Goal: Task Accomplishment & Management: Use online tool/utility

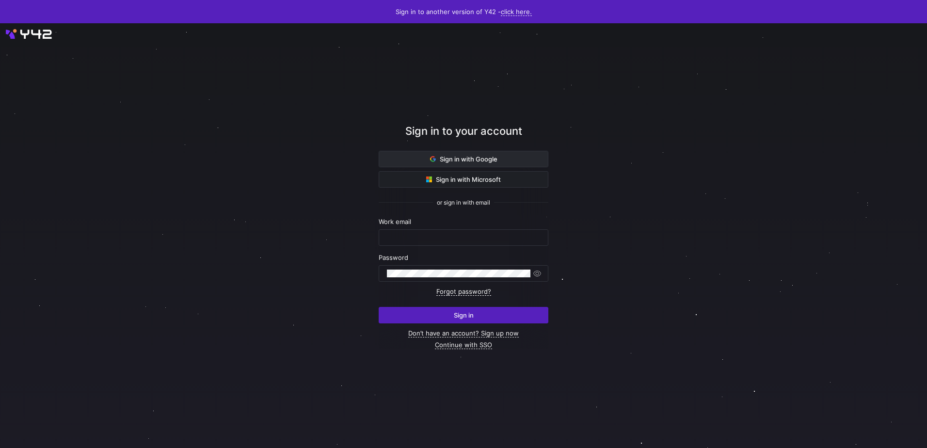
click at [490, 154] on span at bounding box center [463, 159] width 169 height 16
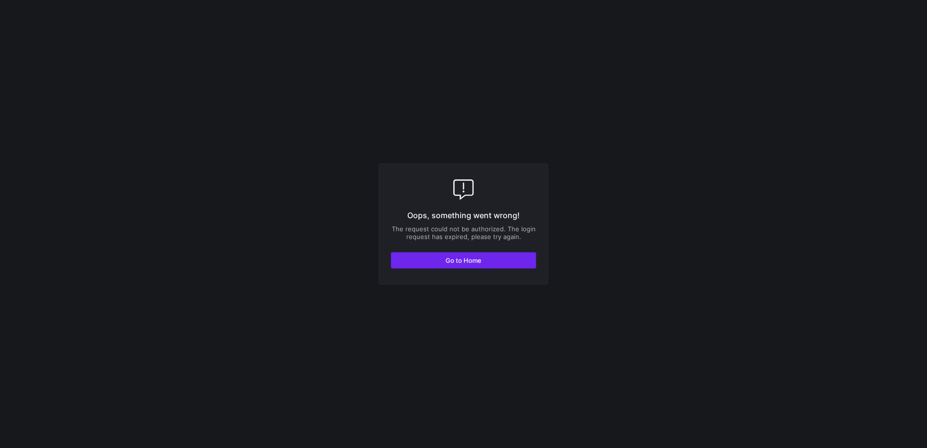
click at [468, 259] on span "Go to Home" at bounding box center [464, 261] width 36 height 8
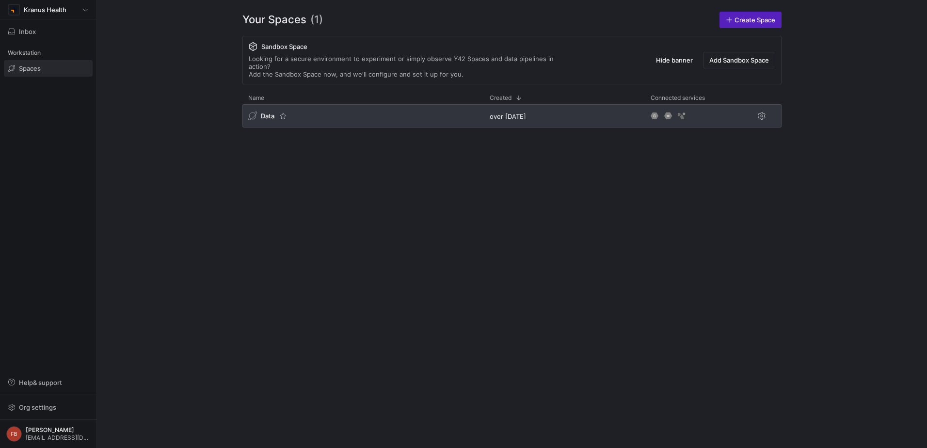
click at [333, 114] on div "Data" at bounding box center [363, 115] width 242 height 23
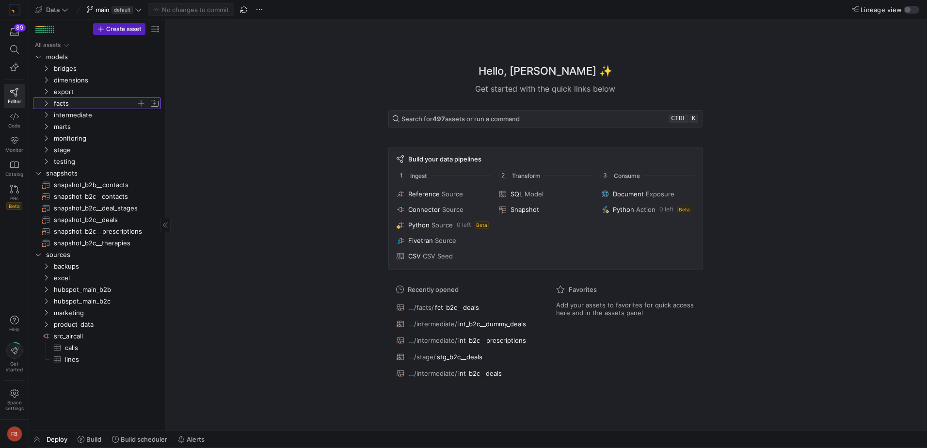
click at [77, 102] on span "facts" at bounding box center [95, 103] width 82 height 11
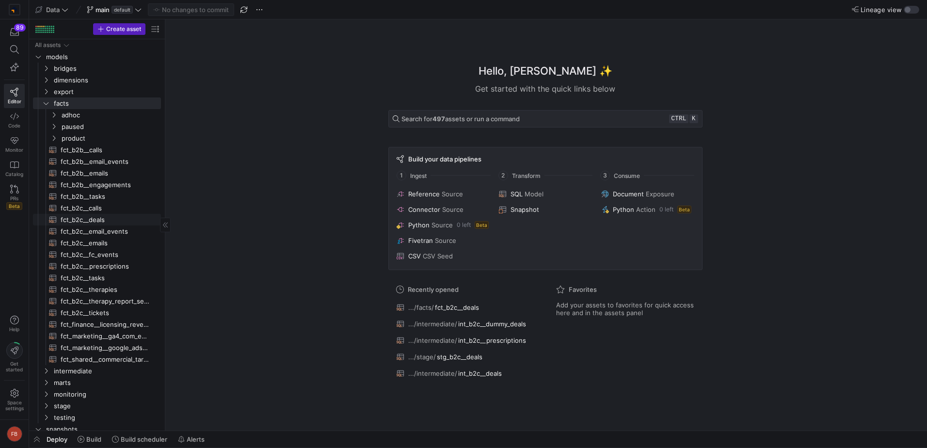
click at [102, 225] on span "fct_b2c__deals​​​​​​​​​​" at bounding box center [105, 219] width 89 height 11
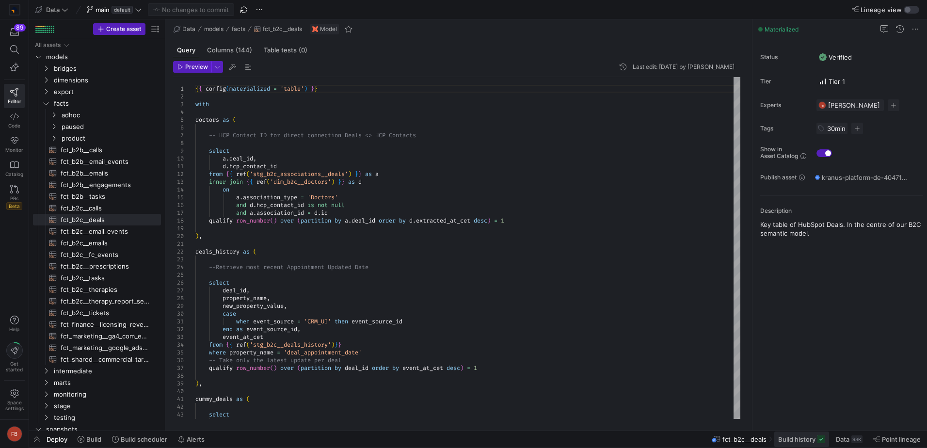
click at [786, 441] on span "Build history" at bounding box center [796, 440] width 37 height 8
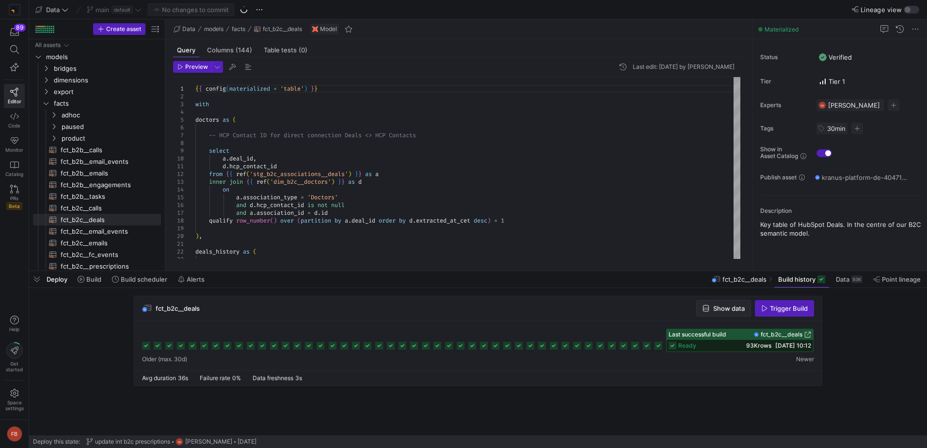
click at [706, 308] on icon "button" at bounding box center [706, 308] width 7 height 7
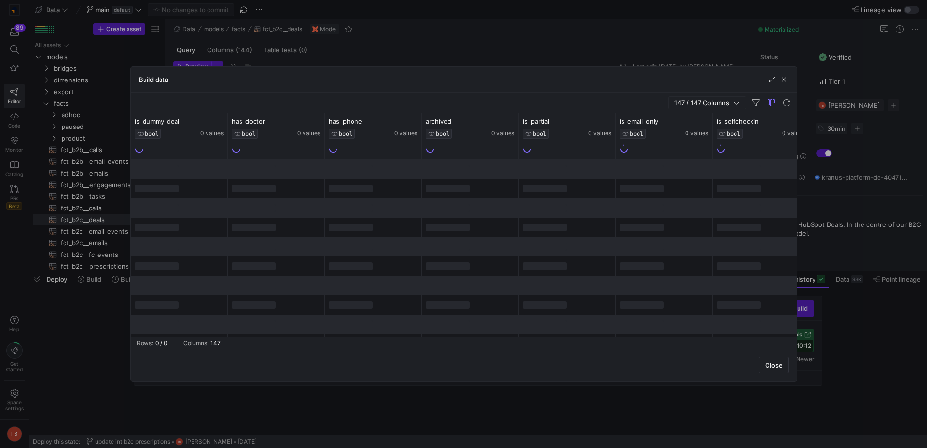
click at [691, 103] on span "147 / 147 Columns" at bounding box center [704, 103] width 59 height 8
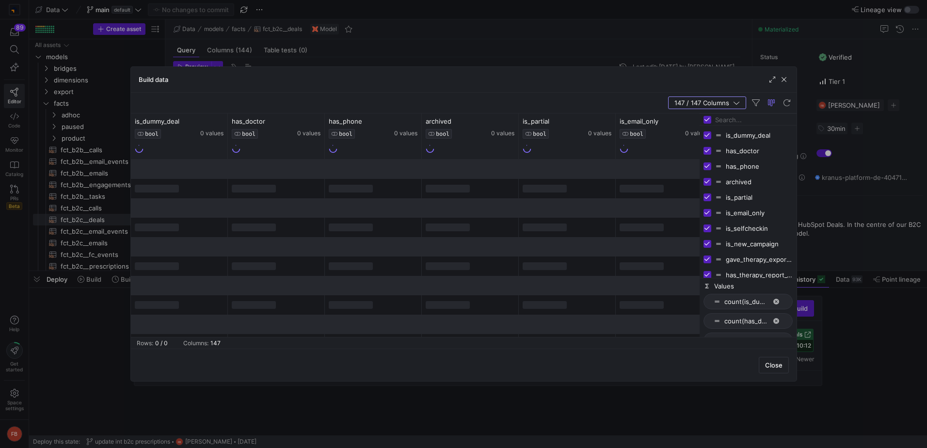
click at [706, 116] on input "Toggle Select All Columns" at bounding box center [708, 120] width 8 height 8
checkbox input "false"
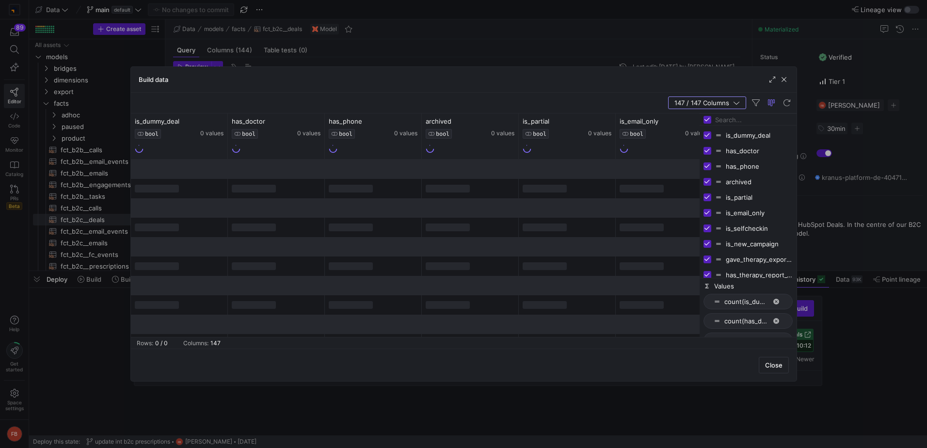
checkbox input "false"
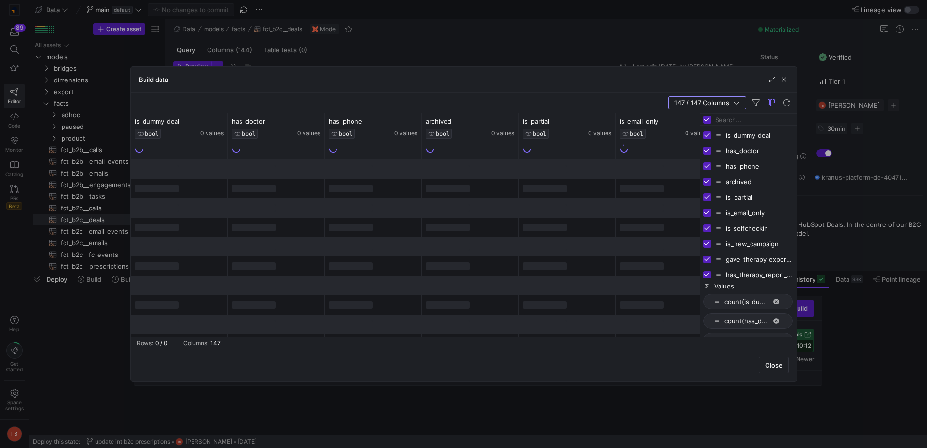
checkbox input "false"
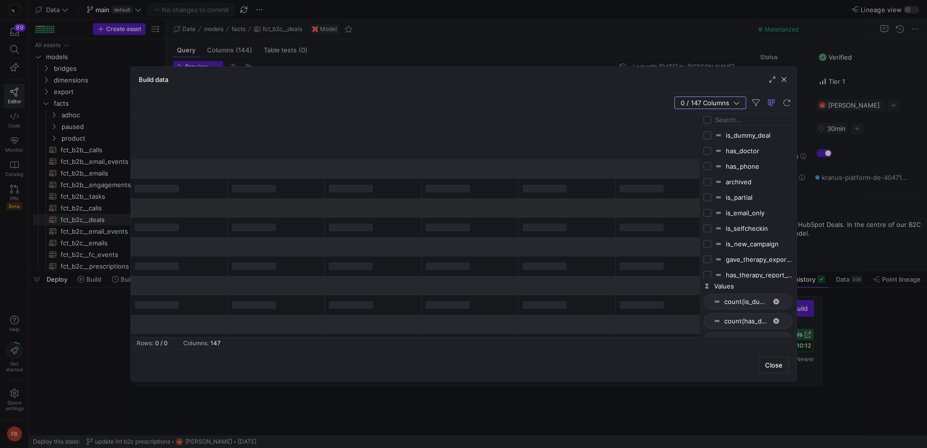
click at [723, 119] on input "Filter Columns Input" at bounding box center [754, 119] width 78 height 19
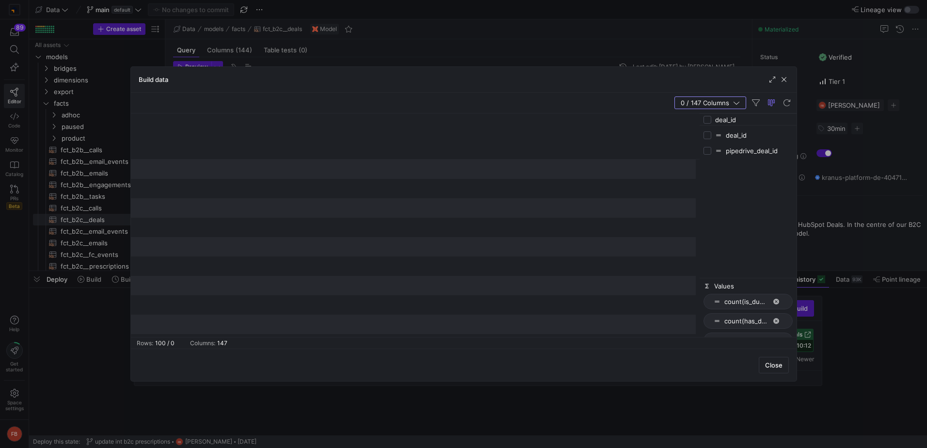
type input "deal_id"
click at [706, 134] on input "Press SPACE to toggle visibility (hidden)" at bounding box center [708, 135] width 8 height 8
checkbox input "true"
checkbox input "false"
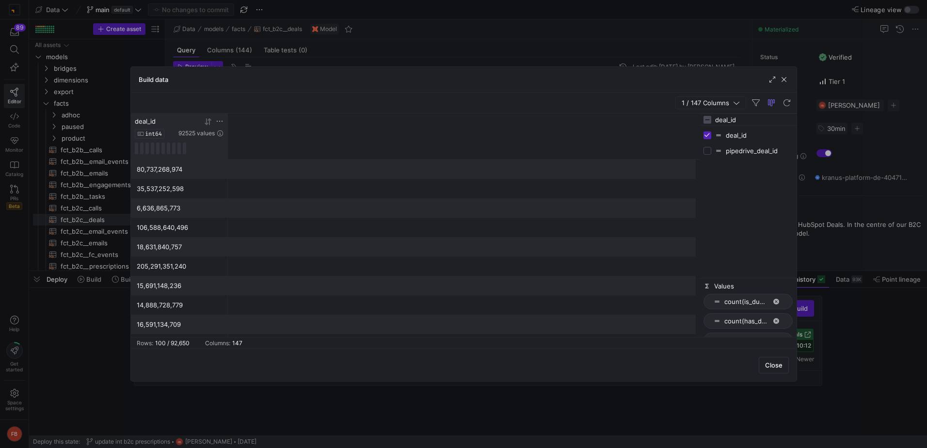
click at [222, 121] on icon at bounding box center [220, 121] width 6 height 1
type input "80737268974"
click at [290, 218] on button "Apply" at bounding box center [300, 220] width 30 height 13
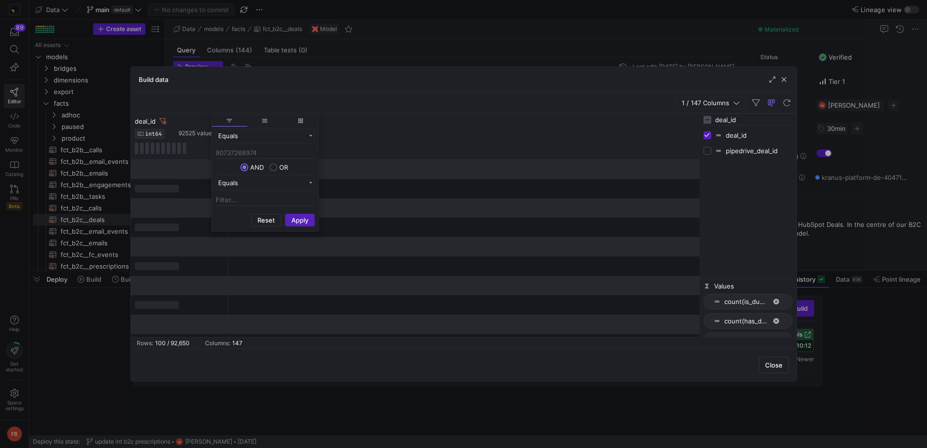
click at [769, 120] on input "deal_id" at bounding box center [754, 119] width 78 height 19
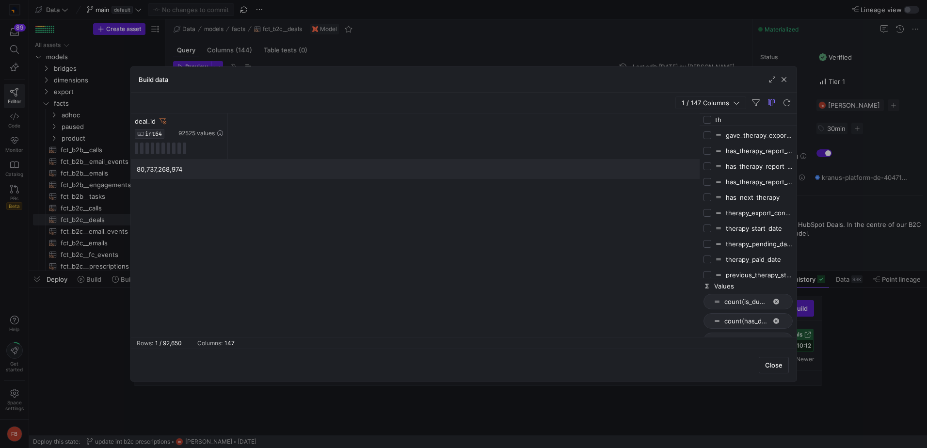
type input "t"
checkbox input "false"
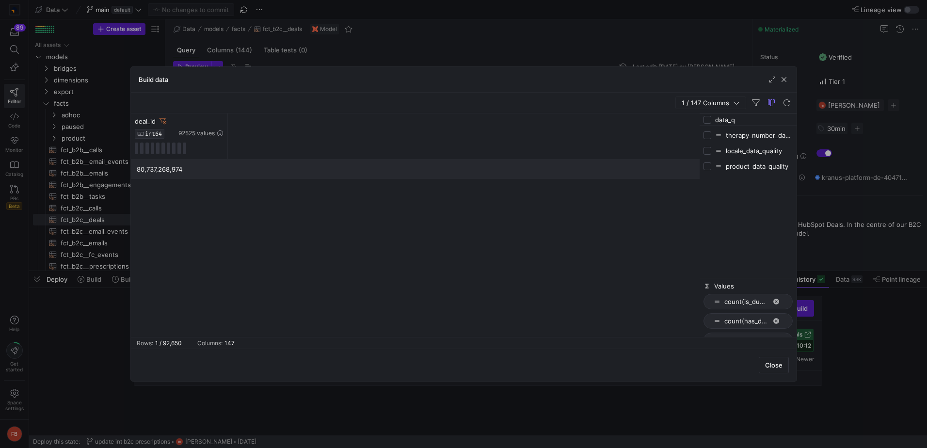
type input "data_q"
click at [708, 138] on input "Press SPACE to toggle visibility (hidden)" at bounding box center [708, 135] width 8 height 8
checkbox input "true"
checkbox input "false"
click at [705, 150] on input "Press SPACE to toggle visibility (hidden)" at bounding box center [708, 151] width 8 height 8
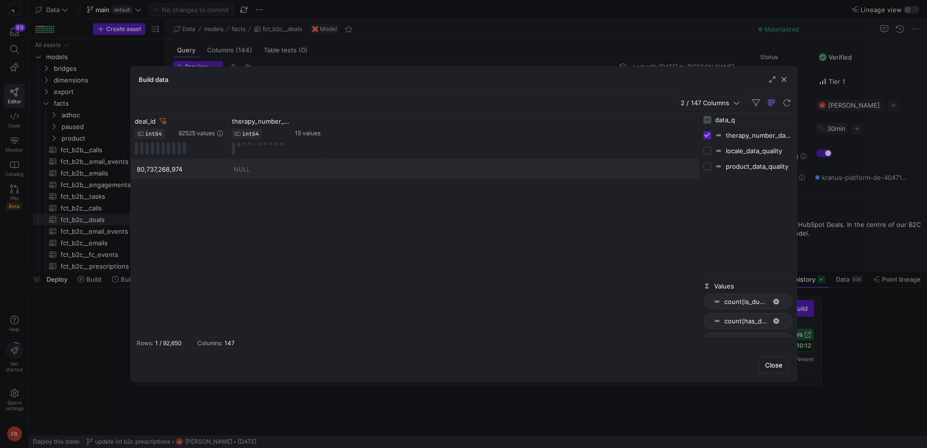
checkbox input "true"
click at [710, 162] on input "Press SPACE to toggle visibility (hidden)" at bounding box center [708, 166] width 8 height 8
checkbox input "true"
click at [218, 119] on icon at bounding box center [220, 121] width 8 height 8
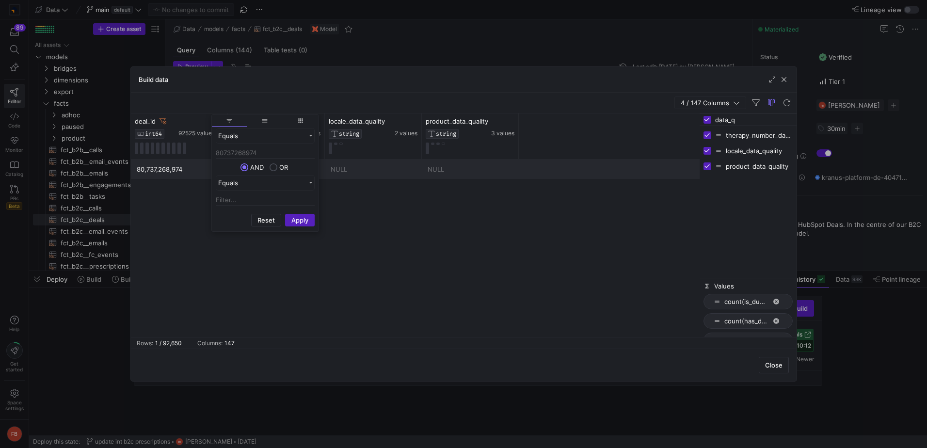
click at [270, 154] on input "80737268974" at bounding box center [265, 153] width 99 height 12
type input "106588640496"
click at [299, 221] on button "Apply" at bounding box center [300, 220] width 30 height 13
click at [444, 86] on div "Build data" at bounding box center [464, 80] width 666 height 26
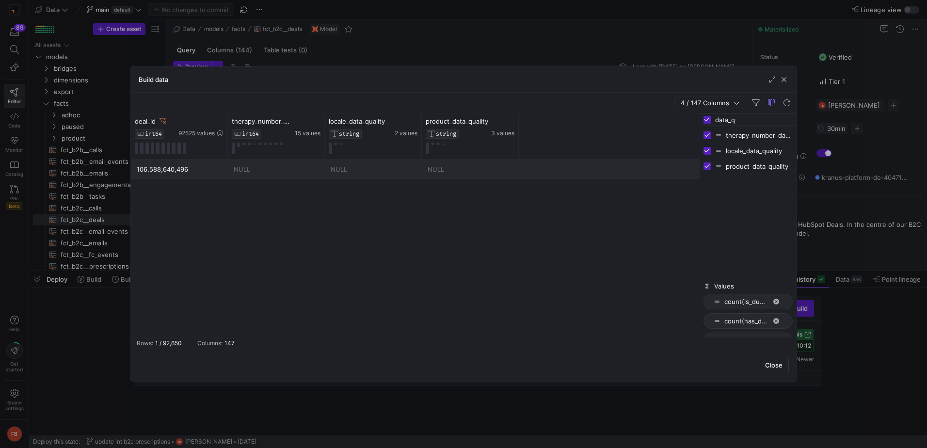
click at [789, 83] on div "Build data" at bounding box center [464, 80] width 666 height 26
click at [782, 78] on span "button" at bounding box center [784, 80] width 10 height 10
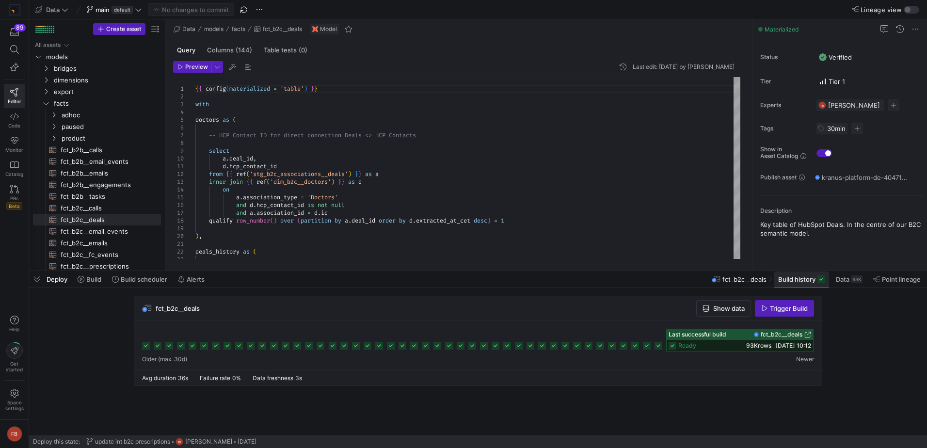
click at [799, 280] on span "Build history" at bounding box center [796, 279] width 37 height 8
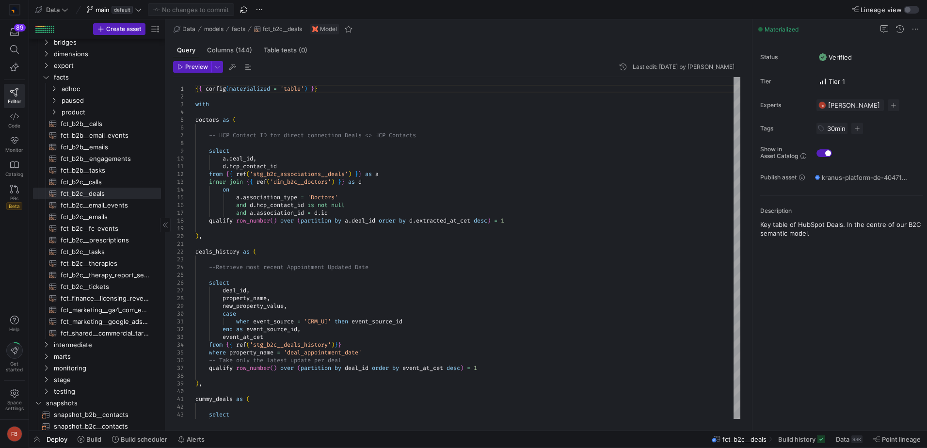
scroll to position [48, 0]
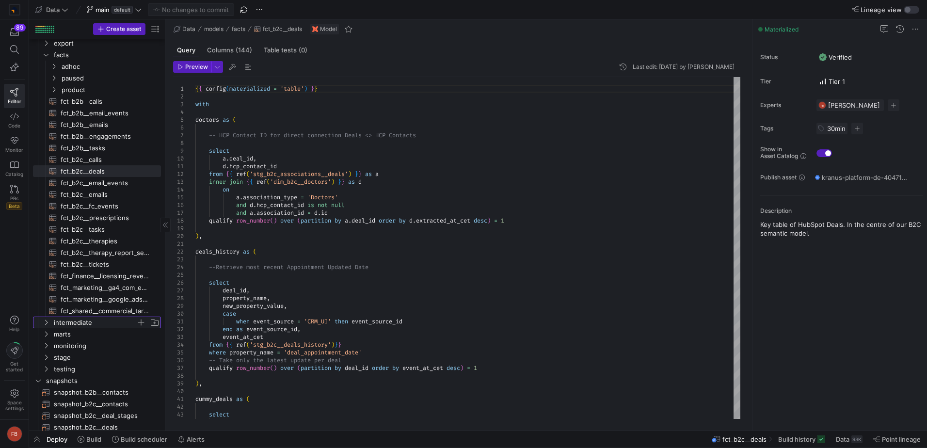
click at [71, 319] on span "intermediate" at bounding box center [95, 322] width 82 height 11
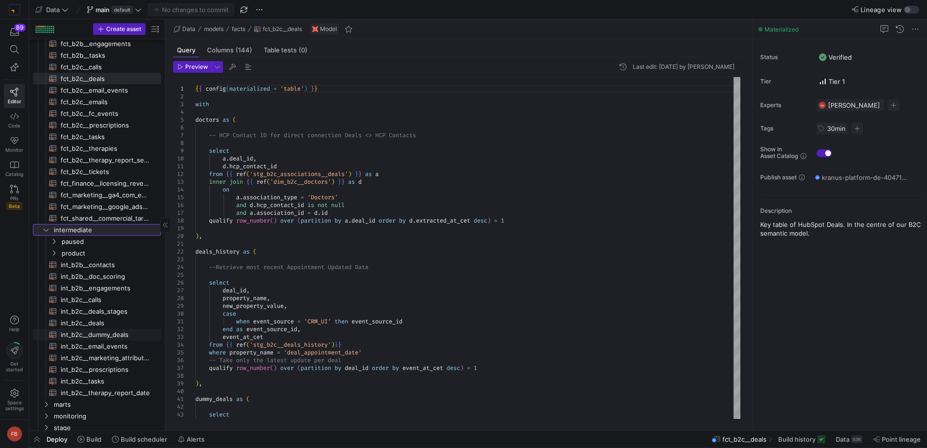
scroll to position [194, 0]
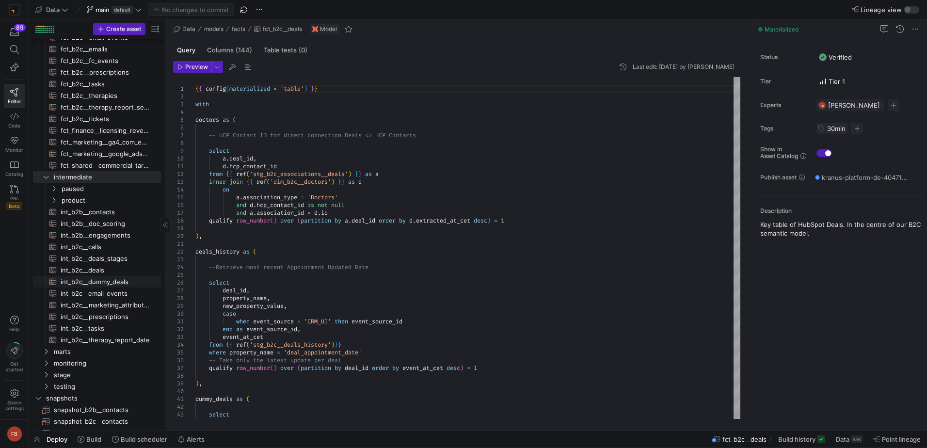
click at [101, 284] on span "int_b2c__dummy_deals​​​​​​​​​​" at bounding box center [105, 281] width 89 height 11
type textarea "select prescription_id as deal_id, source_channel_category, prescription_upload…"
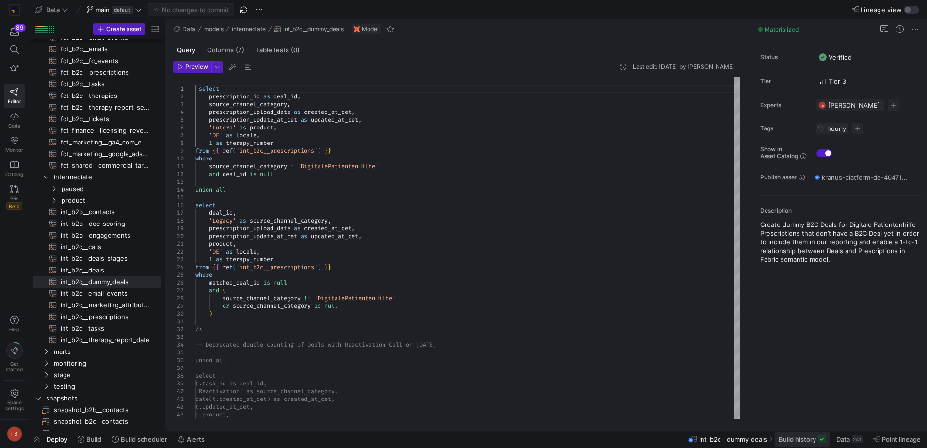
click at [812, 442] on span "Build history" at bounding box center [797, 440] width 37 height 8
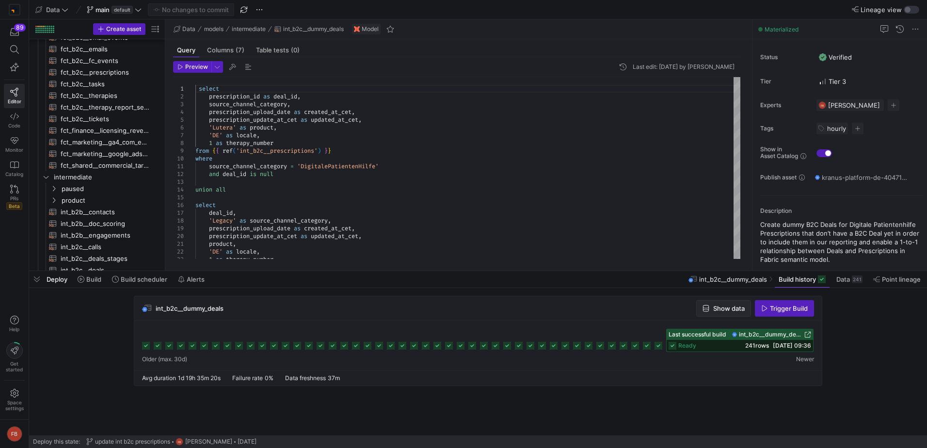
click at [708, 310] on icon "button" at bounding box center [706, 308] width 6 height 7
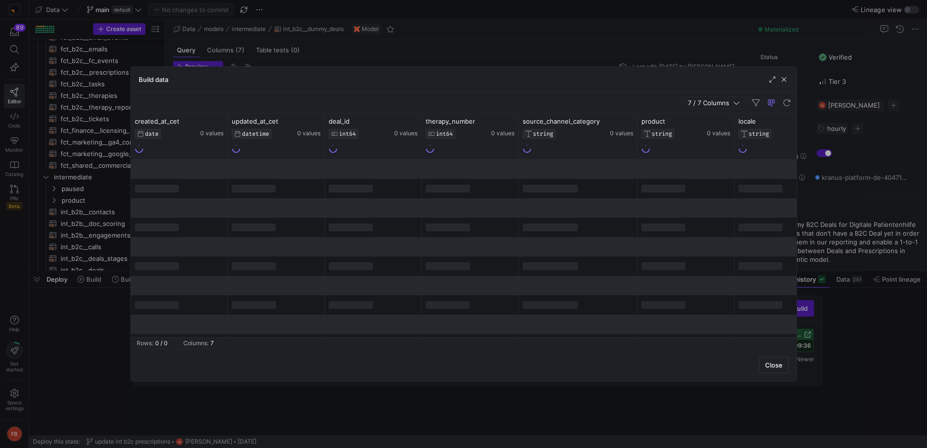
click at [707, 99] on span "7 / 7 Columns" at bounding box center [710, 103] width 45 height 8
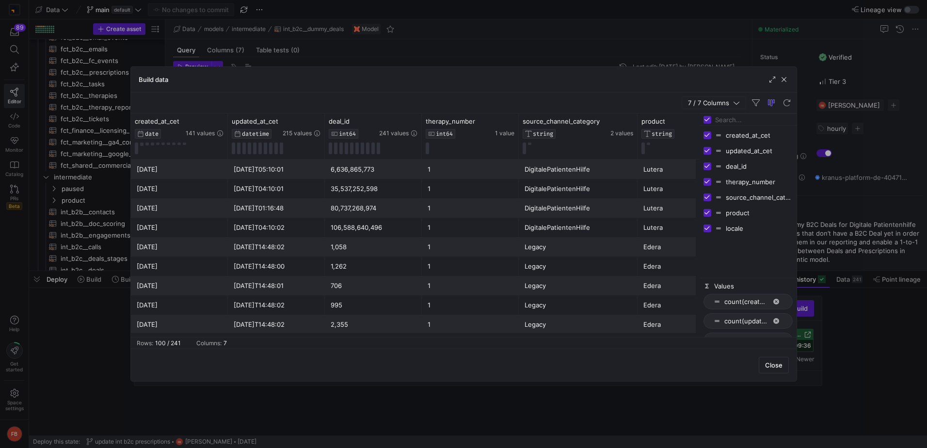
click at [489, 83] on div "Build data" at bounding box center [464, 80] width 666 height 26
click at [411, 120] on icon at bounding box center [414, 121] width 8 height 8
type input "106588640496"
click at [494, 223] on button "Apply" at bounding box center [494, 220] width 30 height 13
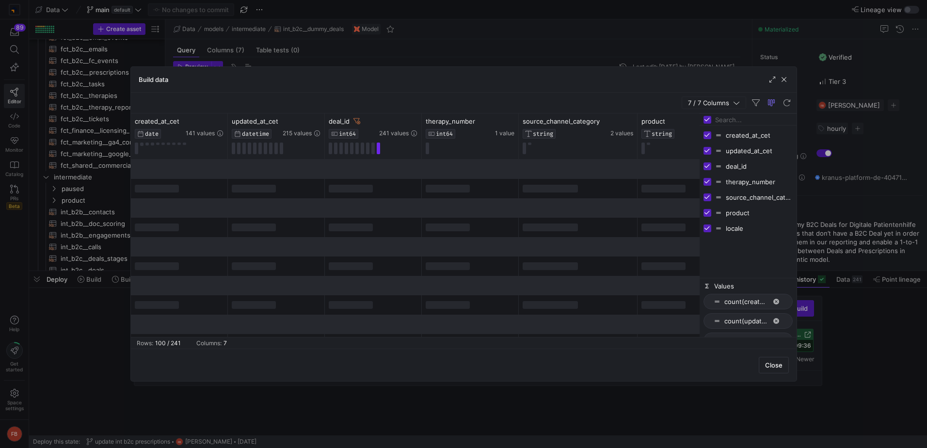
click at [558, 96] on div "7 / 7 Columns" at bounding box center [464, 103] width 666 height 21
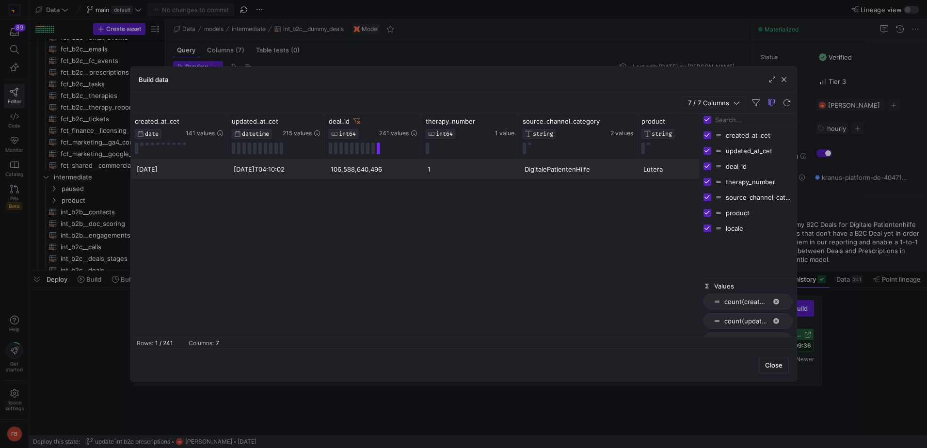
click at [600, 278] on div "2025-03-01 2025-03-01T04:10:02 106,588,640,496 1 DigitalePatientenHilfe Lutera …" at bounding box center [415, 249] width 569 height 178
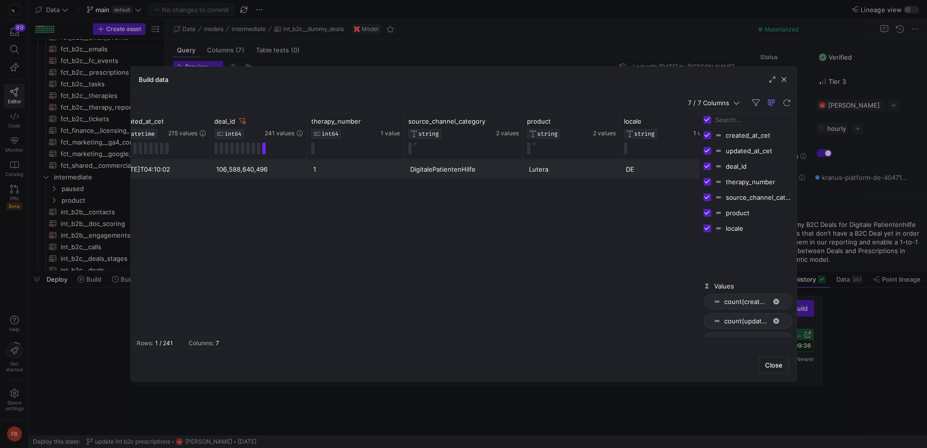
scroll to position [0, 74]
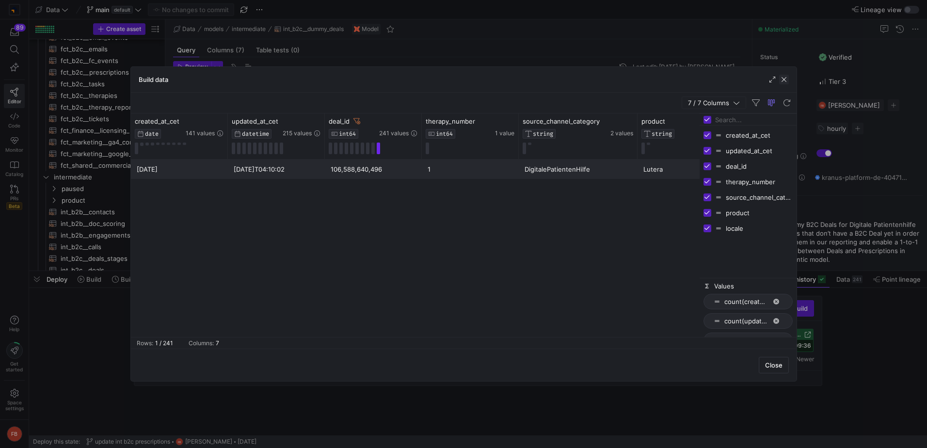
click at [786, 82] on span "button" at bounding box center [784, 80] width 10 height 10
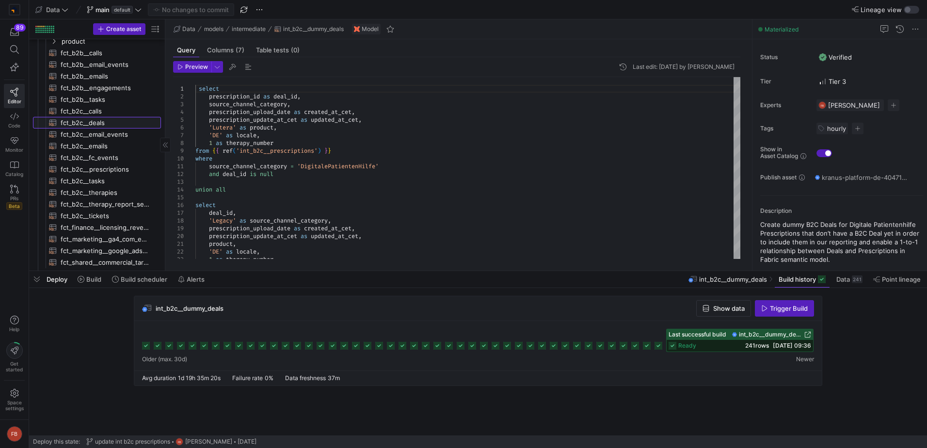
click at [106, 121] on span "fct_b2c__deals​​​​​​​​​​" at bounding box center [105, 122] width 89 height 11
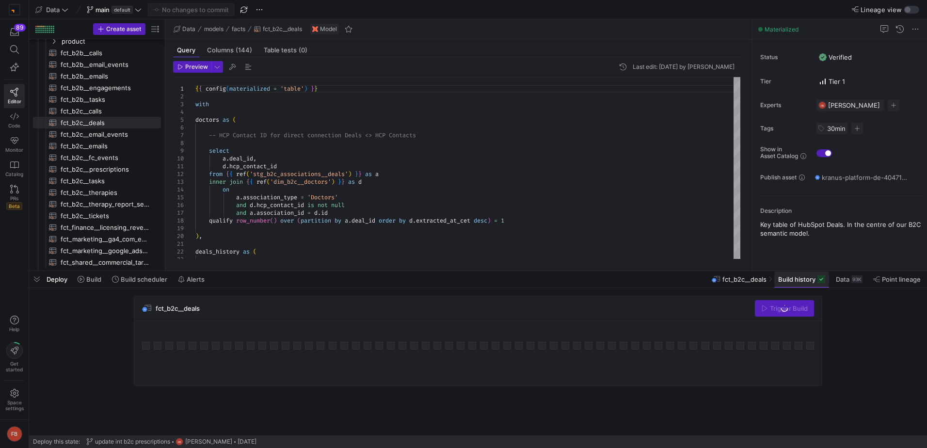
click at [803, 277] on span "Build history" at bounding box center [796, 279] width 37 height 8
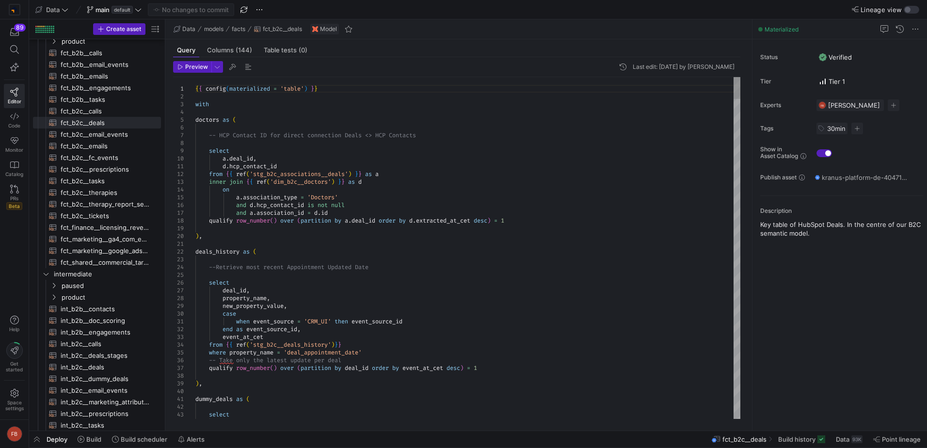
type textarea "d.hcp_contact_id from {{ ref('stg_b2c_associations__deals') }} as a inner join …"
type textarea "d"
type textarea "deals_history as ( --Retrieve most recent Appointment Updated Date select deal_…"
type textarea "d"
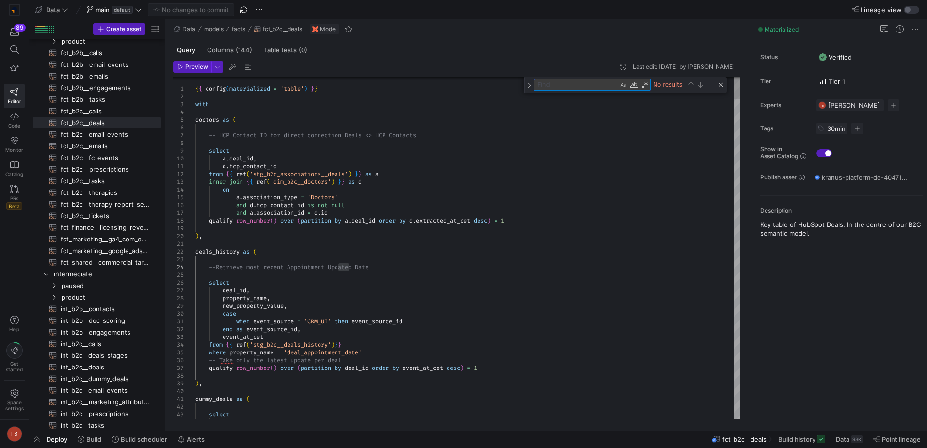
type textarea "d.hcp_contact_id from {{ ref('stg_b2c_associations__deals') }} as a inner join …"
type textarea "t"
type textarea "when event_source = 'CRM_UI' then event_source_id end as event_source_id, event…"
type textarea "the"
type textarea "dummy_deals as ( select -- Columns unioned with dummy deals d.deal_id, false as…"
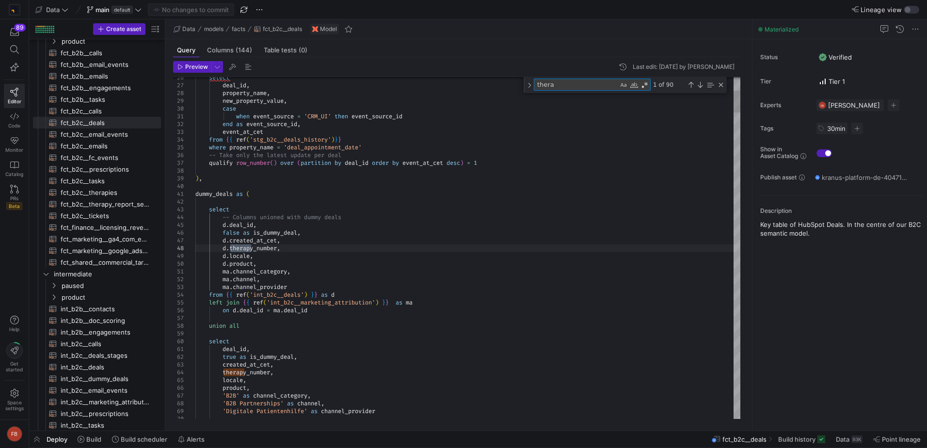
type textarea "ther"
type textarea "when event_source = 'CRM_UI' then event_source_id end as event_source_id, event…"
type textarea "t"
type textarea "d.hcp_contact_id from {{ ref('stg_b2c_associations__deals') }} as a inner join …"
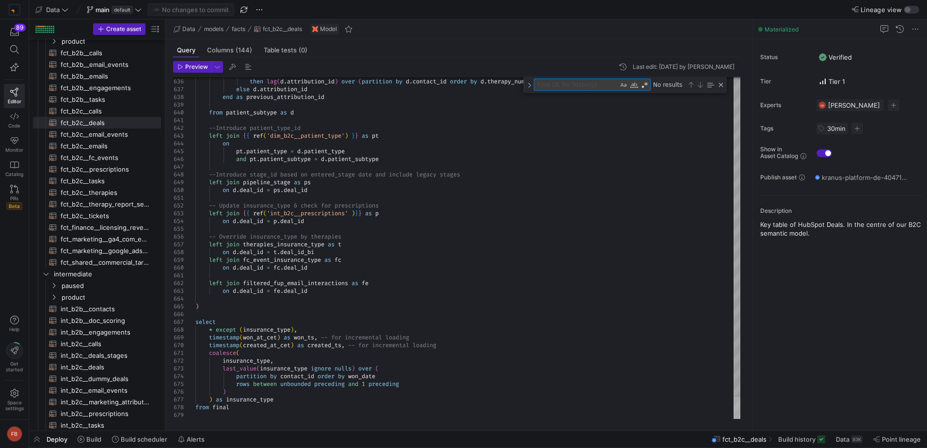
click at [741, 419] on div at bounding box center [737, 248] width 7 height 342
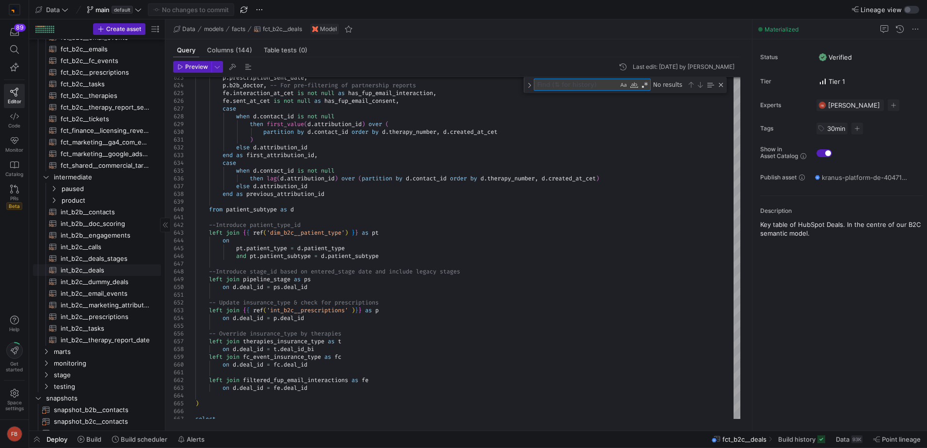
click at [107, 275] on span "int_b2c__deals​​​​​​​​​​" at bounding box center [105, 270] width 89 height 11
type textarea "{{ config(materialized = 'table') }} with hs_deals_prep as ( --Selecting column…"
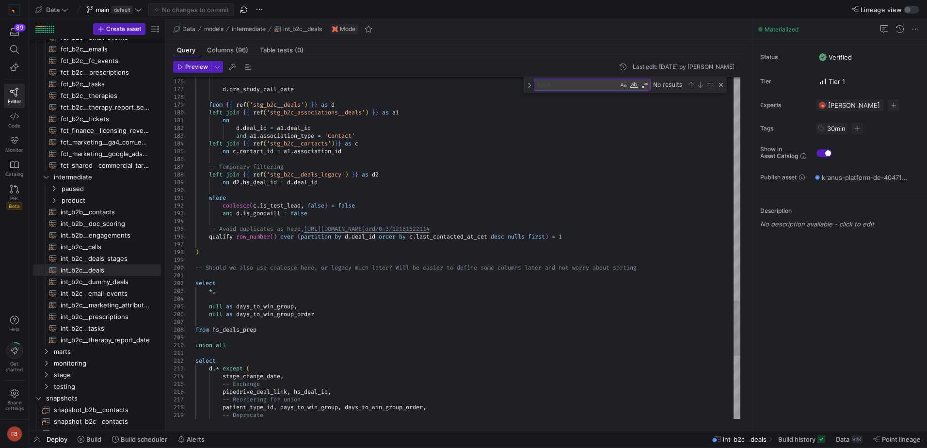
click at [596, 88] on textarea "Find" at bounding box center [576, 84] width 84 height 11
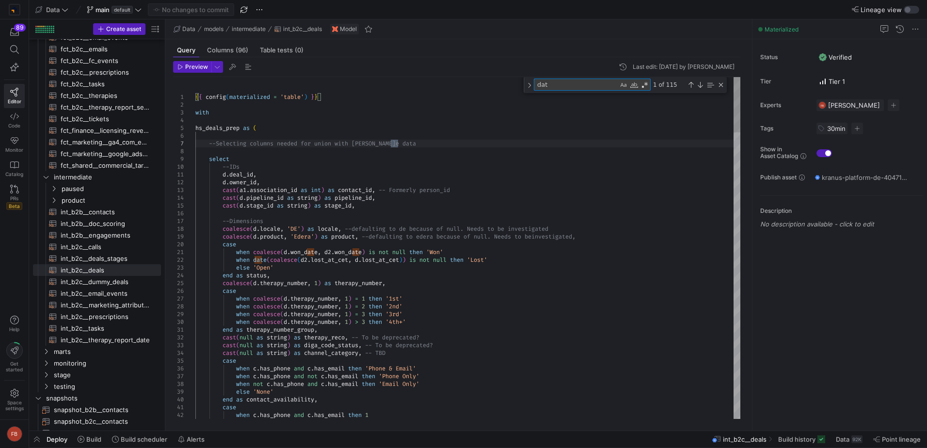
type textarea "data"
type textarea "--fields meant for checking volume of missing values d.locale as locale_data_qu…"
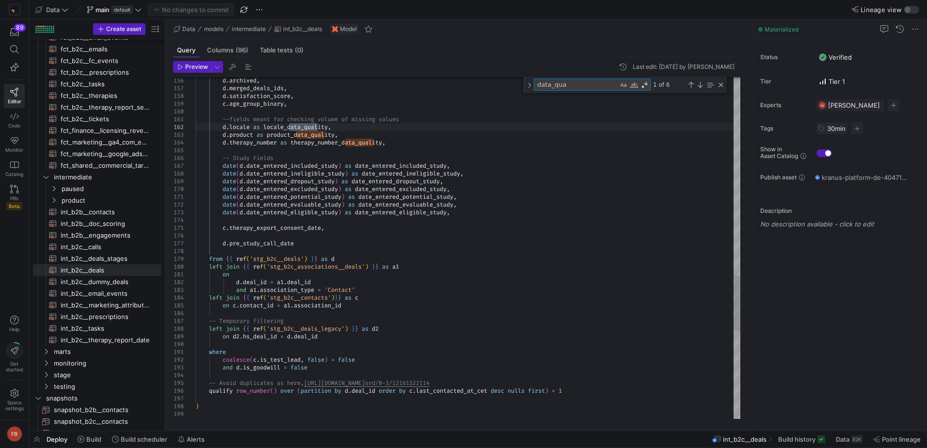
type textarea "data_qua"
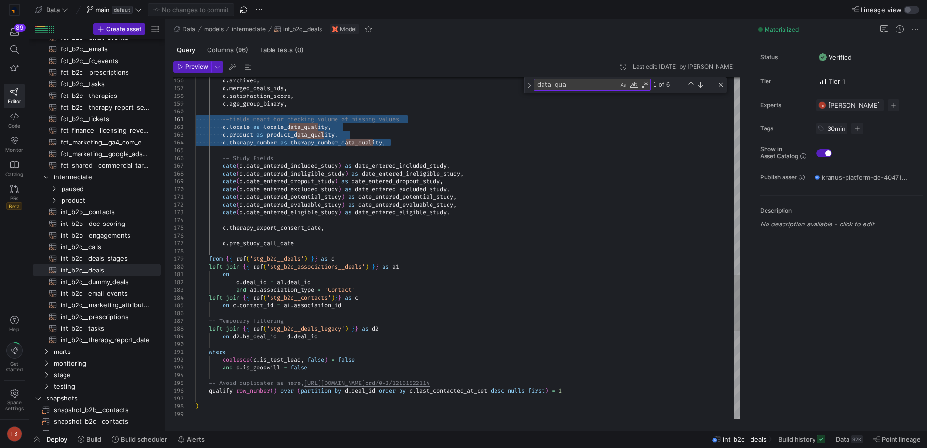
drag, startPoint x: 397, startPoint y: 142, endPoint x: 196, endPoint y: 122, distance: 202.3
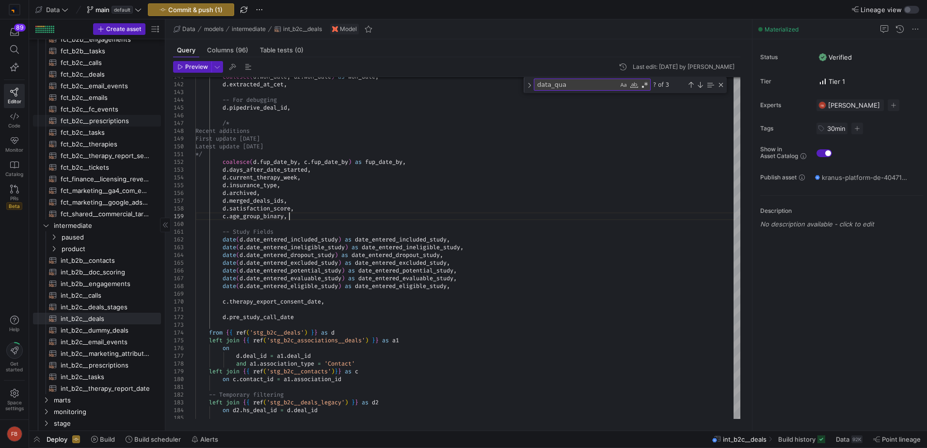
scroll to position [48, 0]
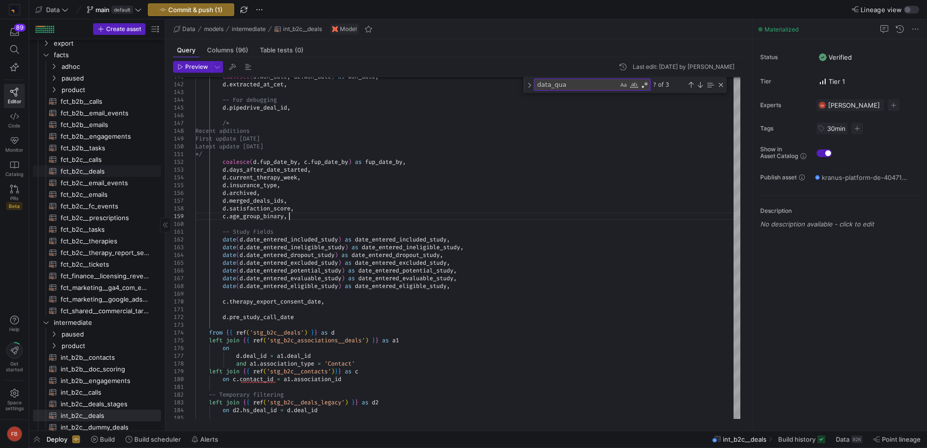
click at [103, 169] on span "fct_b2c__deals​​​​​​​​​​" at bounding box center [105, 171] width 89 height 11
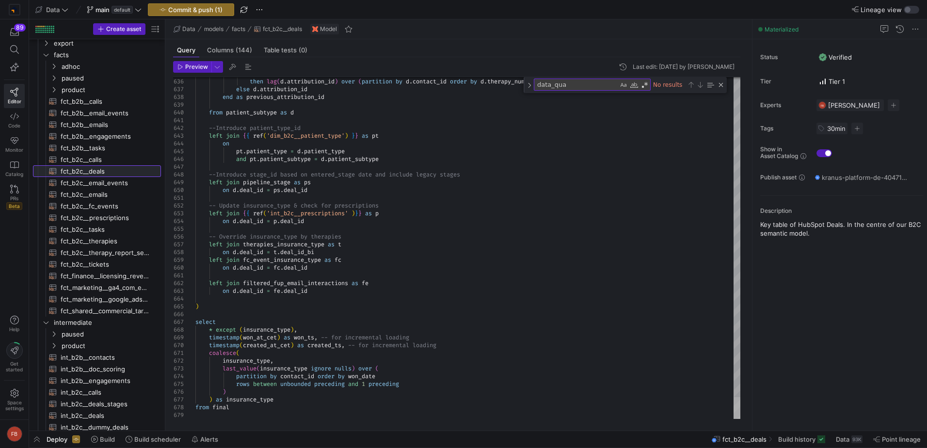
click at [734, 419] on div at bounding box center [737, 408] width 7 height 22
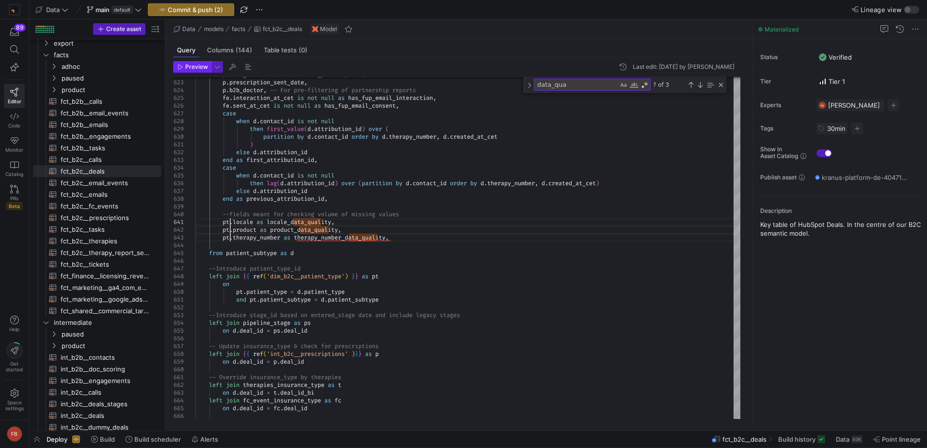
type textarea "pt.locale as locale_data_quality, pt.product as product_data_quality, pt.therap…"
click at [183, 72] on button "Preview" at bounding box center [192, 67] width 38 height 12
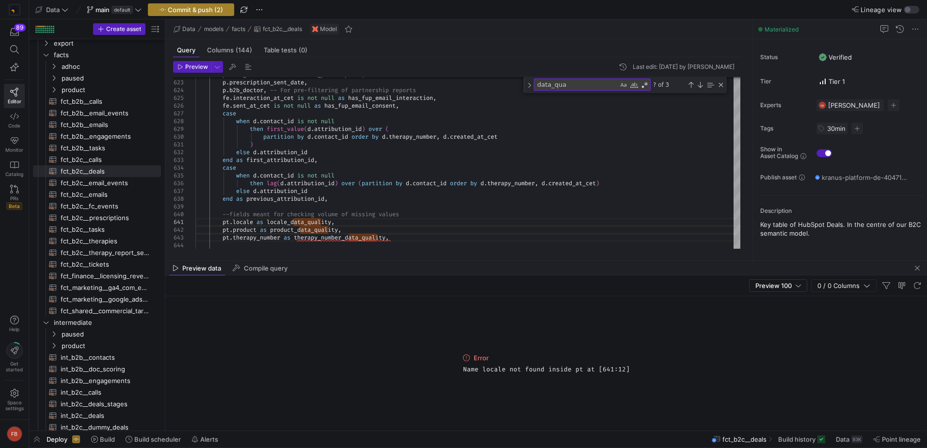
click at [222, 10] on span "Commit & push (2)" at bounding box center [195, 10] width 55 height 8
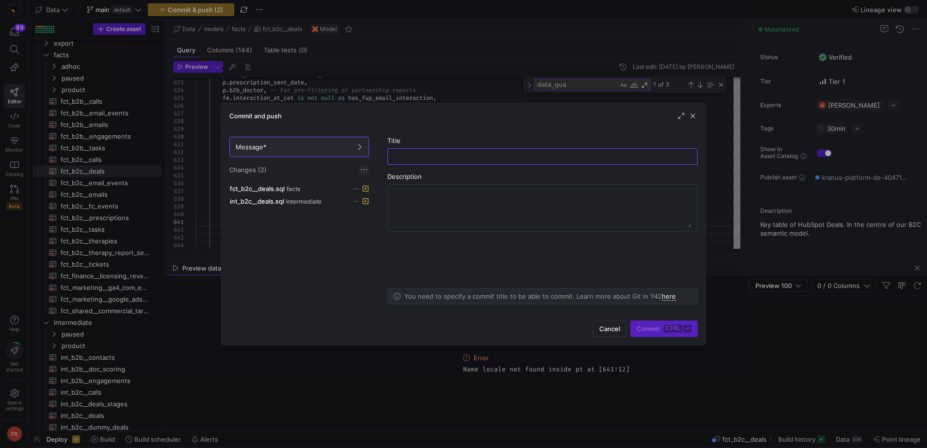
click at [364, 171] on span at bounding box center [364, 170] width 10 height 10
click at [397, 199] on span "Discard all changes" at bounding box center [399, 199] width 67 height 8
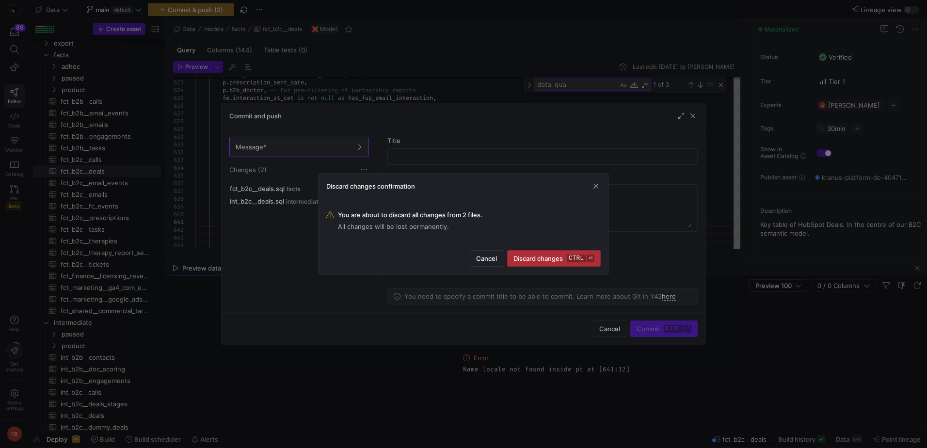
click at [537, 252] on span "submit" at bounding box center [554, 259] width 93 height 16
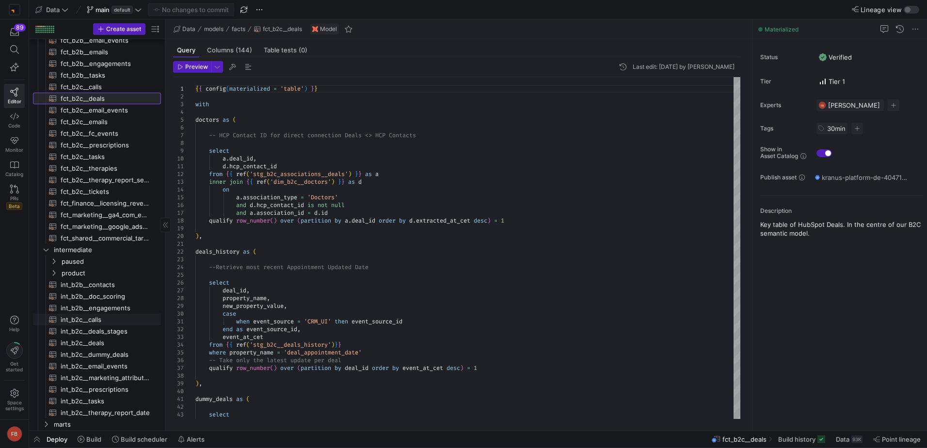
scroll to position [242, 0]
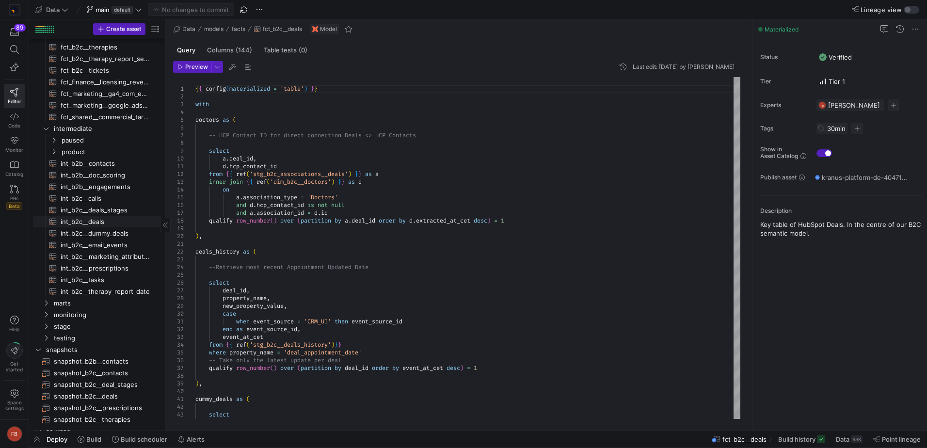
click at [95, 220] on span "int_b2c__deals​​​​​​​​​​" at bounding box center [105, 221] width 89 height 11
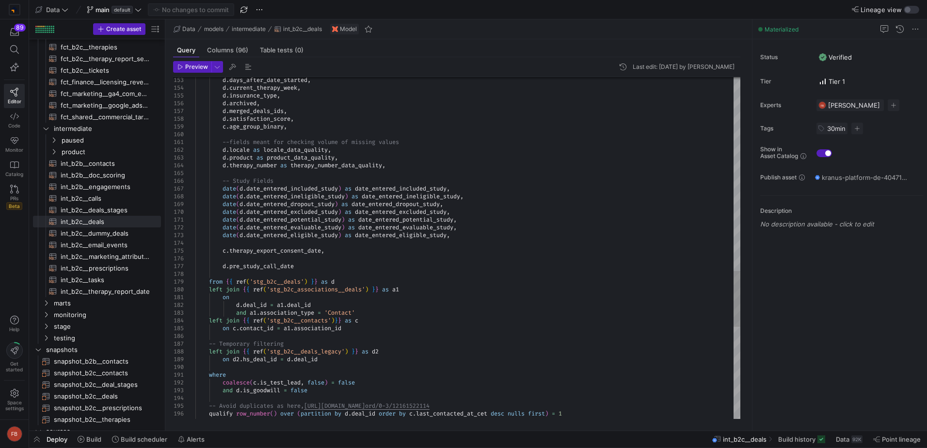
type textarea "date(d.date_entered_potential_study) as date_entered_potential_study, date(d.da…"
type textarea "l"
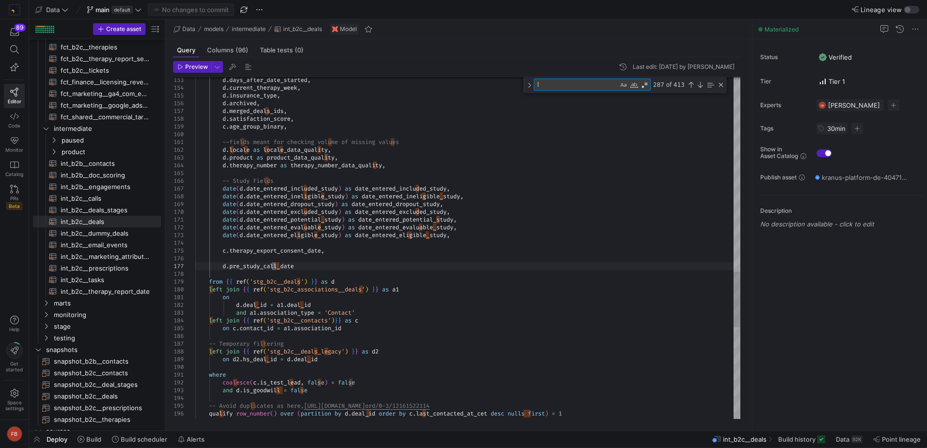
type textarea "null as current_therapy_week, null as insurance_type, false as archived, null a…"
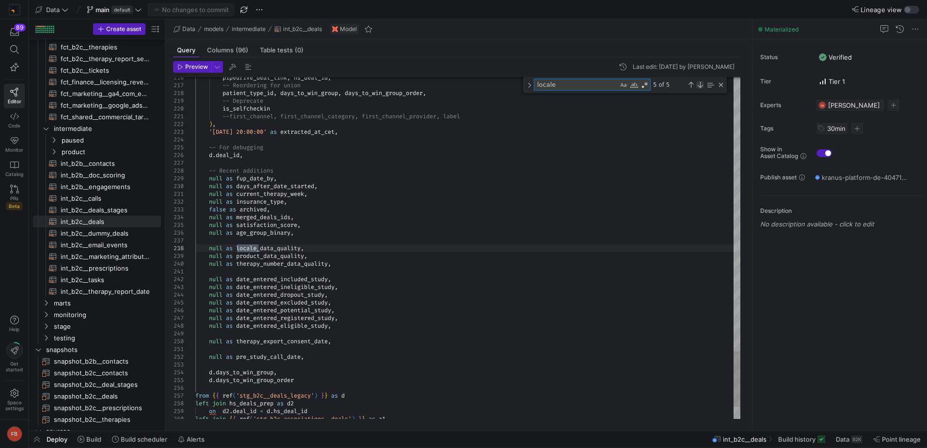
type textarea "locale"
click at [700, 84] on div "Next Match (Enter)" at bounding box center [700, 85] width 8 height 8
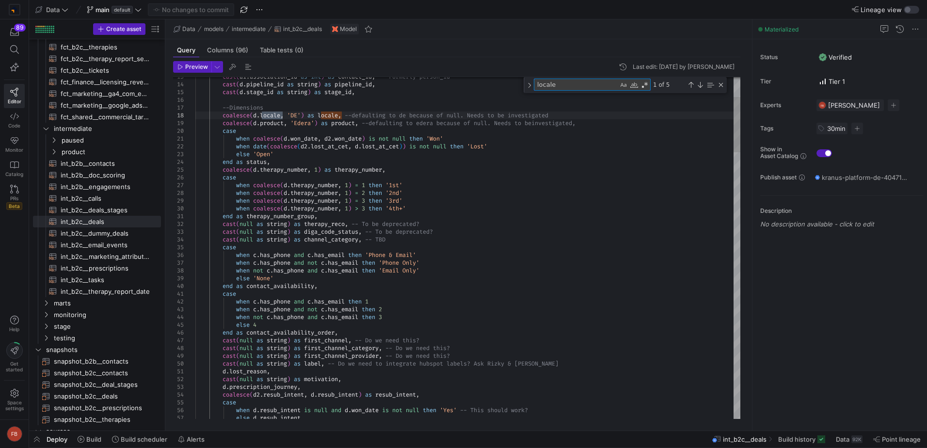
drag, startPoint x: 577, startPoint y: 83, endPoint x: 505, endPoint y: 78, distance: 72.5
click at [505, 77] on div "13 14 15 16 17 18 19 20 21 22 23 24 25 26 27 28 29 30 31 32 33 34 35 36 37 38 3…" at bounding box center [456, 248] width 567 height 342
type textarea "date(d.date_entered_potential_study) as date_entered_potential_study, date(d.da…"
type textarea "th"
type textarea "null as current_therapy_week, null as insurance_type, false as archived, null a…"
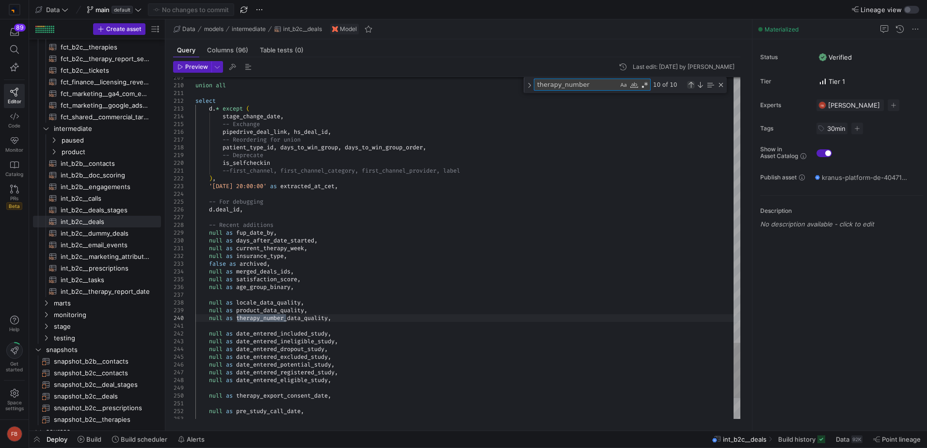
type textarea "therapy_number"
click at [694, 88] on div "Previous Match (Shift+Enter)" at bounding box center [691, 85] width 8 height 8
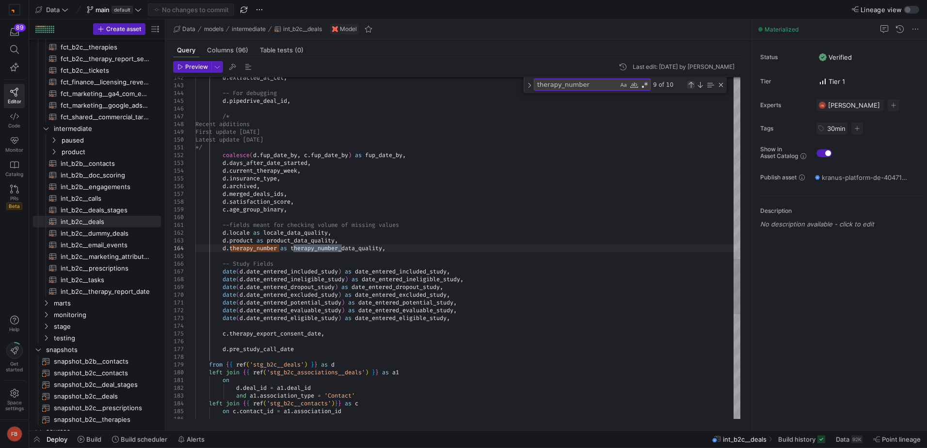
click at [694, 88] on div "Previous Match (Shift+Enter)" at bounding box center [691, 85] width 8 height 8
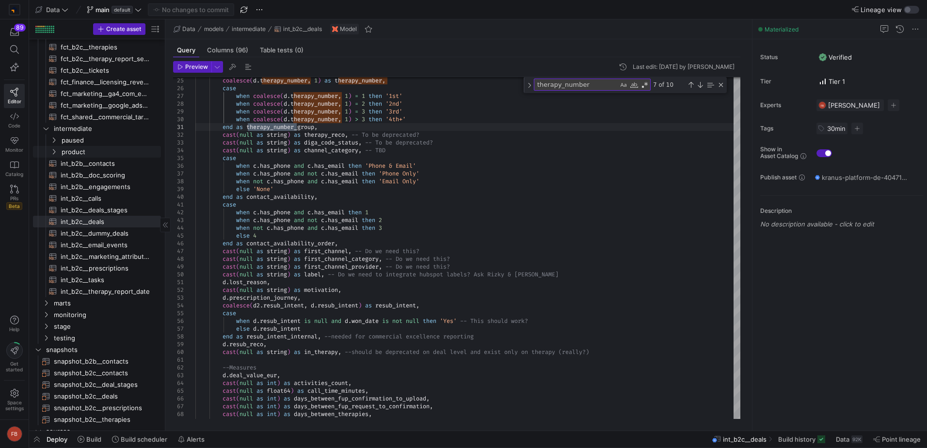
scroll to position [48, 0]
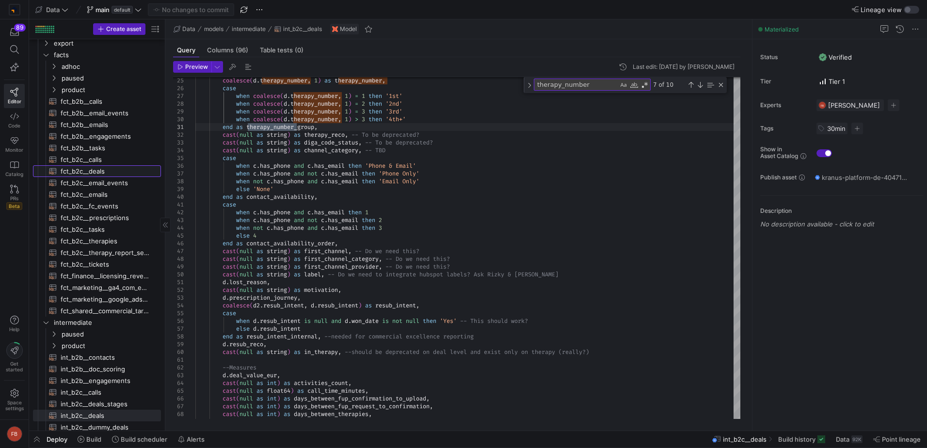
click at [113, 170] on span "fct_b2c__deals​​​​​​​​​​" at bounding box center [105, 171] width 89 height 11
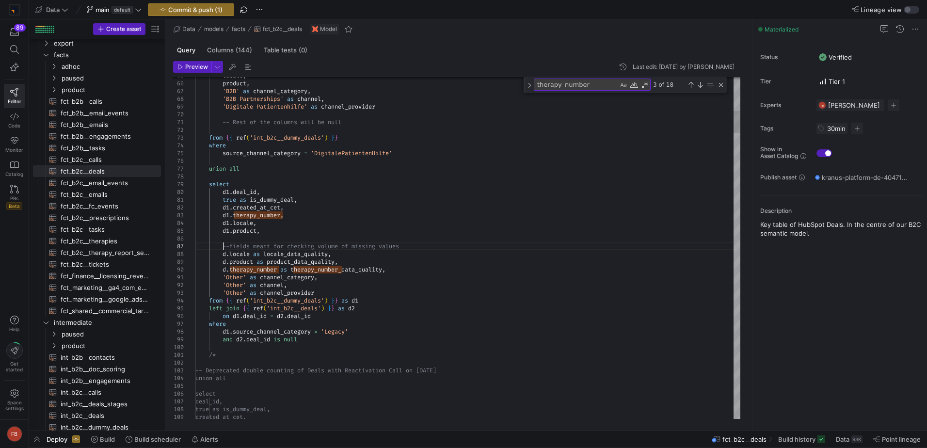
scroll to position [47, 28]
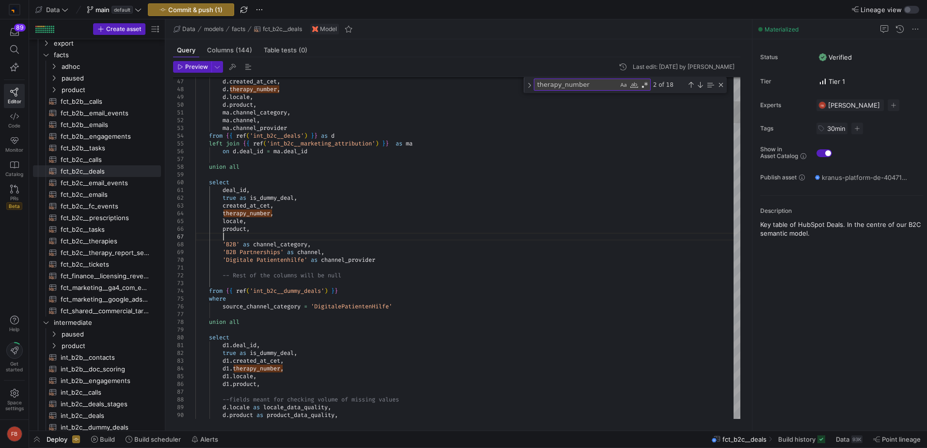
scroll to position [54, 27]
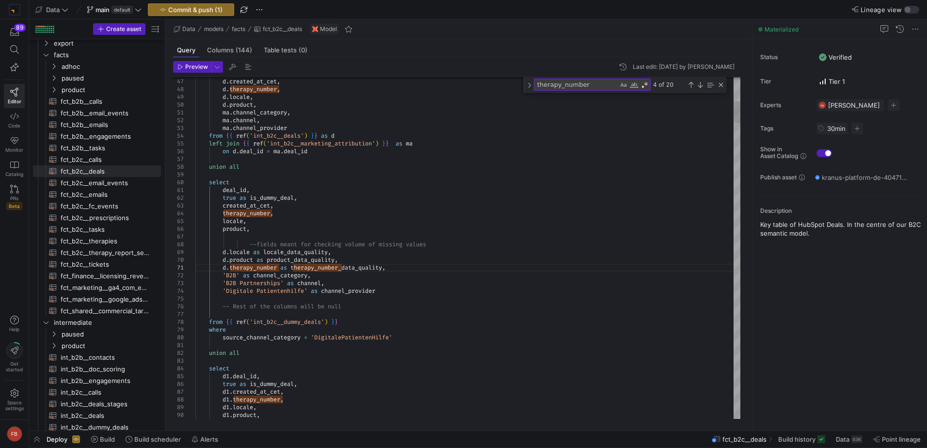
drag, startPoint x: 252, startPoint y: 244, endPoint x: 259, endPoint y: 249, distance: 8.7
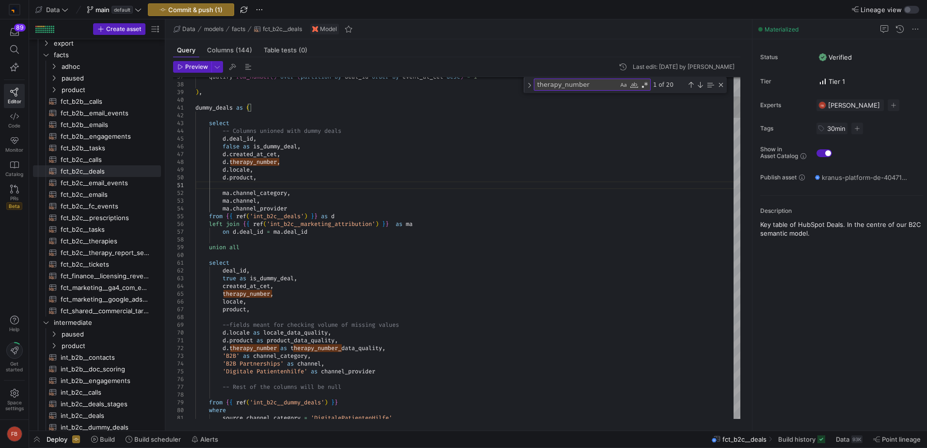
scroll to position [8, 27]
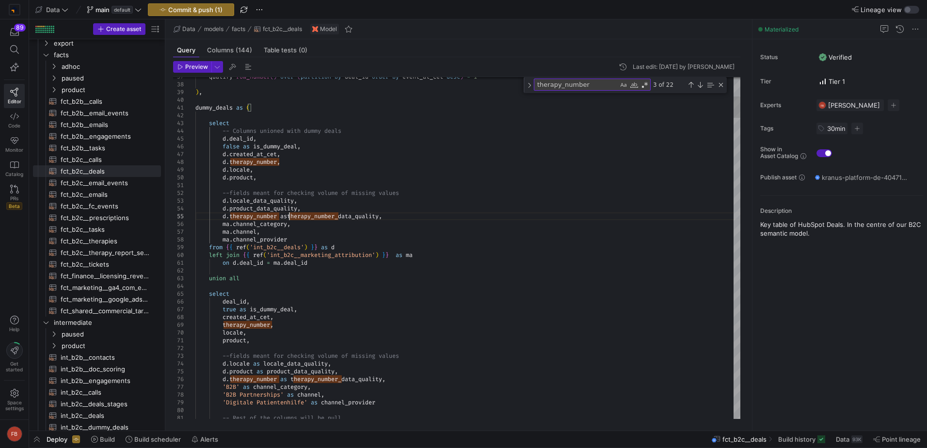
type textarea "--fields meant for checking volume of missing values d.locale_data_quality, d.p…"
click at [440, 203] on div at bounding box center [463, 224] width 927 height 448
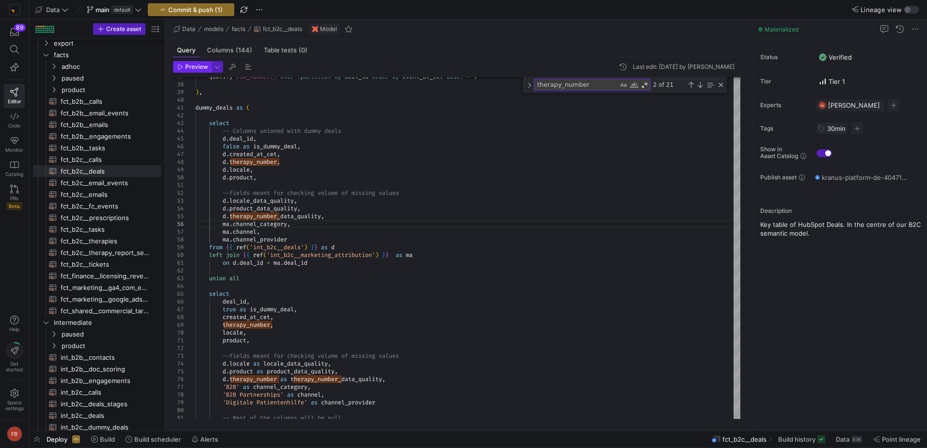
click at [197, 69] on span "Preview" at bounding box center [196, 67] width 23 height 7
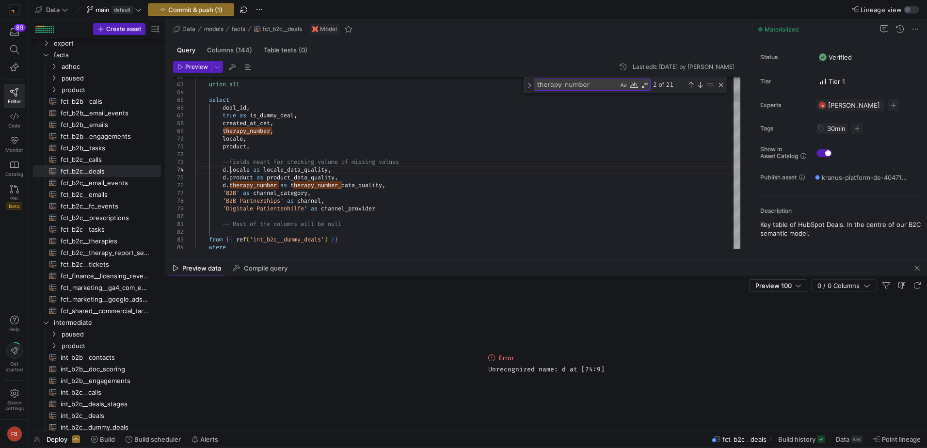
scroll to position [23, 97]
drag, startPoint x: 230, startPoint y: 169, endPoint x: 245, endPoint y: 178, distance: 17.4
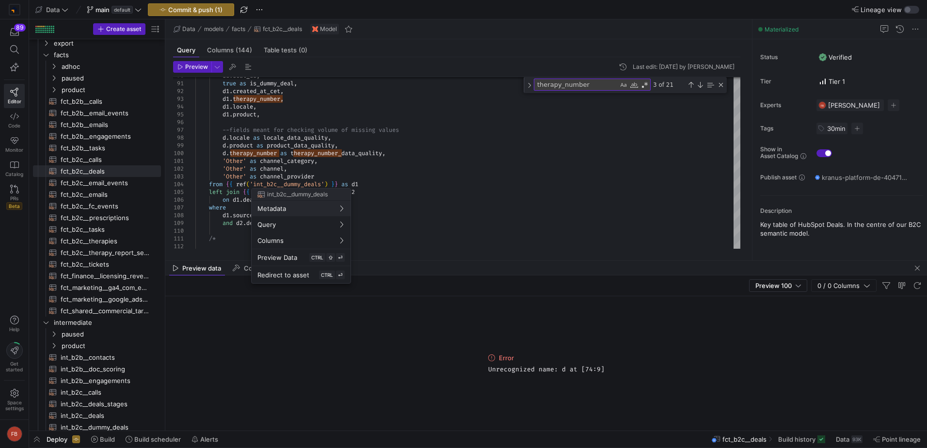
click at [429, 148] on div at bounding box center [463, 224] width 927 height 448
drag, startPoint x: 227, startPoint y: 134, endPoint x: 279, endPoint y: 151, distance: 54.5
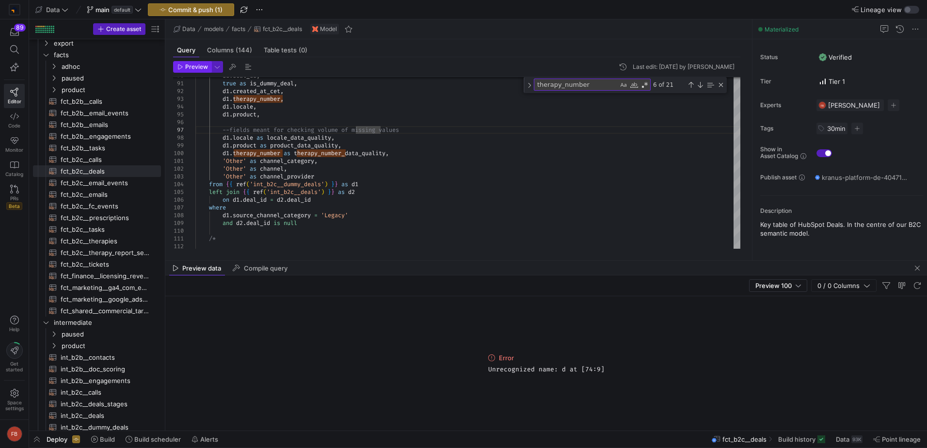
type textarea "true as is_dummy_deal, d1.created_at_cet, d1.therapy_number, d1.locale, d1.prod…"
click at [189, 68] on span "Preview" at bounding box center [196, 67] width 23 height 7
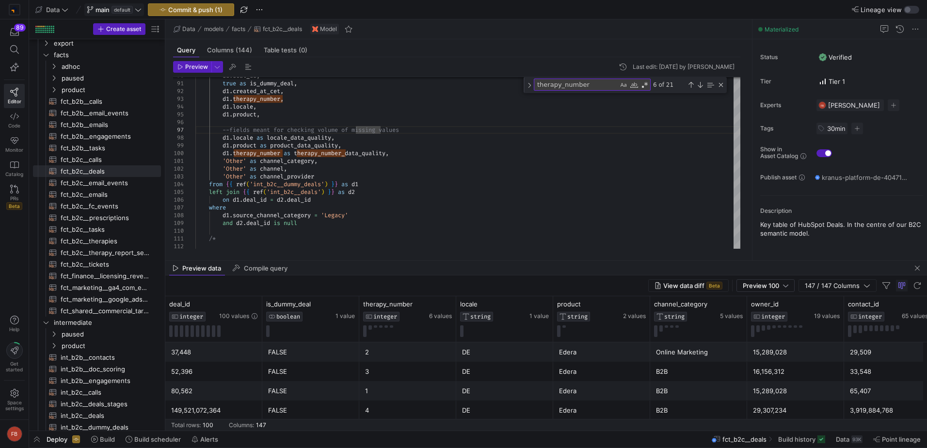
click at [138, 13] on icon at bounding box center [138, 9] width 7 height 7
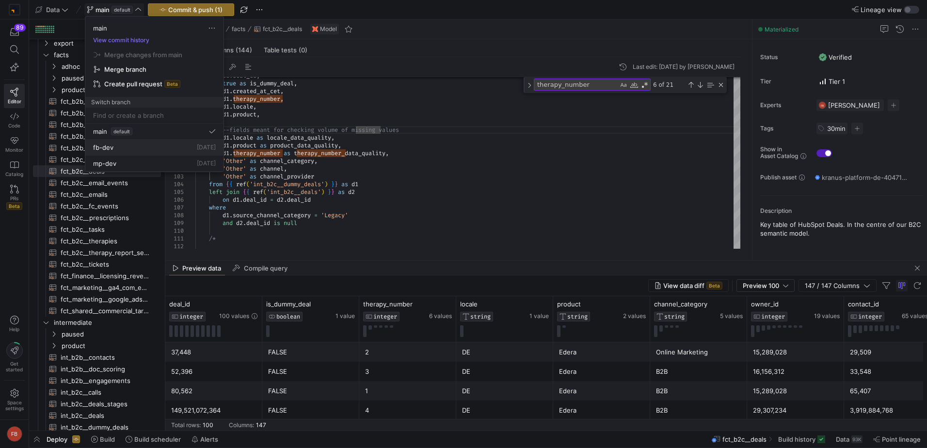
click at [139, 149] on div "fb-dev 3 days ago" at bounding box center [154, 148] width 123 height 8
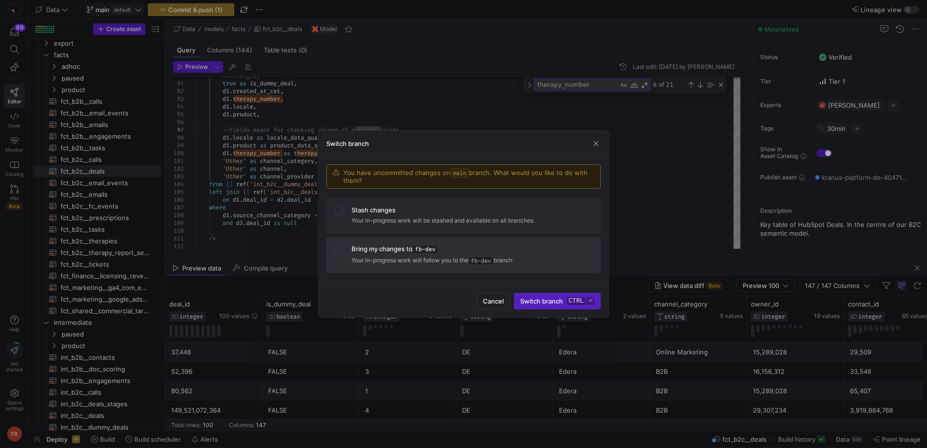
click at [399, 256] on p "Your in-progress work will follow you to the fb-dev branch" at bounding box center [473, 261] width 242 height 10
click at [552, 305] on span "Switch branch ctrl ⏎" at bounding box center [557, 301] width 74 height 8
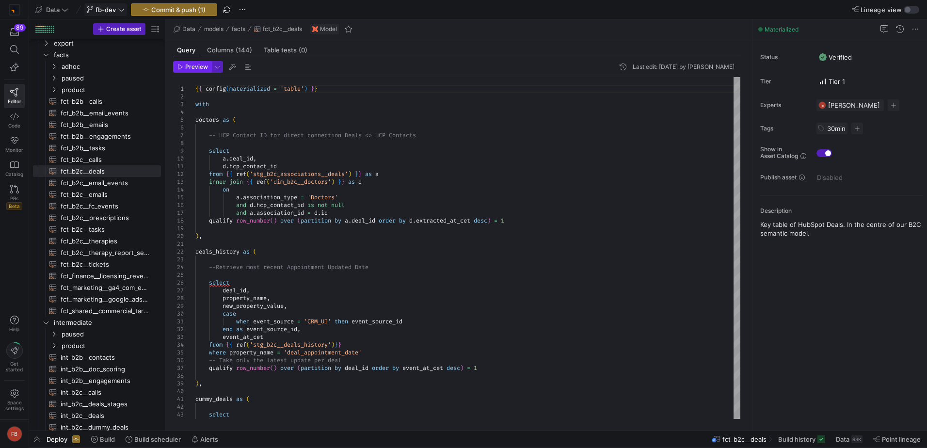
click at [200, 64] on span "Preview" at bounding box center [196, 67] width 23 height 7
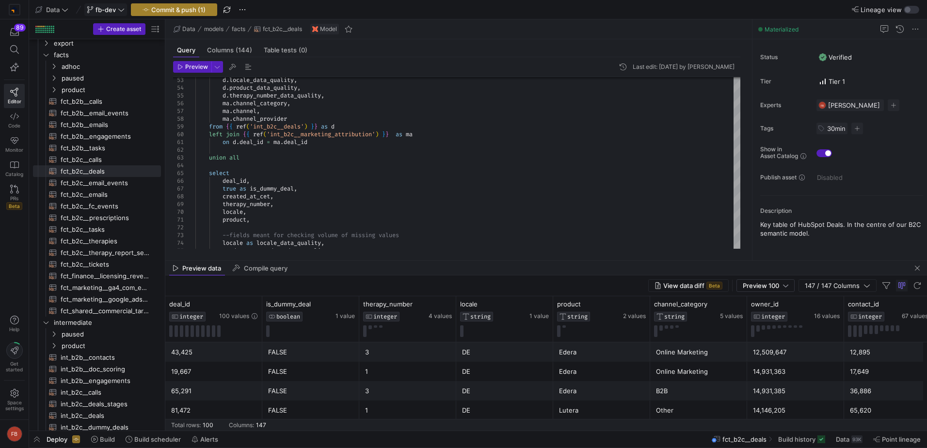
click at [180, 11] on span "Commit & push (1)" at bounding box center [178, 10] width 54 height 8
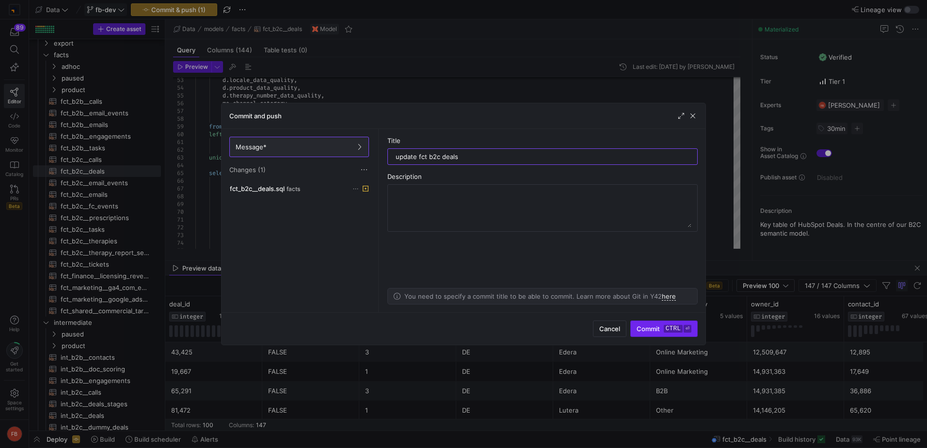
type input "update fct b2c deals"
click at [646, 329] on span "Commit ctrl ⏎" at bounding box center [664, 329] width 55 height 8
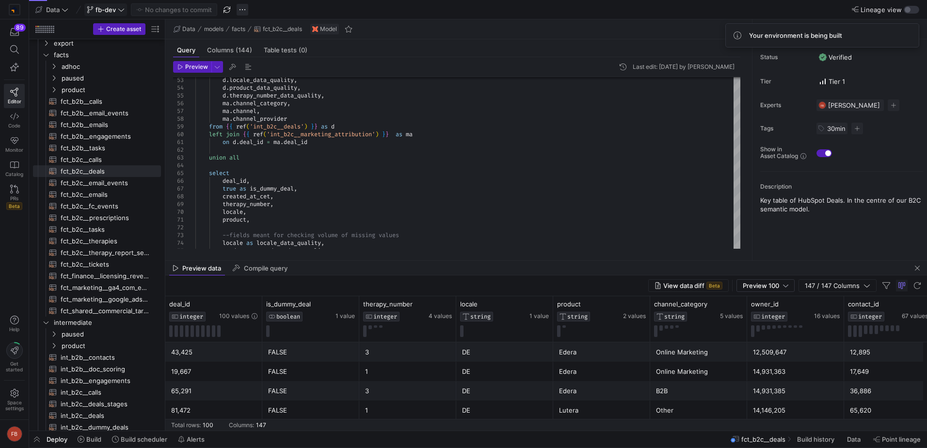
click at [245, 13] on span "button" at bounding box center [243, 10] width 12 height 12
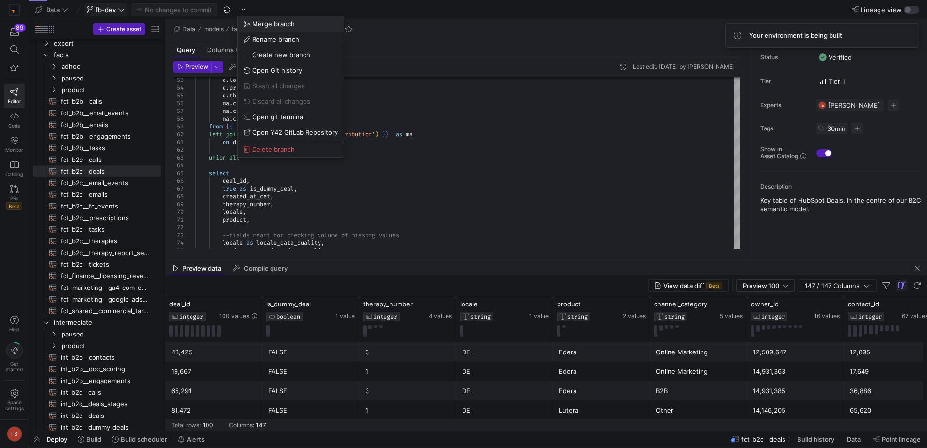
click at [254, 22] on span "Merge branch" at bounding box center [273, 24] width 43 height 8
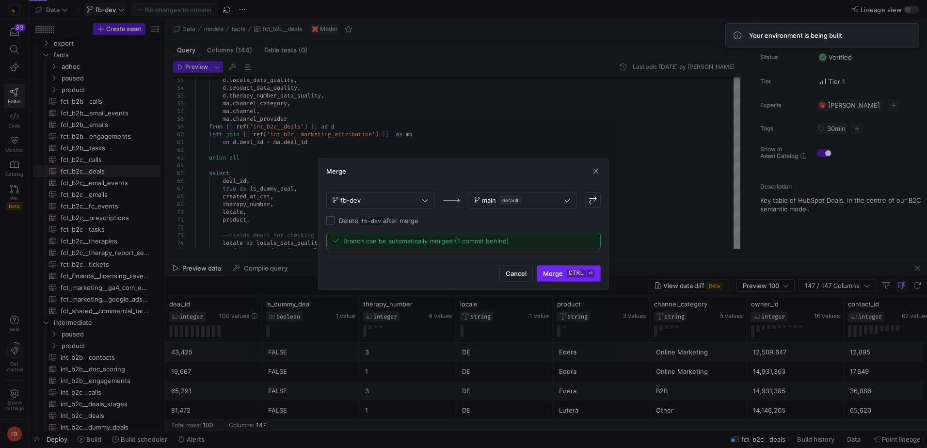
click at [577, 276] on kbd "ctrl" at bounding box center [576, 274] width 19 height 8
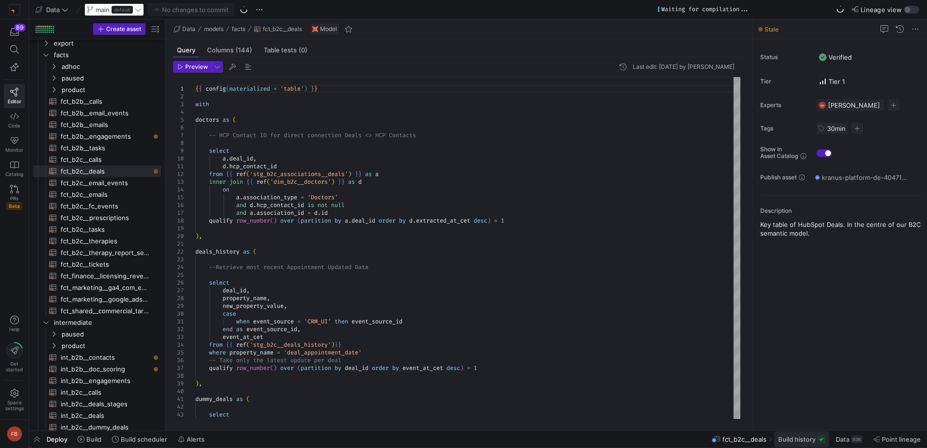
click at [799, 445] on span at bounding box center [802, 440] width 55 height 16
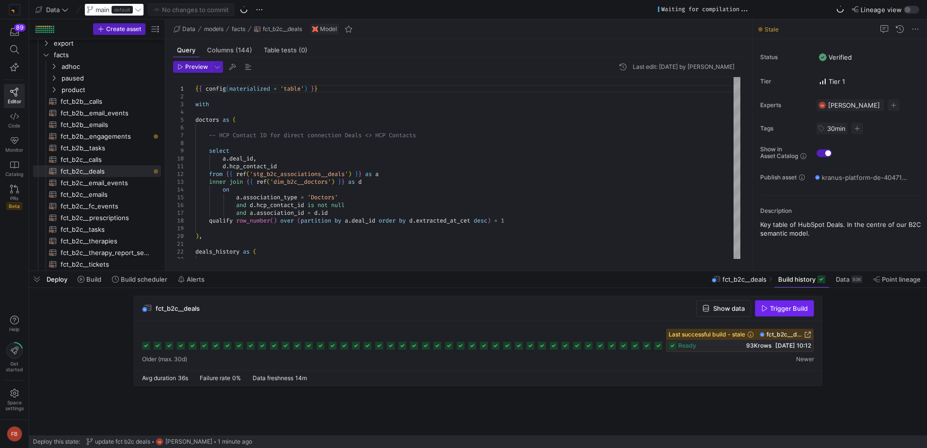
click at [764, 307] on icon "button" at bounding box center [764, 309] width 5 height 6
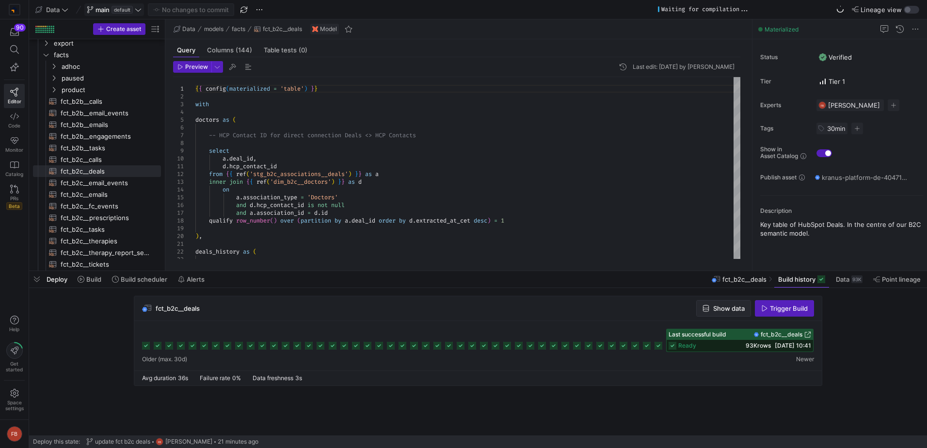
click at [711, 305] on span "Show data" at bounding box center [724, 309] width 42 height 8
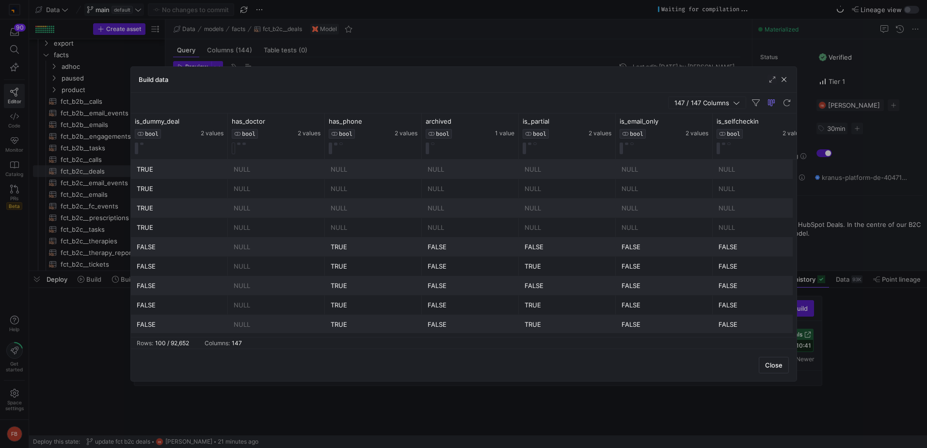
click at [711, 104] on span "147 / 147 Columns" at bounding box center [704, 103] width 59 height 8
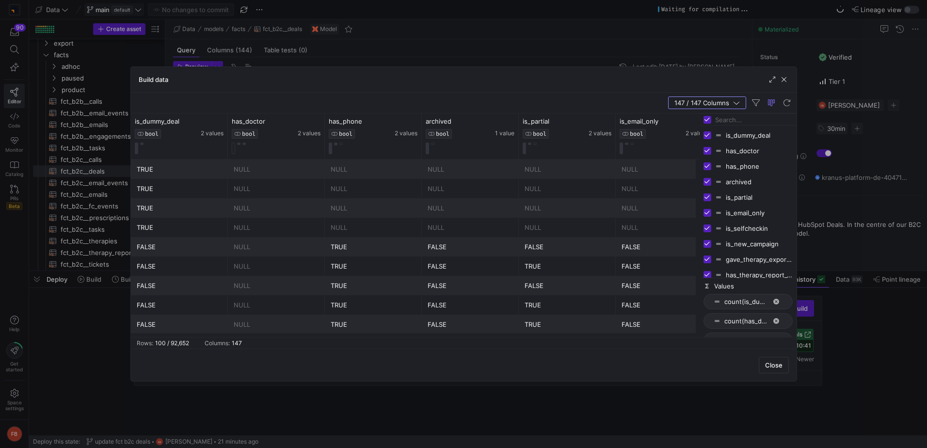
click at [709, 116] on input "Toggle Select All Columns" at bounding box center [708, 120] width 8 height 8
checkbox input "false"
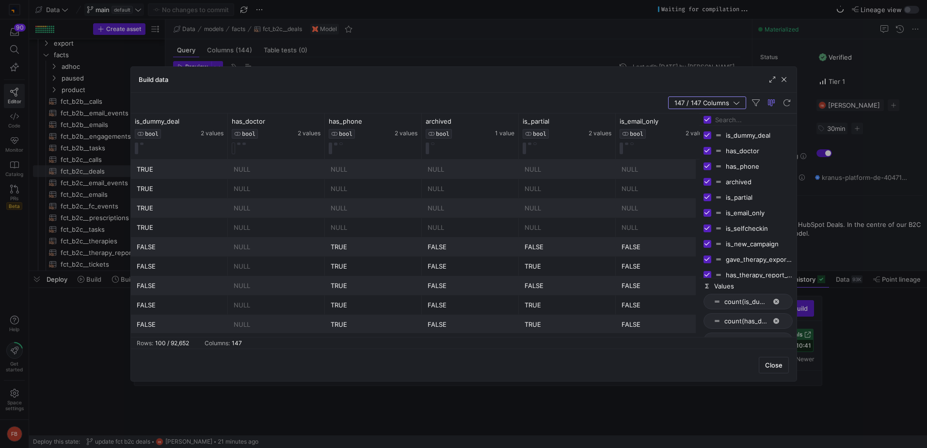
checkbox input "false"
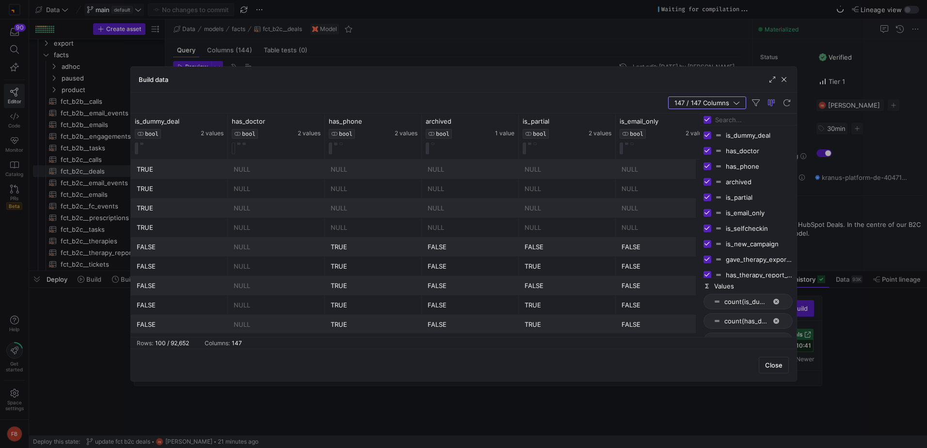
checkbox input "false"
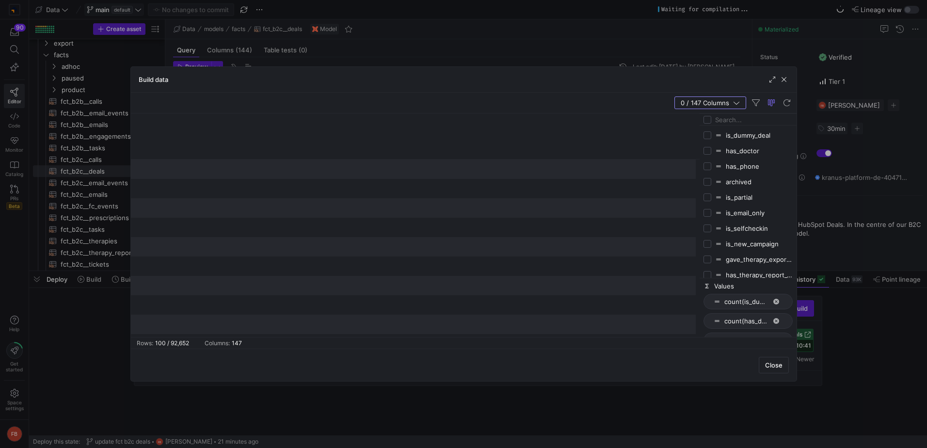
click at [718, 122] on input "Filter Columns Input" at bounding box center [754, 119] width 78 height 19
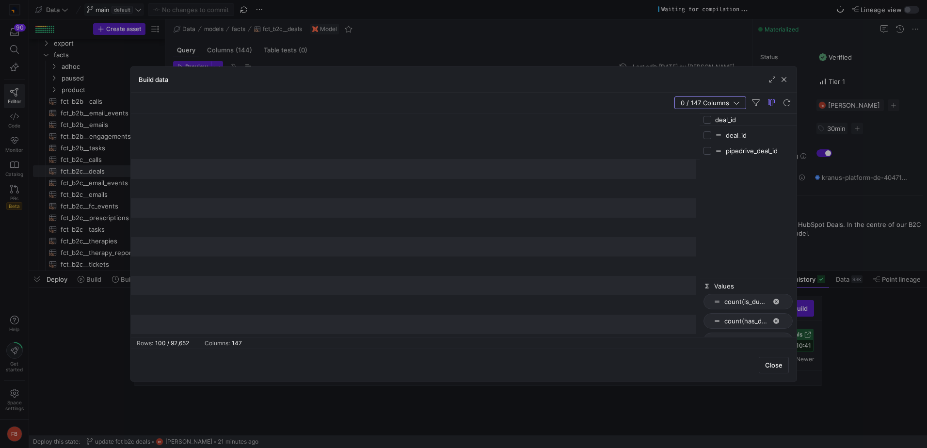
type input "deal_id"
click at [709, 137] on input "Press SPACE to toggle visibility (hidden)" at bounding box center [708, 135] width 8 height 8
checkbox input "true"
checkbox input "false"
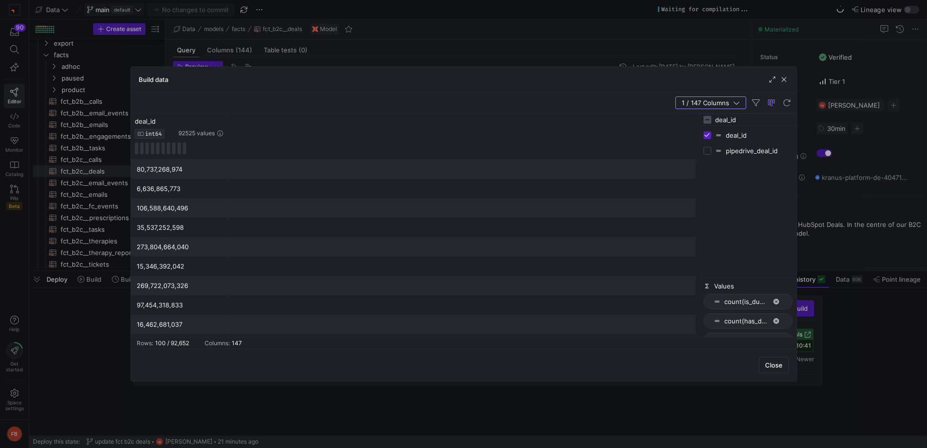
click at [751, 125] on input "deal_id" at bounding box center [754, 119] width 78 height 19
type input "data_q"
click at [707, 138] on input "Press SPACE to toggle visibility (hidden)" at bounding box center [708, 135] width 8 height 8
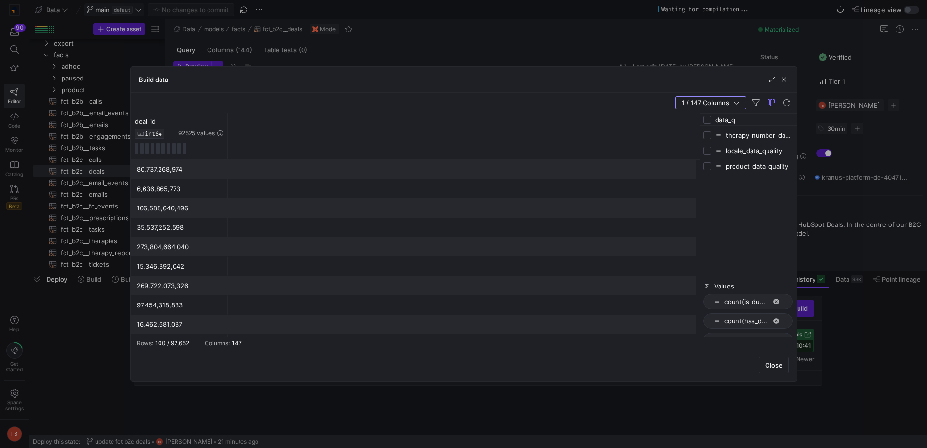
checkbox input "true"
checkbox input "false"
click at [709, 150] on input "Press SPACE to toggle visibility (hidden)" at bounding box center [708, 151] width 8 height 8
checkbox input "true"
click at [710, 166] on input "Press SPACE to toggle visibility (hidden)" at bounding box center [708, 166] width 8 height 8
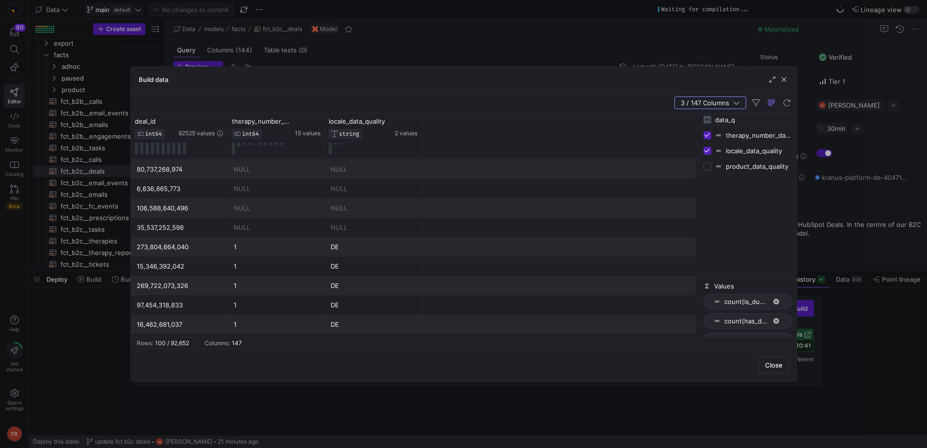
checkbox input "true"
click at [218, 122] on icon at bounding box center [220, 121] width 8 height 8
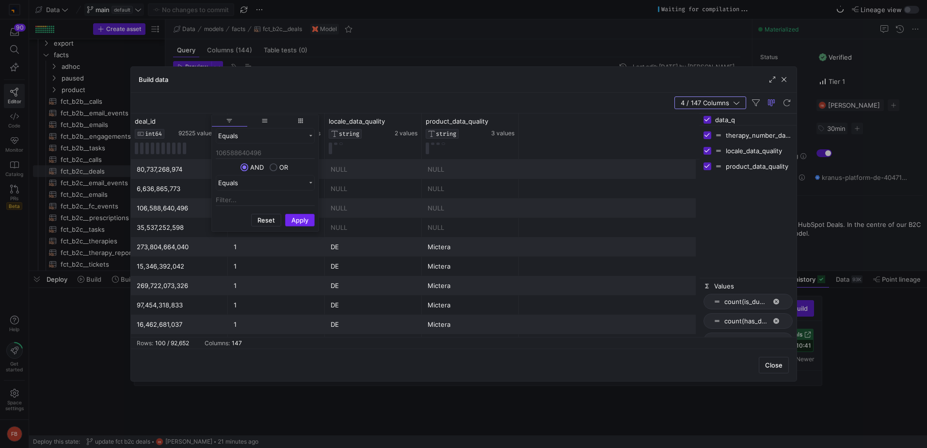
type input "106588640496"
click at [305, 217] on button "Apply" at bounding box center [300, 220] width 30 height 13
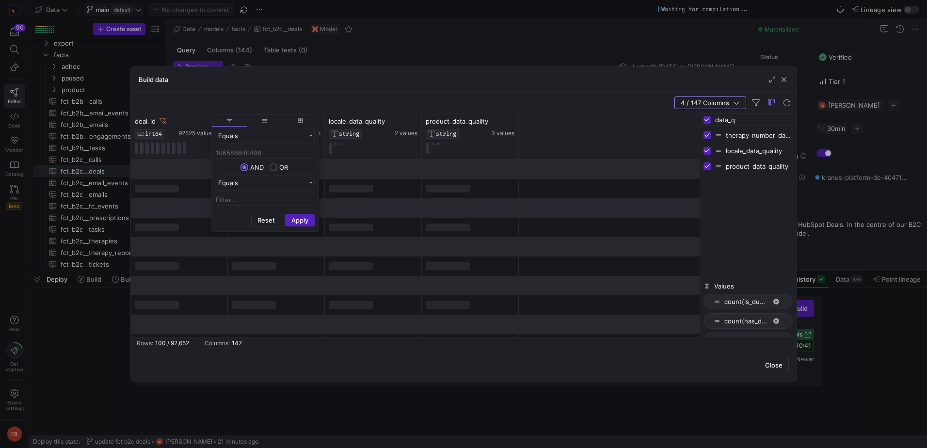
click at [565, 106] on div "4 / 147 Columns" at bounding box center [464, 103] width 666 height 21
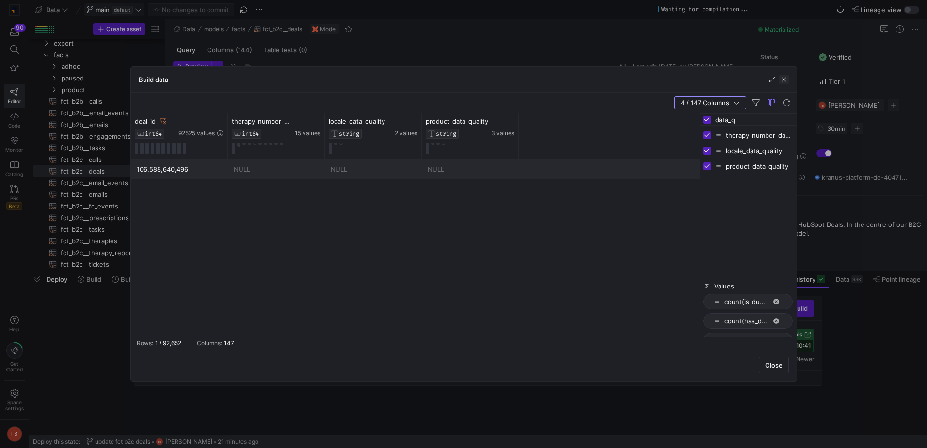
click at [784, 83] on span "button" at bounding box center [784, 80] width 10 height 10
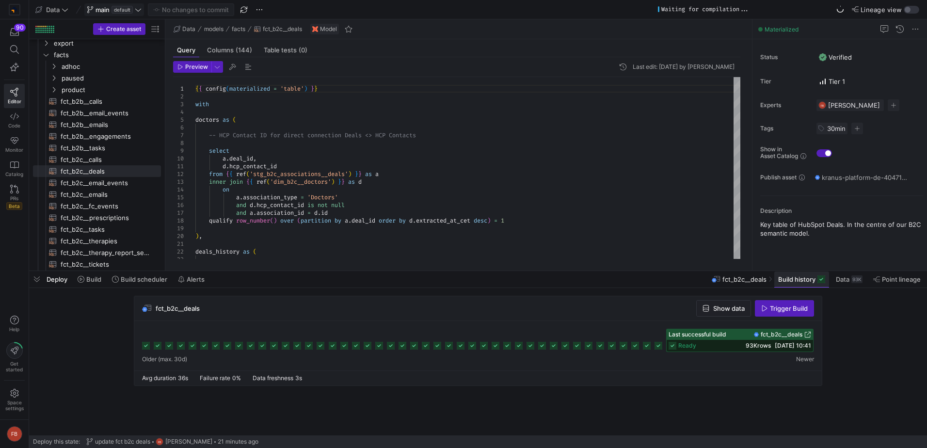
click at [781, 282] on span "Build history" at bounding box center [796, 279] width 37 height 8
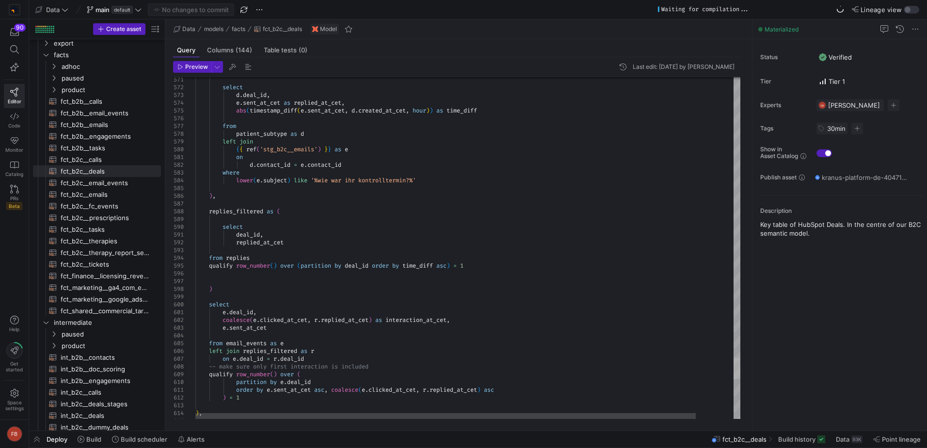
scroll to position [48, 0]
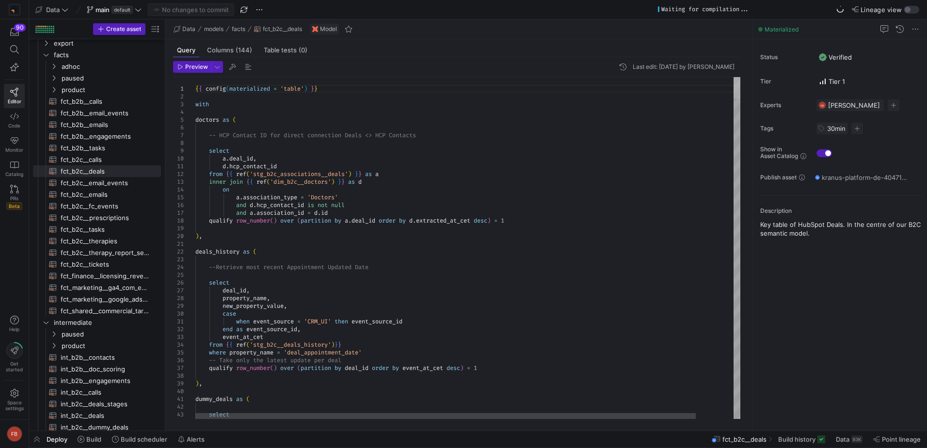
click at [735, 84] on div at bounding box center [737, 87] width 7 height 21
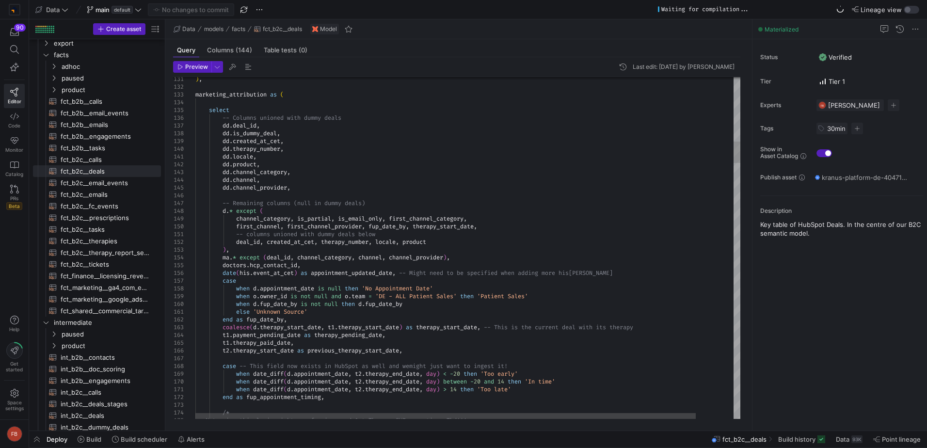
scroll to position [0, 0]
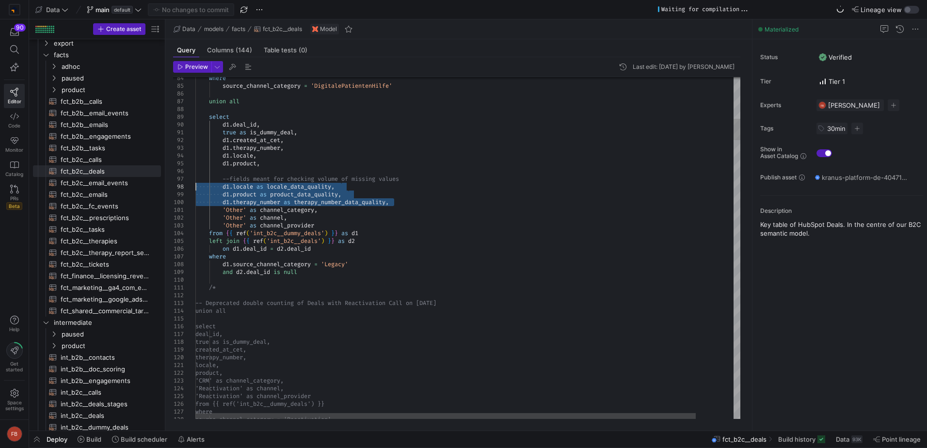
drag, startPoint x: 397, startPoint y: 203, endPoint x: 186, endPoint y: 188, distance: 211.0
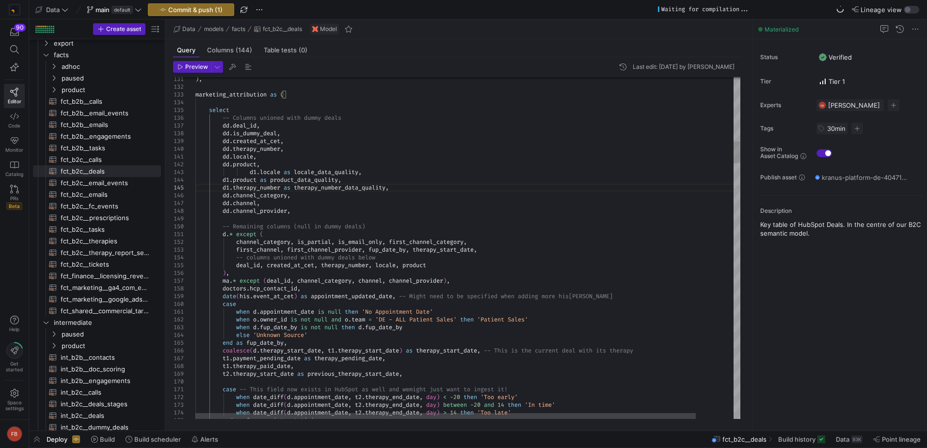
drag, startPoint x: 269, startPoint y: 174, endPoint x: 228, endPoint y: 172, distance: 40.8
drag, startPoint x: 272, startPoint y: 180, endPoint x: 228, endPoint y: 180, distance: 43.7
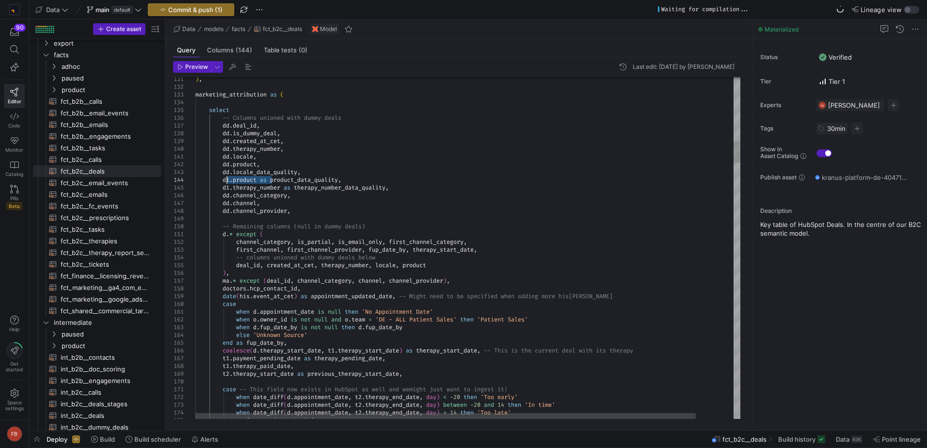
drag, startPoint x: 298, startPoint y: 188, endPoint x: 228, endPoint y: 191, distance: 69.9
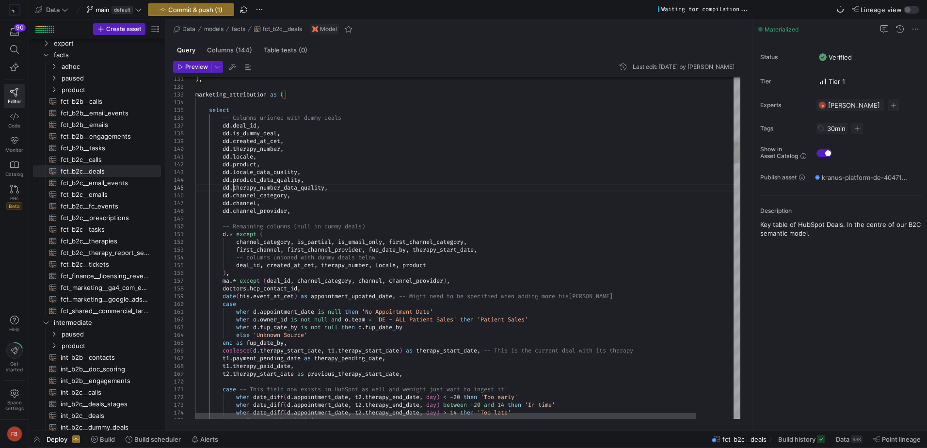
type textarea "dd.locale, dd.product, dd.locale_data_quality, dd.product_data_quality, dd.ther…"
click at [195, 68] on span "Preview" at bounding box center [196, 67] width 23 height 7
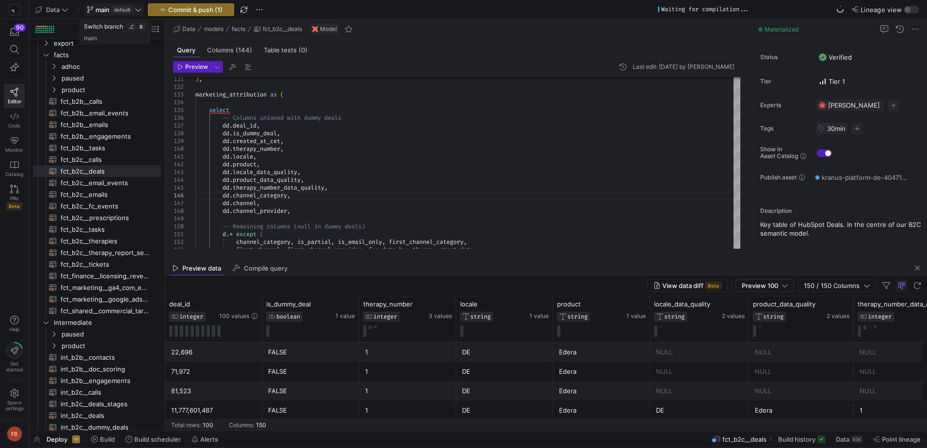
click at [141, 11] on icon at bounding box center [138, 9] width 7 height 7
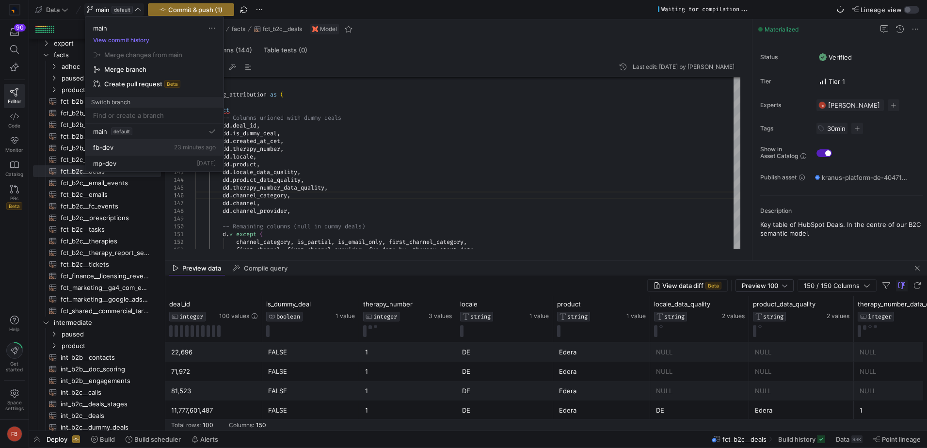
click at [112, 147] on span "fb-dev" at bounding box center [103, 148] width 20 height 8
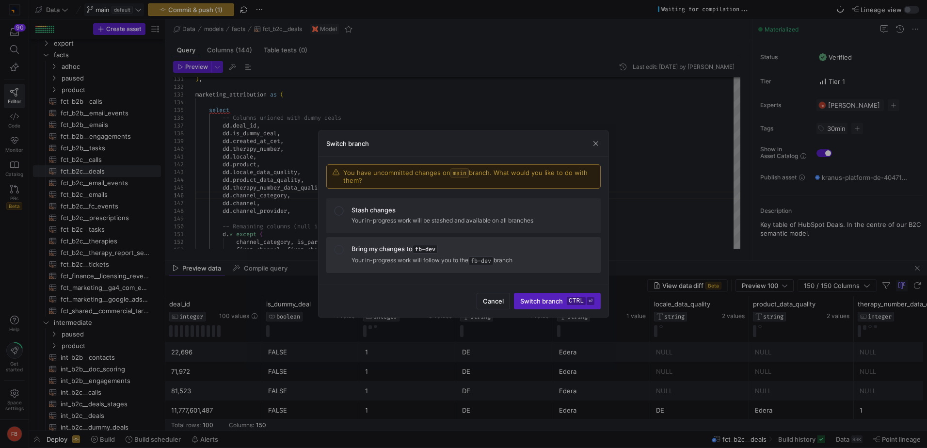
click at [393, 242] on mat-list-option "Bring my changes to fb-dev Your in-progress work will follow you to the fb-dev …" at bounding box center [463, 255] width 275 height 36
click at [537, 306] on span "submit" at bounding box center [558, 301] width 86 height 16
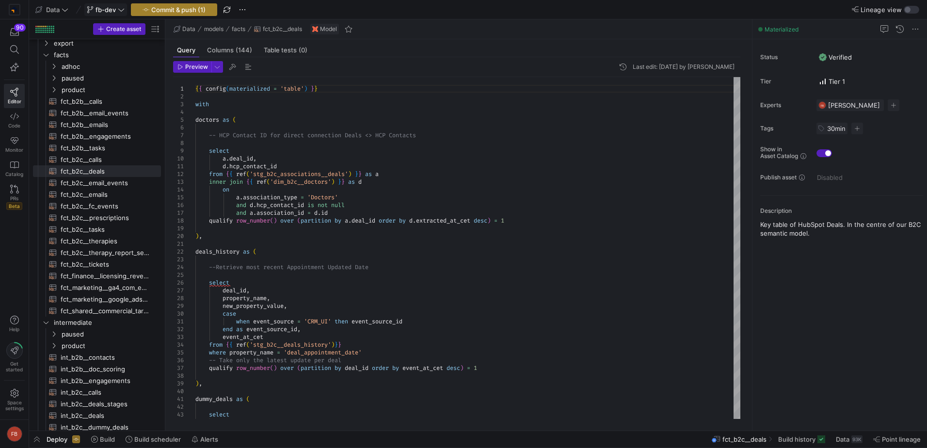
click at [189, 12] on span "Commit & push (1)" at bounding box center [178, 10] width 54 height 8
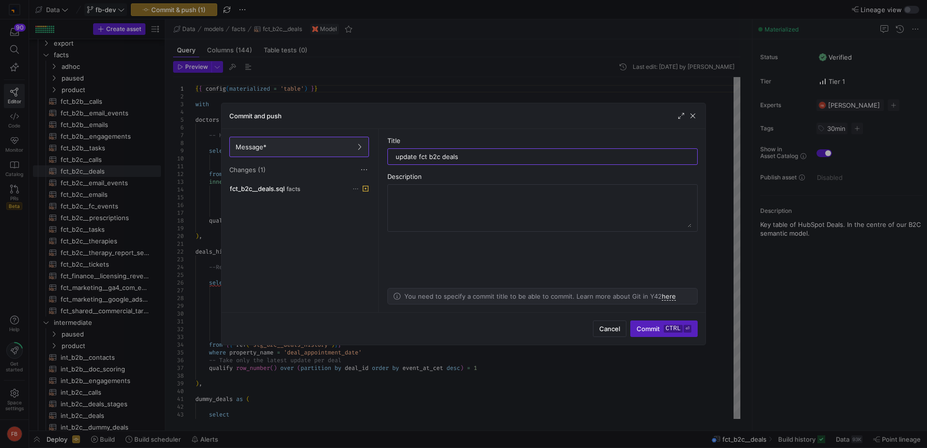
type input "update fct b2c deals"
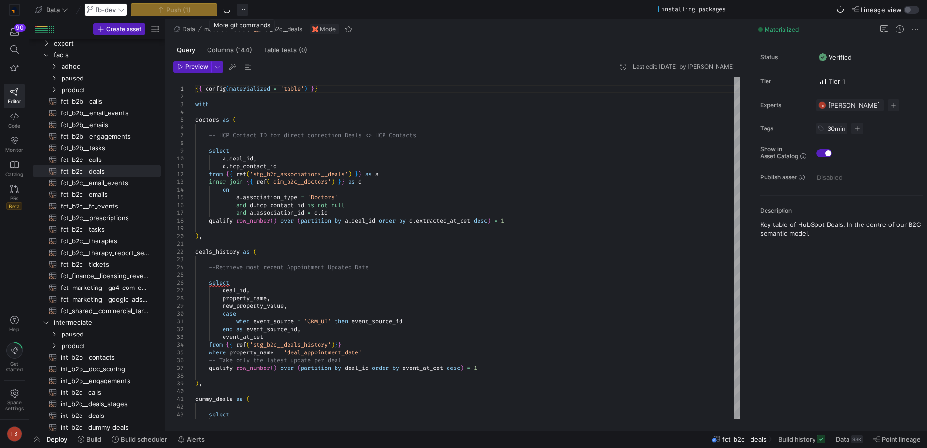
click at [248, 13] on span "button" at bounding box center [243, 10] width 12 height 12
click at [284, 12] on div at bounding box center [463, 224] width 927 height 448
click at [240, 11] on span "button" at bounding box center [243, 10] width 12 height 12
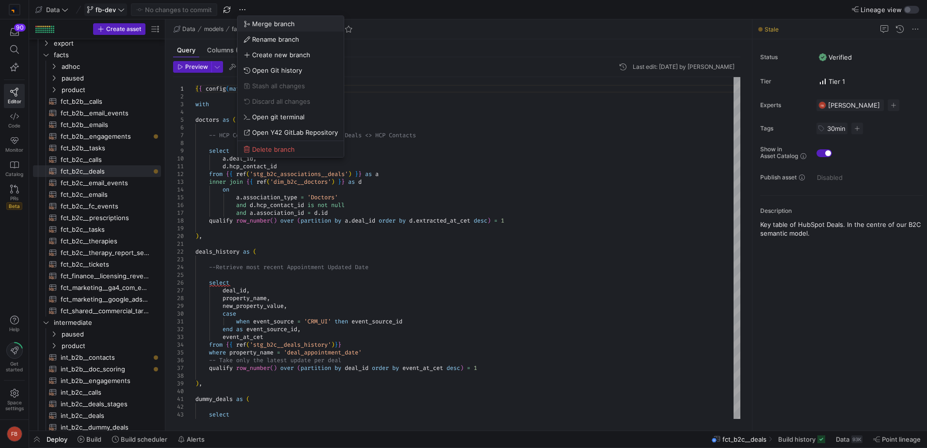
click at [252, 25] on span "Merge branch" at bounding box center [273, 24] width 43 height 8
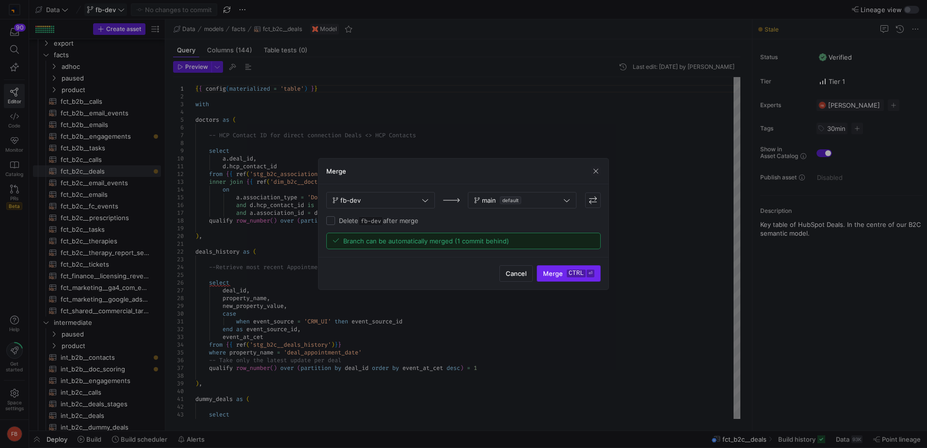
click at [569, 275] on kbd "ctrl" at bounding box center [576, 274] width 19 height 8
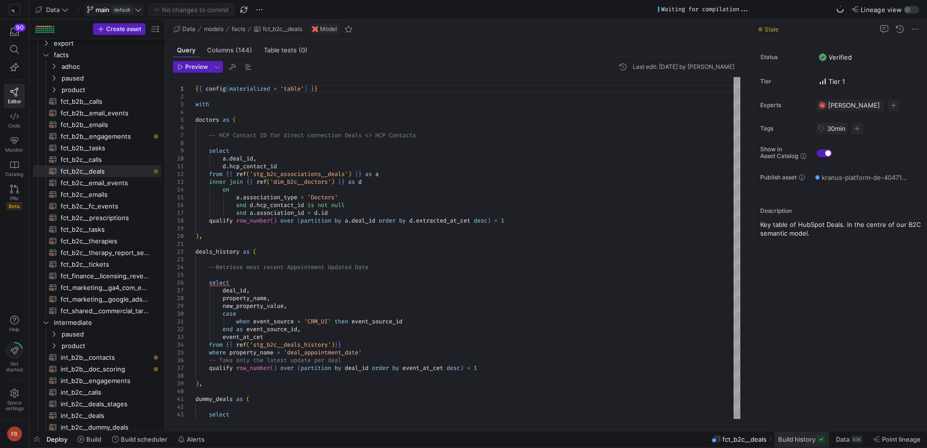
click at [810, 439] on span "Build history" at bounding box center [796, 440] width 37 height 8
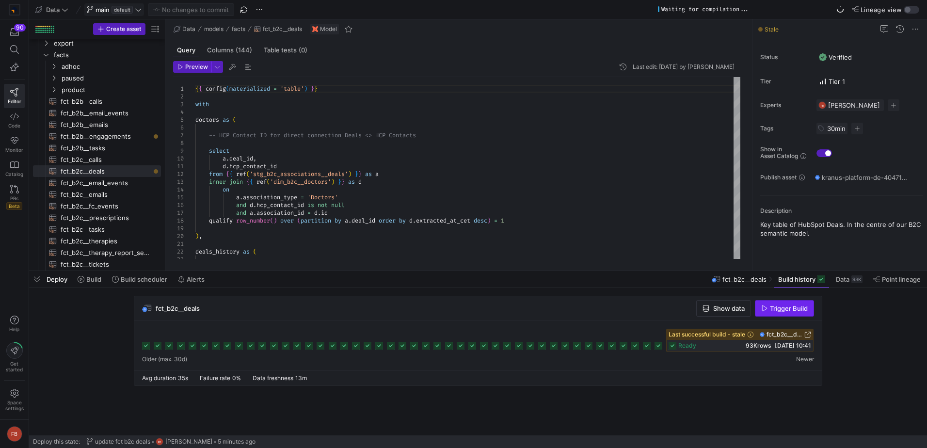
click at [782, 309] on span "Trigger Build" at bounding box center [789, 309] width 38 height 8
click at [811, 348] on icon at bounding box center [810, 346] width 8 height 8
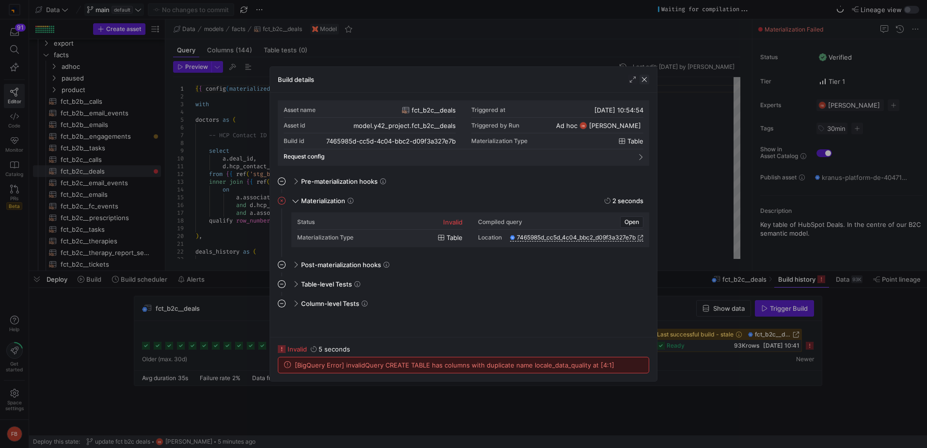
click at [642, 81] on span "button" at bounding box center [645, 80] width 10 height 10
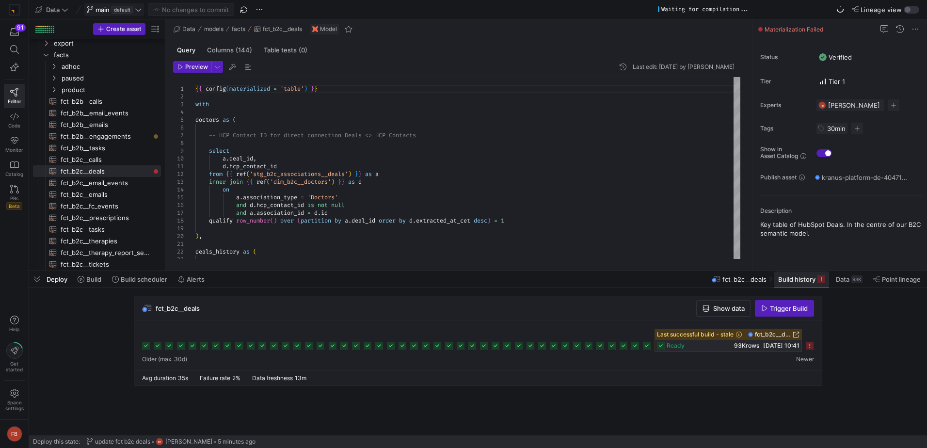
click at [792, 287] on button "Build history" at bounding box center [802, 279] width 56 height 16
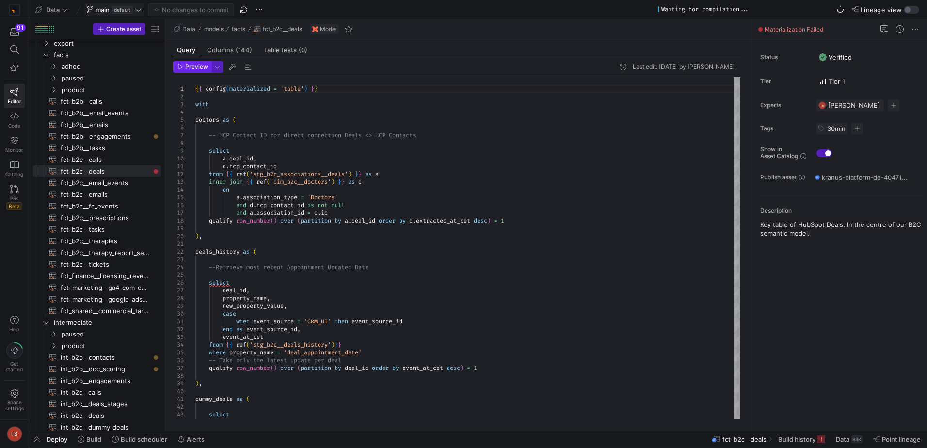
click at [185, 68] on span "Preview" at bounding box center [193, 67] width 31 height 7
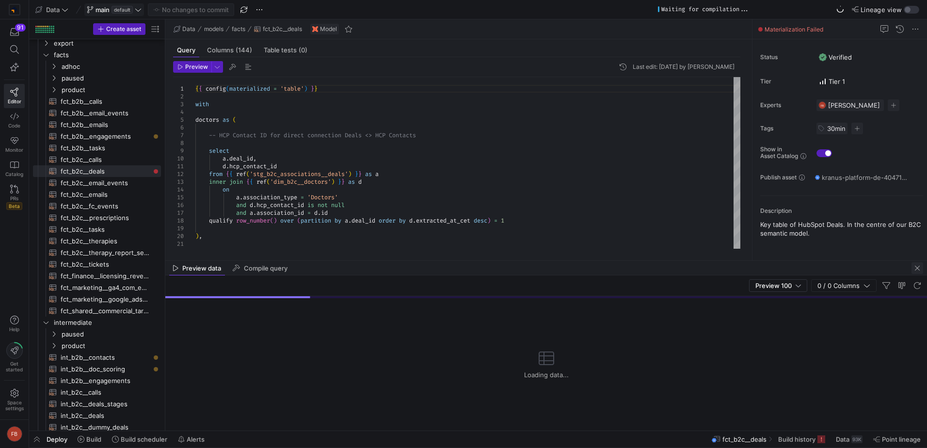
click at [918, 270] on span "button" at bounding box center [918, 268] width 12 height 12
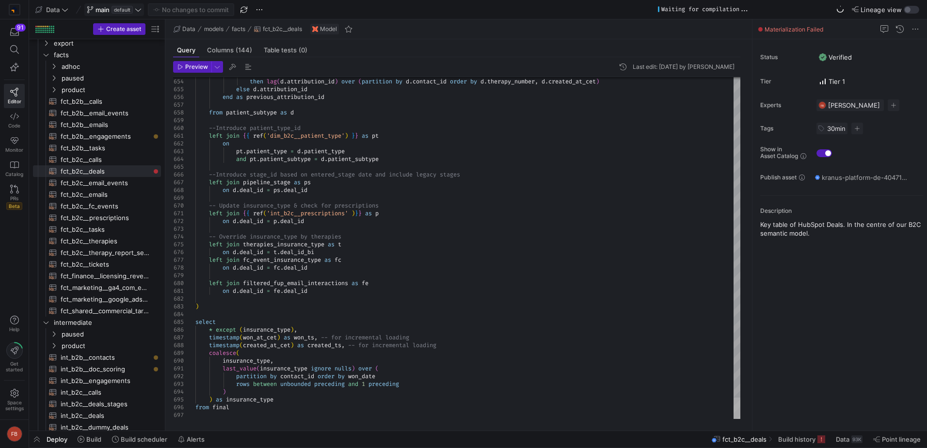
click at [734, 419] on div at bounding box center [737, 408] width 7 height 21
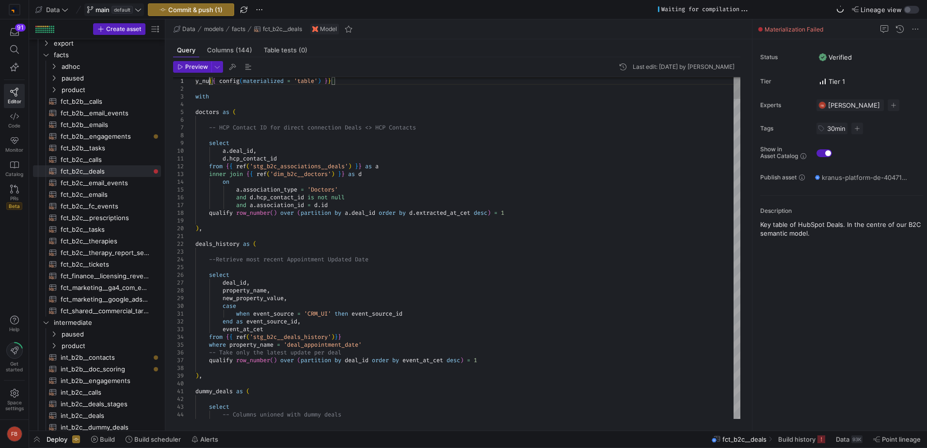
scroll to position [7, 14]
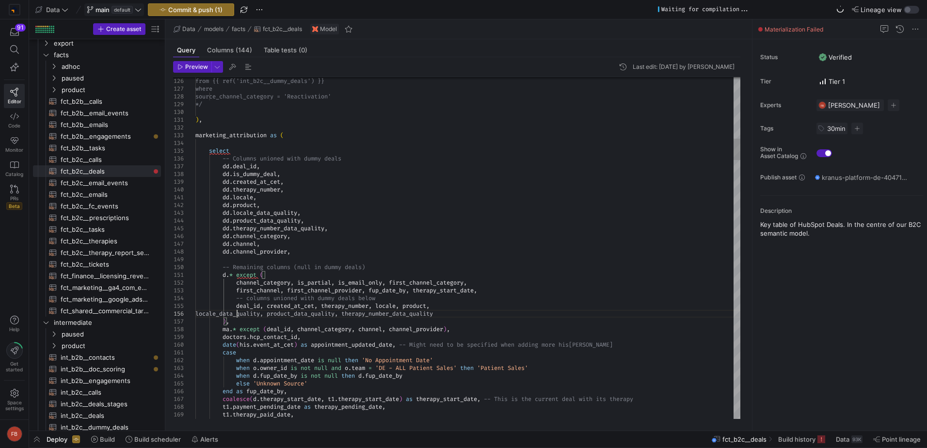
scroll to position [39, 42]
type textarea "d.* except ( channel_category, is_partial, is_email_only, first_channel_categor…"
click at [191, 65] on span "Preview" at bounding box center [196, 67] width 23 height 7
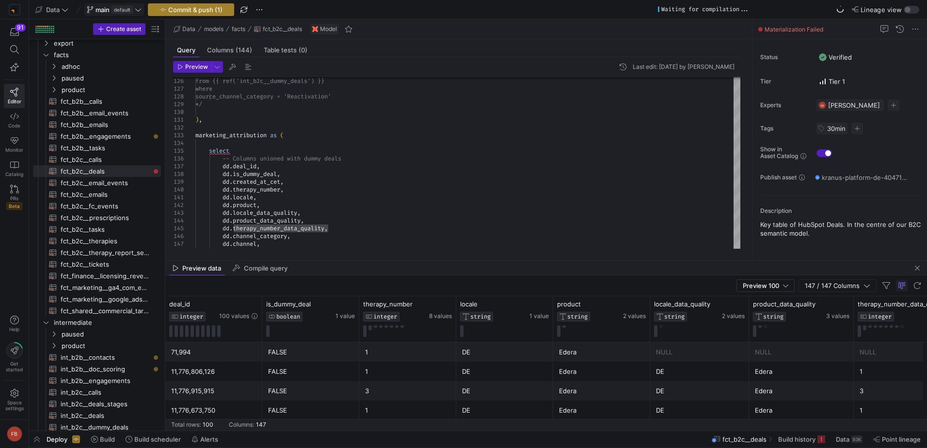
click at [168, 13] on span "Commit & push (1)" at bounding box center [195, 10] width 54 height 8
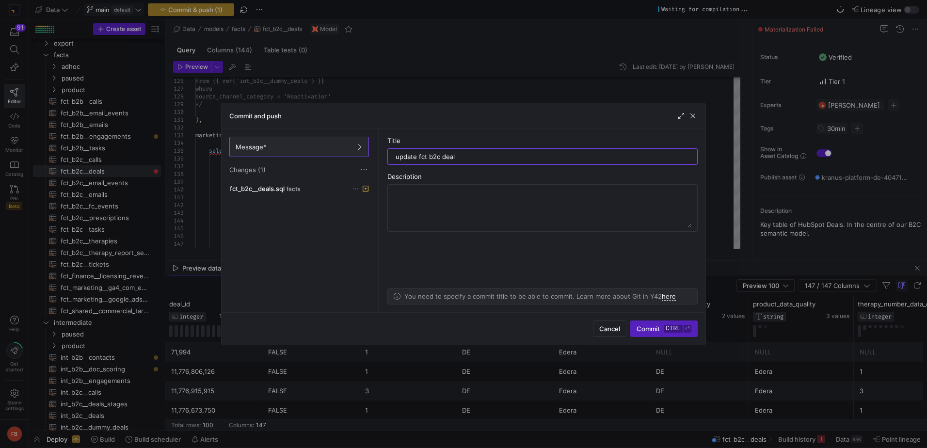
type input "update fct b2c deals"
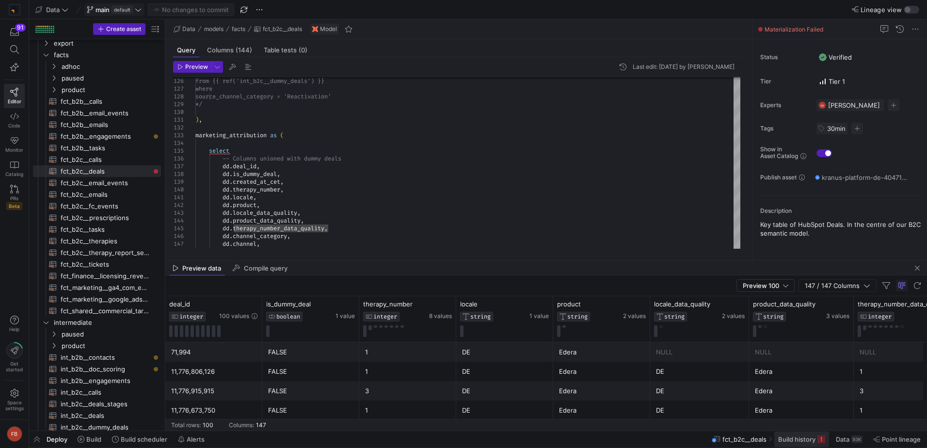
click at [796, 441] on span "Build history" at bounding box center [796, 440] width 37 height 8
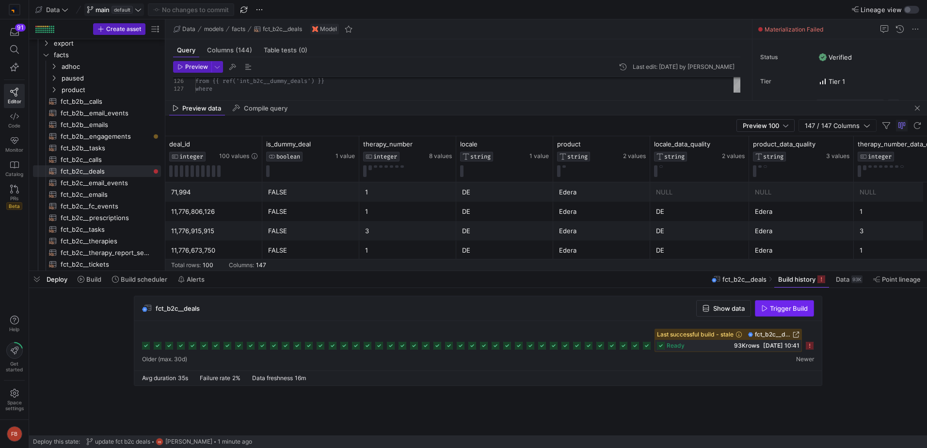
click at [806, 310] on span "Trigger Build" at bounding box center [789, 309] width 38 height 8
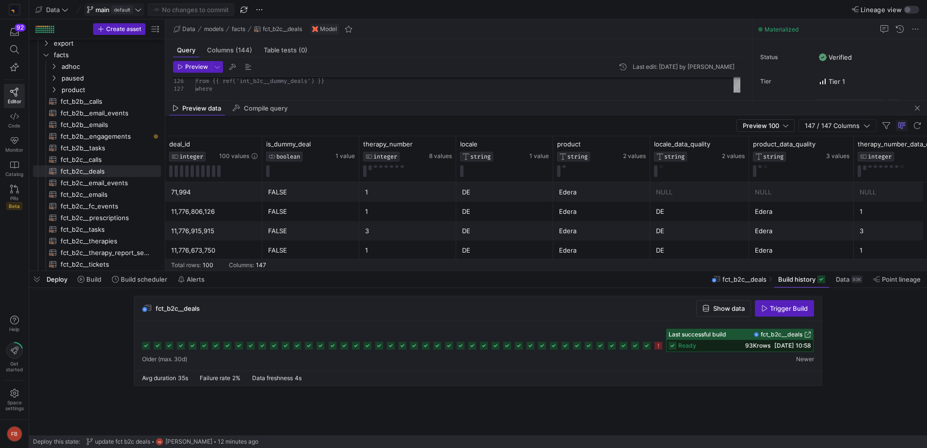
drag, startPoint x: 802, startPoint y: 279, endPoint x: 757, endPoint y: 276, distance: 45.2
click at [802, 279] on span "Build history" at bounding box center [796, 279] width 37 height 8
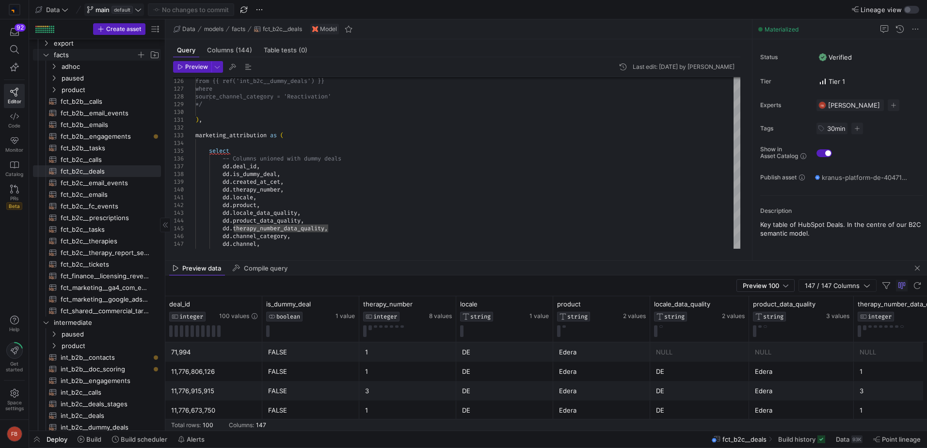
click at [48, 50] on span "facts" at bounding box center [100, 54] width 119 height 11
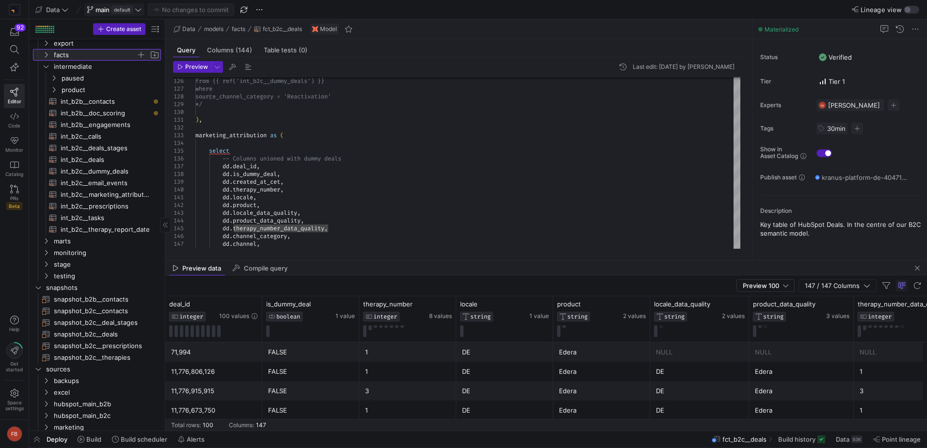
click at [48, 53] on icon at bounding box center [46, 55] width 7 height 6
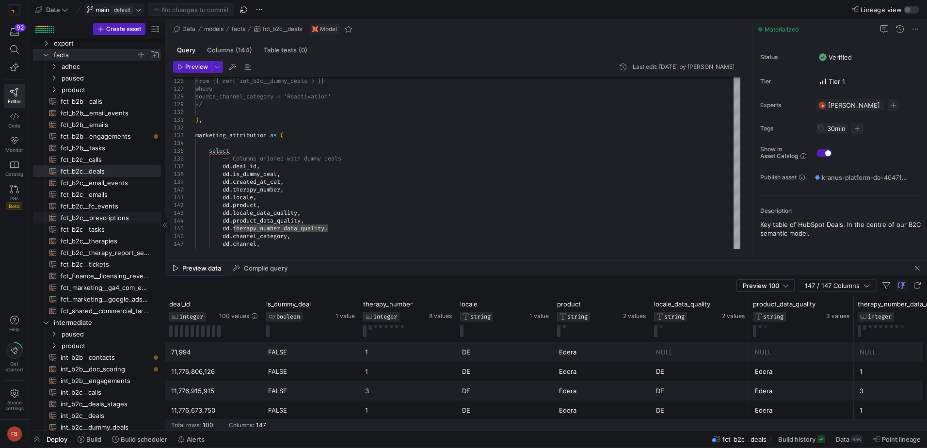
click at [114, 215] on span "fct_b2c__prescriptions​​​​​​​​​​" at bounding box center [105, 217] width 89 height 11
type textarea "{{ config(materialized = 'table') }} -- We need to remove the coalesce over tim…"
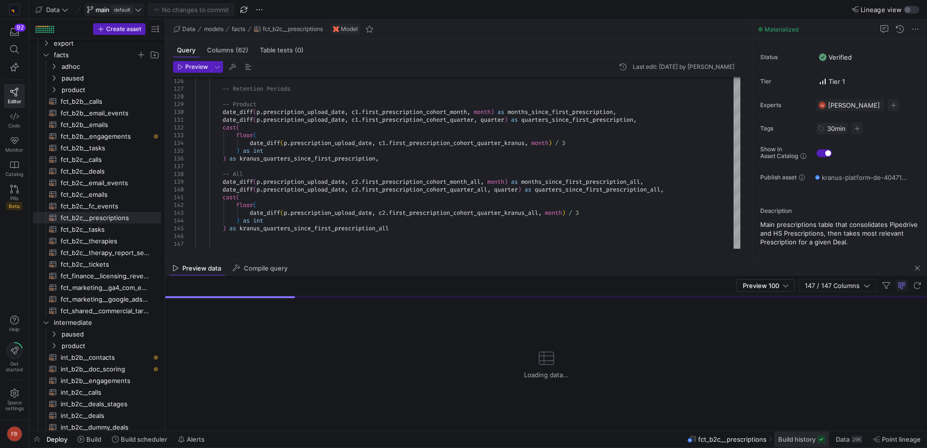
click at [791, 438] on span "Build history" at bounding box center [796, 440] width 37 height 8
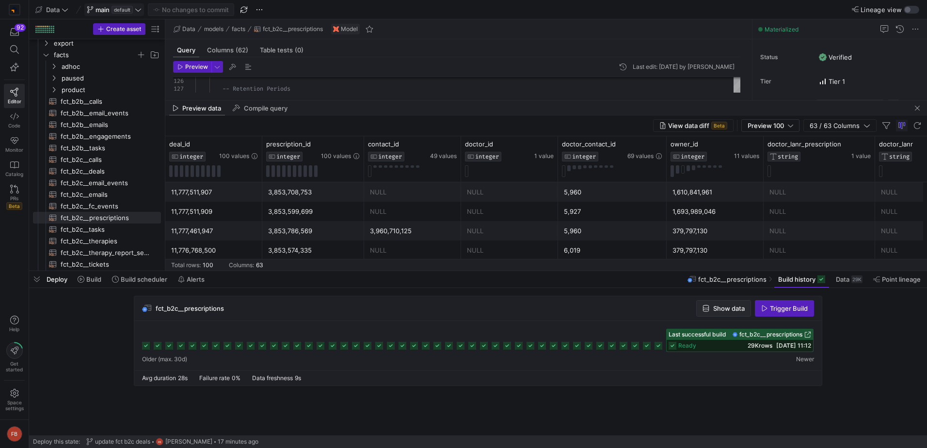
click at [731, 310] on span "Show data" at bounding box center [729, 309] width 32 height 8
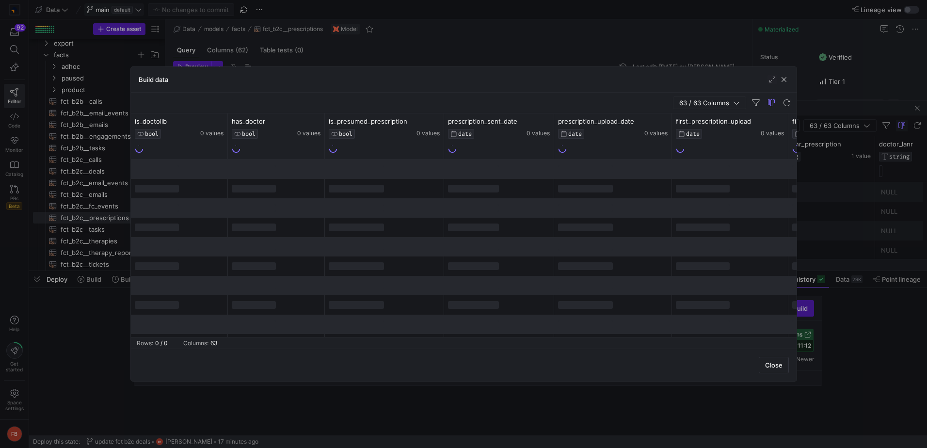
click at [720, 107] on span "button" at bounding box center [710, 103] width 72 height 12
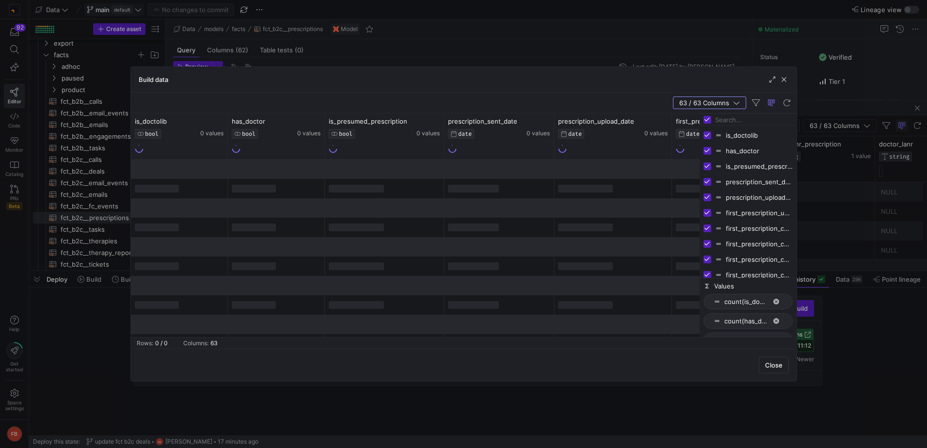
click at [708, 121] on input "Toggle Select All Columns" at bounding box center [708, 120] width 8 height 8
checkbox input "false"
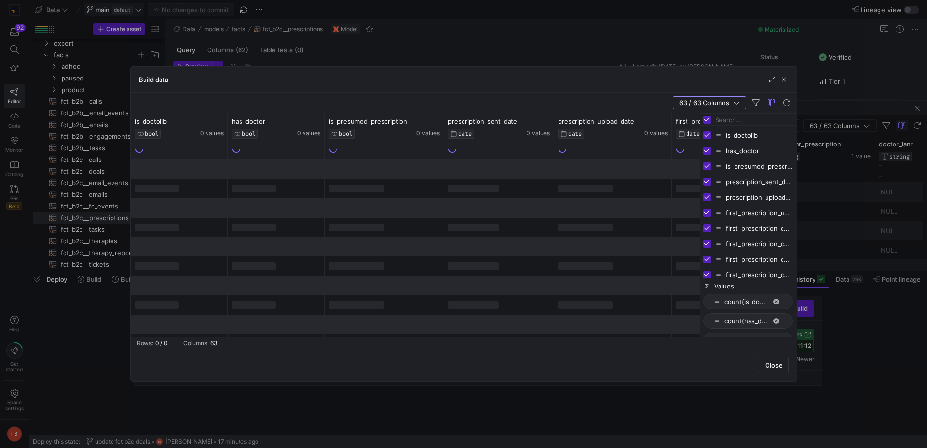
checkbox input "false"
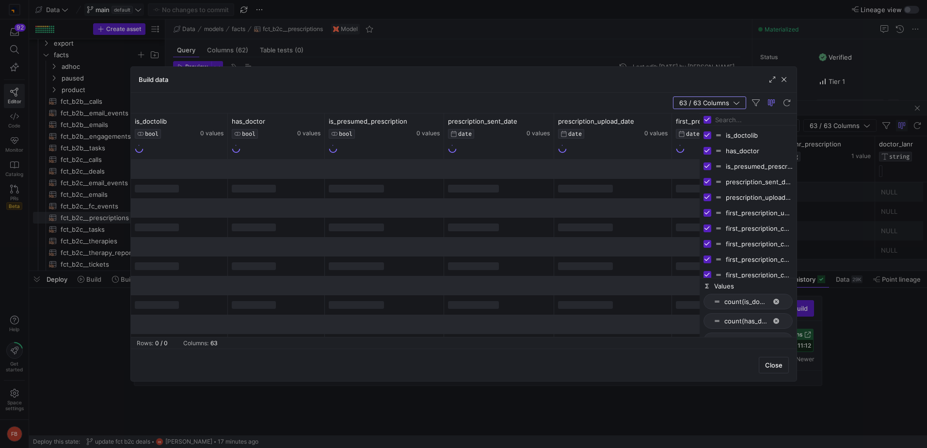
checkbox input "false"
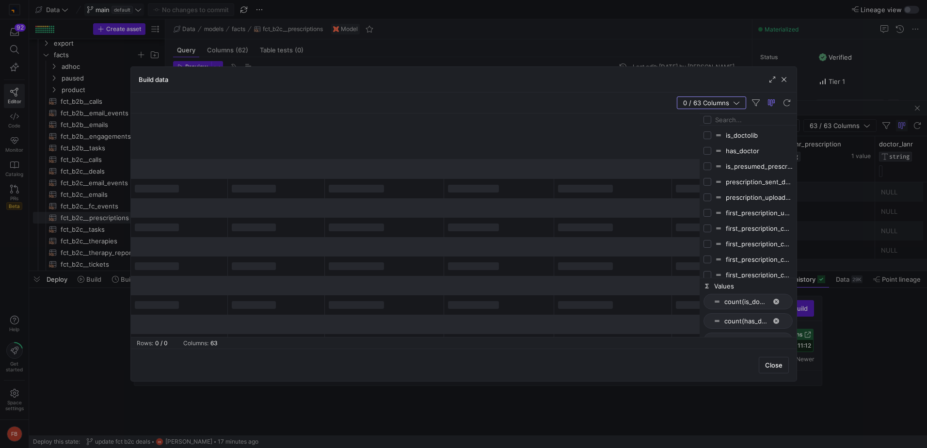
click at [716, 121] on input "Filter Columns Input" at bounding box center [754, 119] width 78 height 19
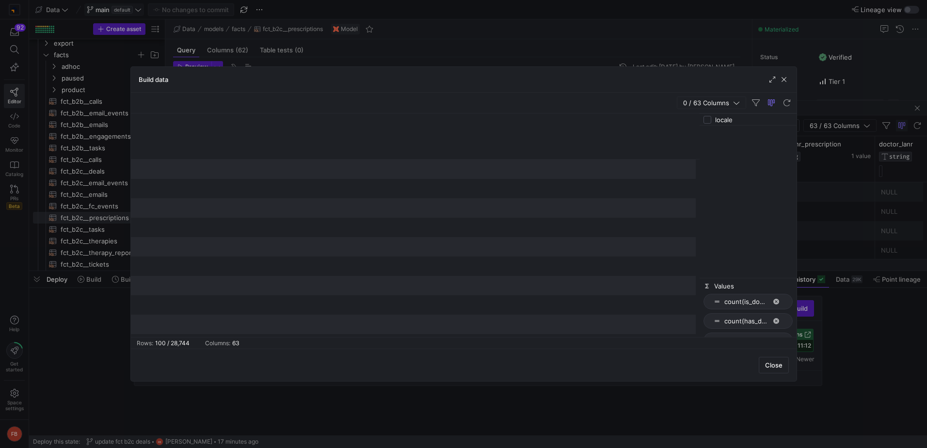
click at [741, 118] on input "locale" at bounding box center [754, 119] width 78 height 19
type input "product"
click at [705, 134] on input "Press SPACE to toggle visibility (hidden)" at bounding box center [708, 135] width 8 height 8
checkbox input "true"
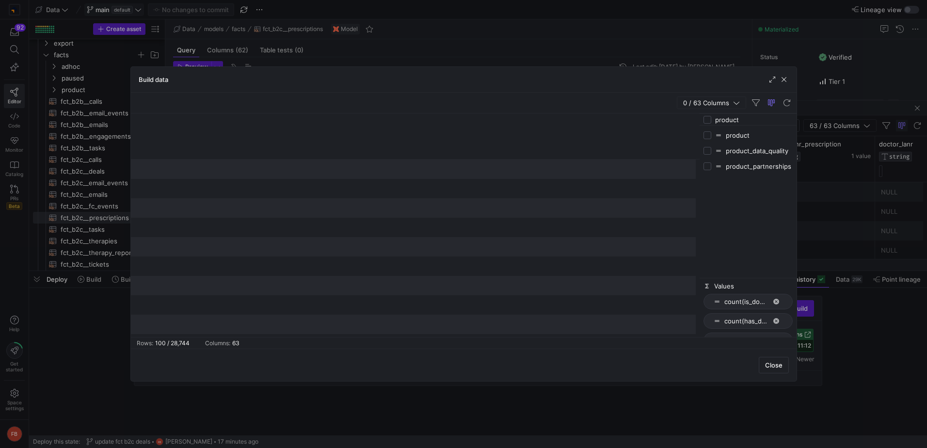
checkbox input "false"
click at [152, 144] on button at bounding box center [152, 144] width 3 height 2
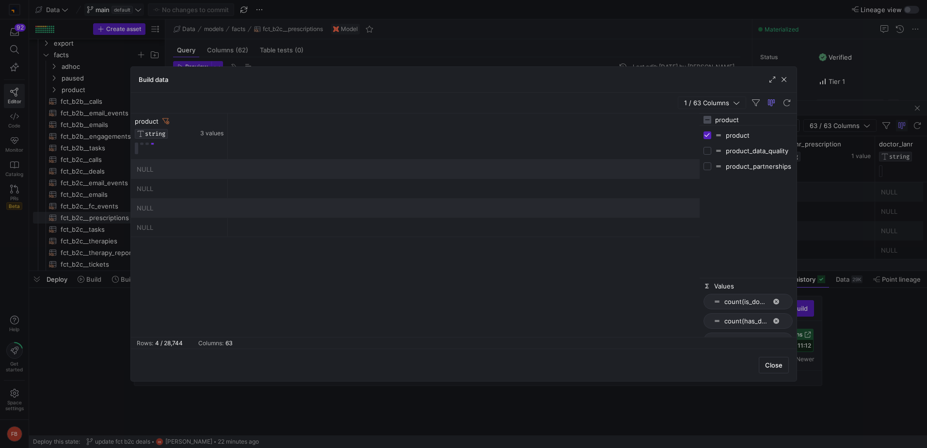
click at [765, 120] on input "product" at bounding box center [754, 119] width 78 height 19
click at [708, 150] on input "Press SPACE to toggle visibility (hidden)" at bounding box center [708, 151] width 8 height 8
checkbox input "true"
click at [781, 76] on span "button" at bounding box center [784, 80] width 10 height 10
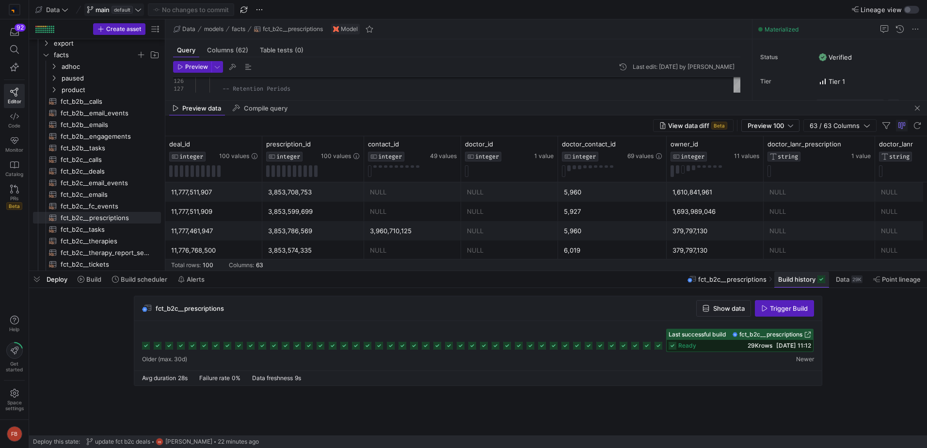
click at [813, 279] on span "Build history" at bounding box center [796, 279] width 37 height 8
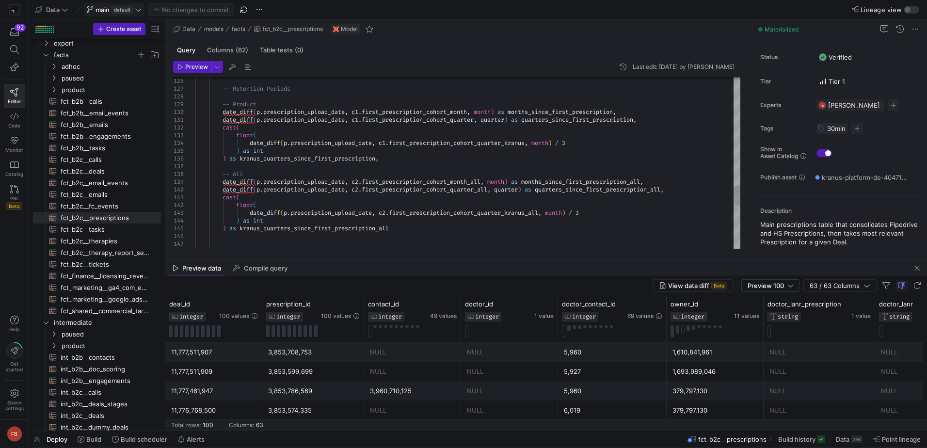
type textarea "date_diff(p.prescription_upload_date, c1.first_prescription_cohort_quarter, qua…"
type textarea "pr"
type textarea "cohorts_product as c1 on [DOMAIN_NAME]_contact_id = [DOMAIN_NAME]_contact_id an…"
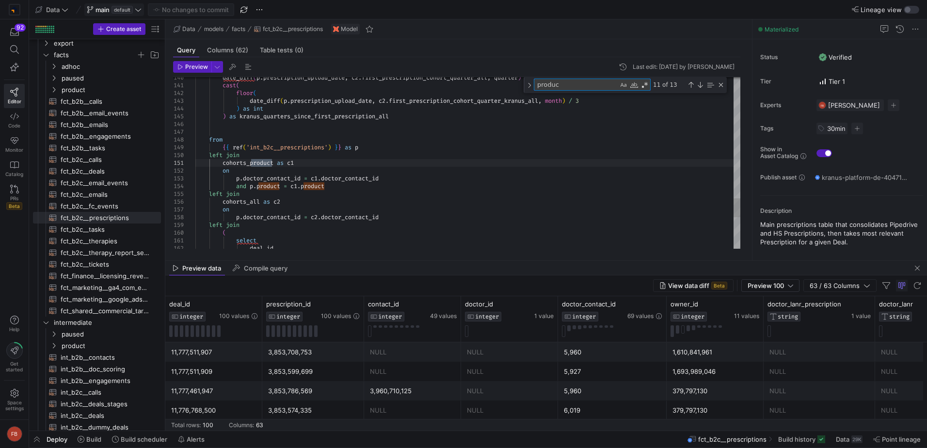
type textarea "product"
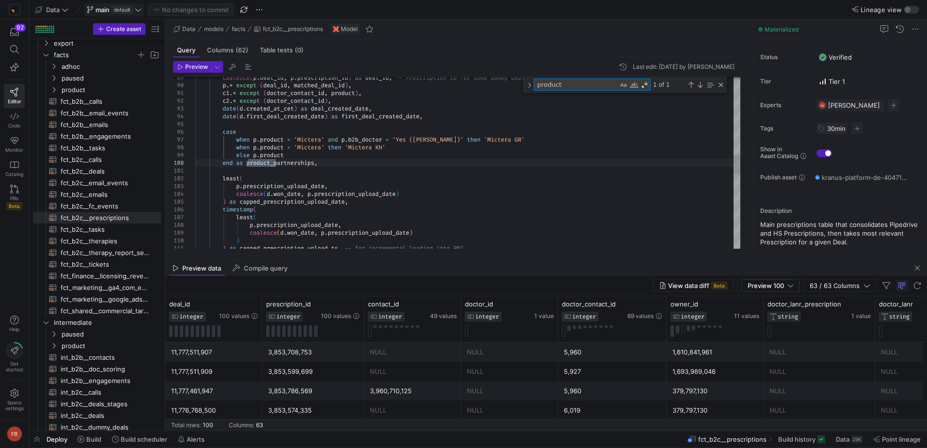
type textarea "c1.* except (doctor_contact_id, product), c2.* except (doctor_contact_id), date…"
type textarea "product_"
type textarea "cohorts_product as c1 on [DOMAIN_NAME]_contact_id = [DOMAIN_NAME]_contact_id an…"
type textarea "product"
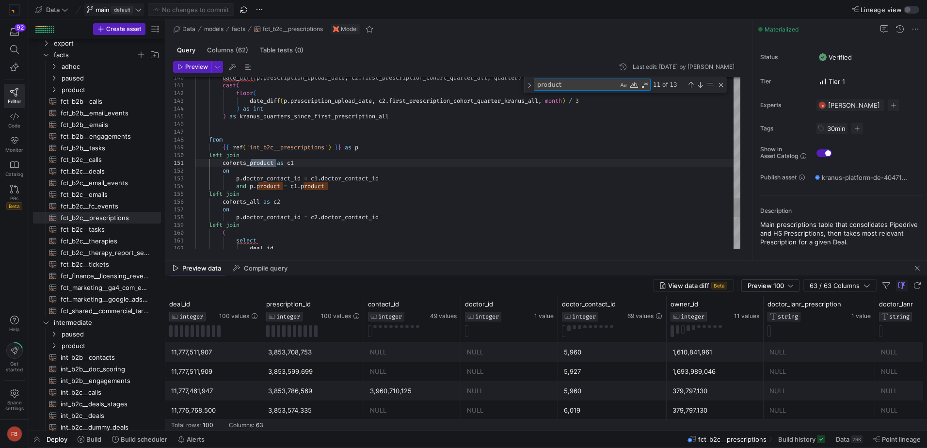
type textarea "c1.* except (doctor_contact_id, product), c2.* except (doctor_contact_id), date…"
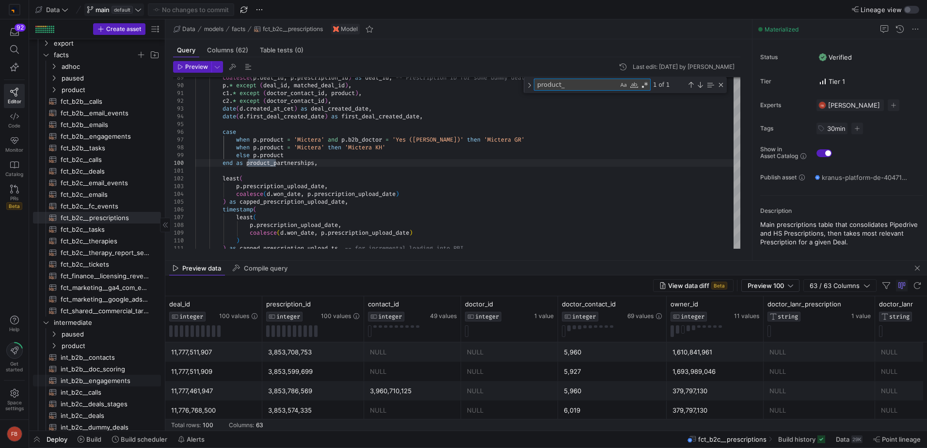
scroll to position [145, 0]
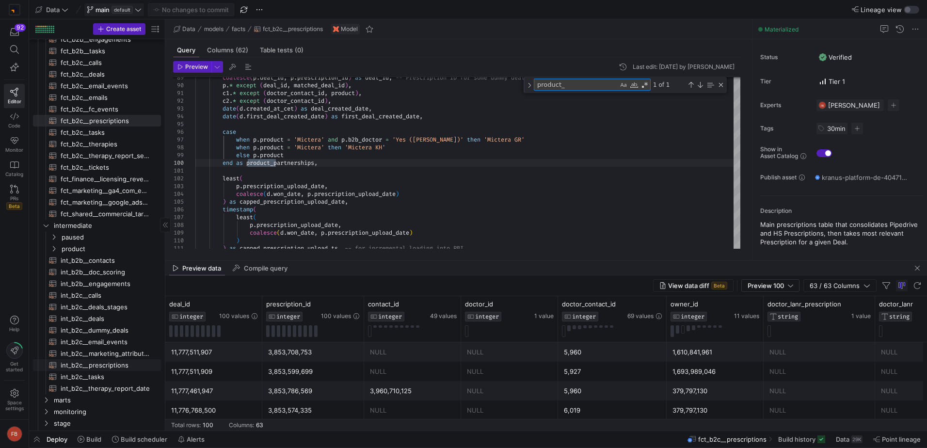
type textarea "product_"
click at [122, 363] on span "int_b2c__prescriptions​​​​​​​​​​" at bounding box center [105, 365] width 89 height 11
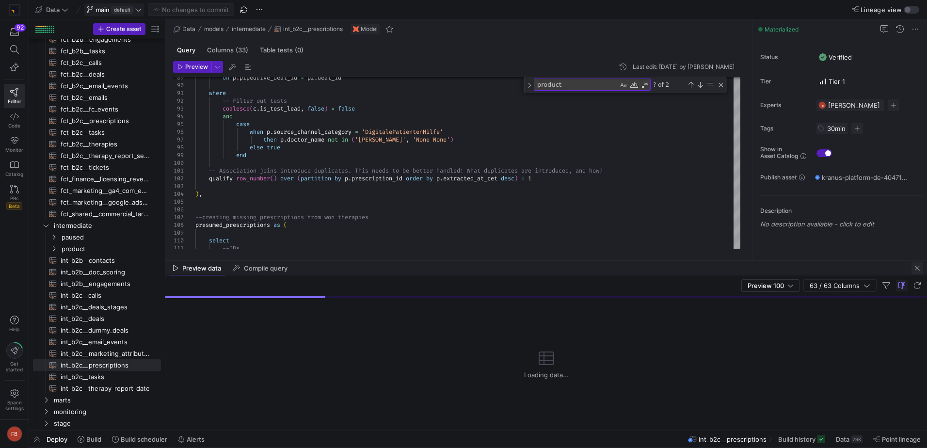
click at [917, 267] on span "button" at bounding box center [918, 268] width 12 height 12
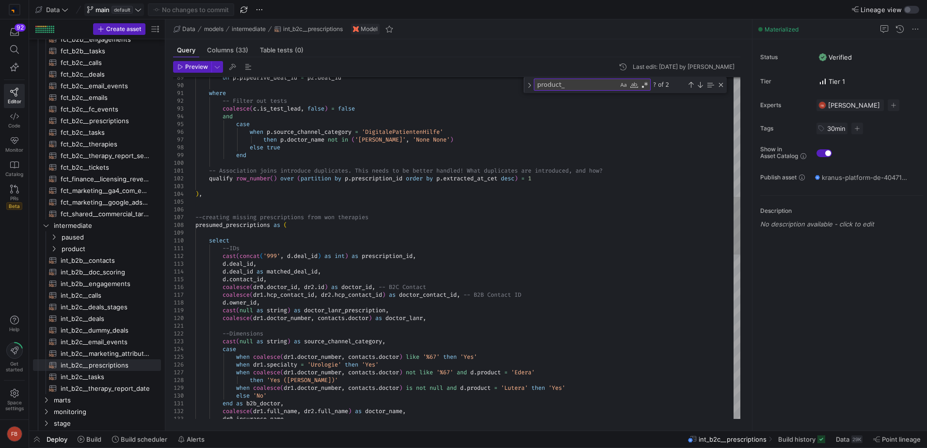
click at [597, 86] on textarea "product_" at bounding box center [576, 84] width 84 height 11
type textarea "p.prescription_type, p.prescription_validation_status, coalesce(d.product, p.pr…"
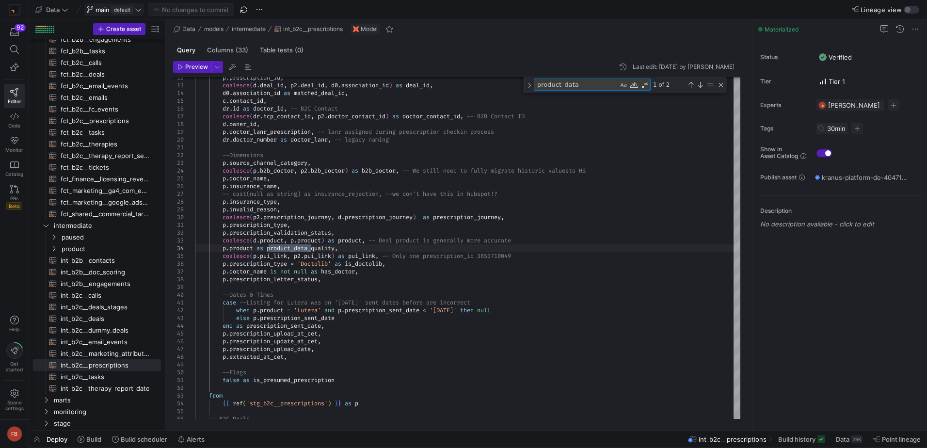
type textarea "product_data"
click at [815, 443] on span "Build history" at bounding box center [796, 440] width 37 height 8
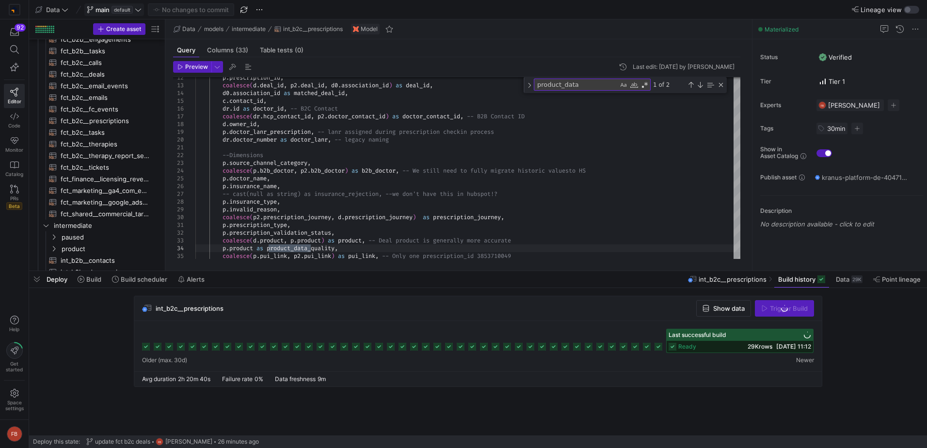
click at [731, 312] on span "Show data" at bounding box center [729, 309] width 32 height 8
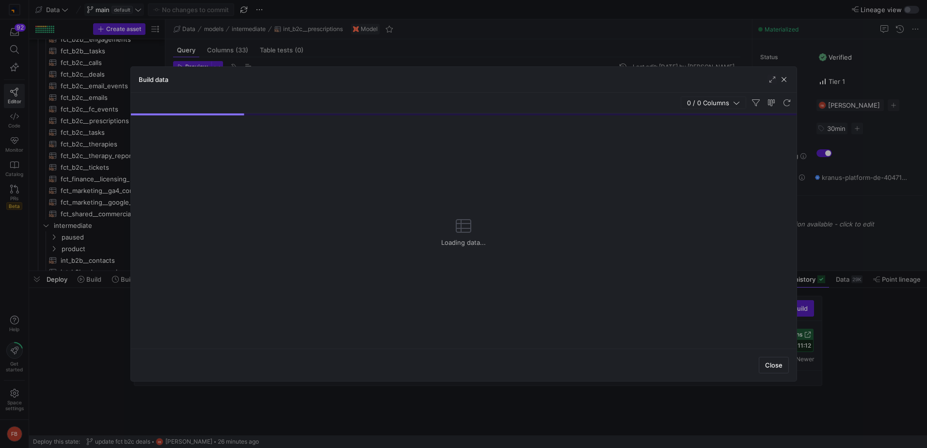
click at [705, 101] on span "0 / 0 Columns" at bounding box center [710, 103] width 46 height 8
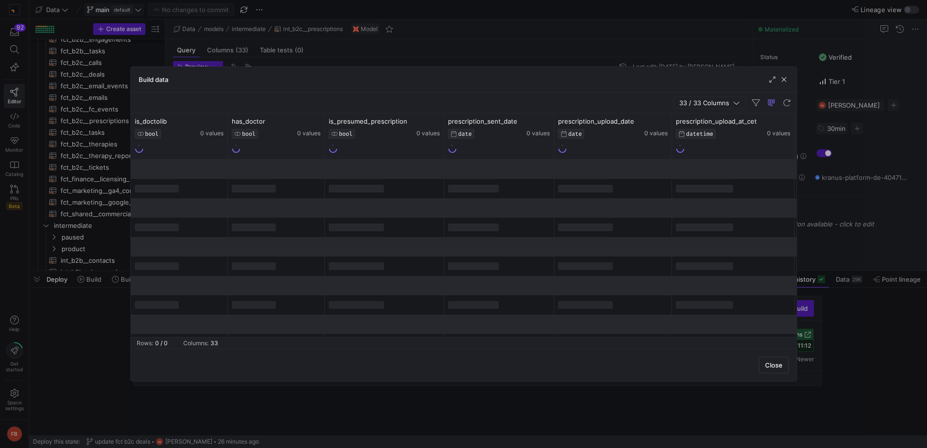
click at [707, 104] on span "33 / 33 Columns" at bounding box center [706, 103] width 54 height 8
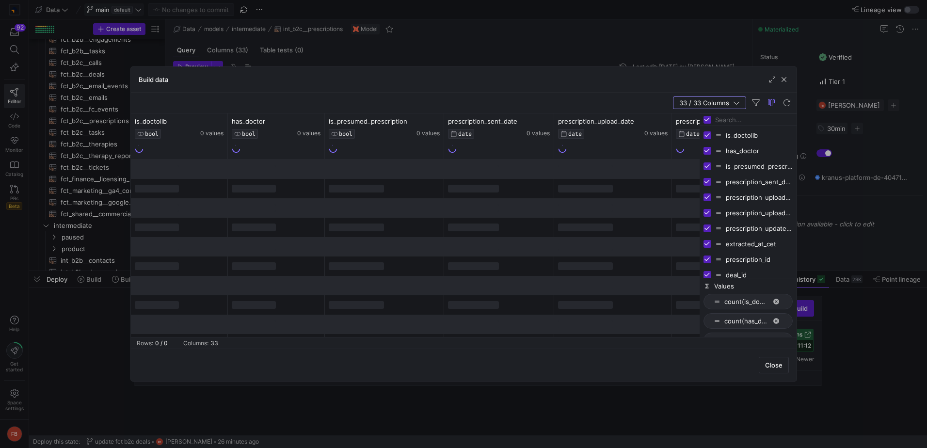
click at [705, 117] on input "Toggle Select All Columns" at bounding box center [708, 120] width 8 height 8
checkbox input "false"
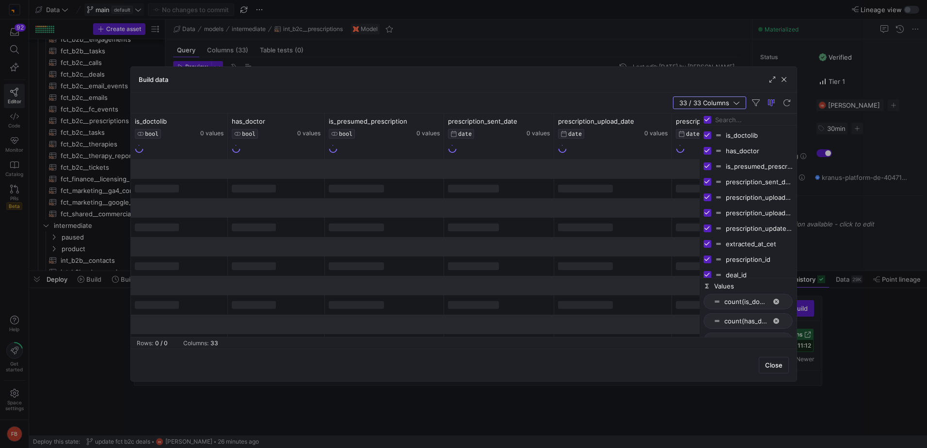
checkbox input "false"
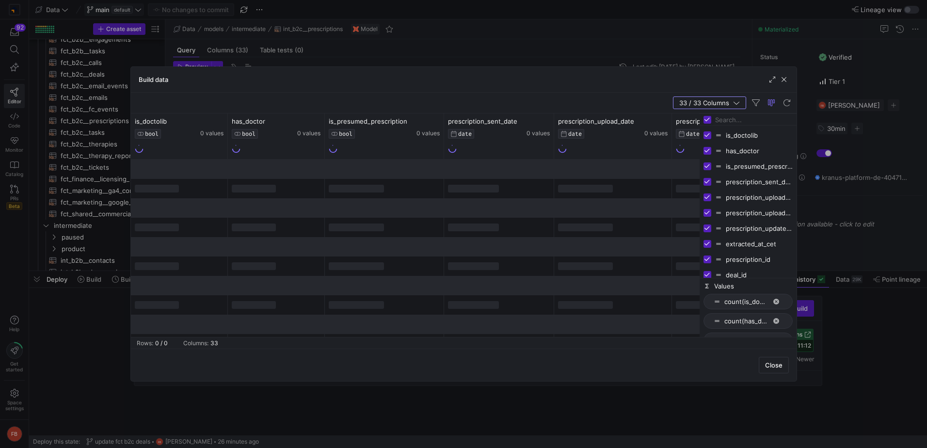
checkbox input "false"
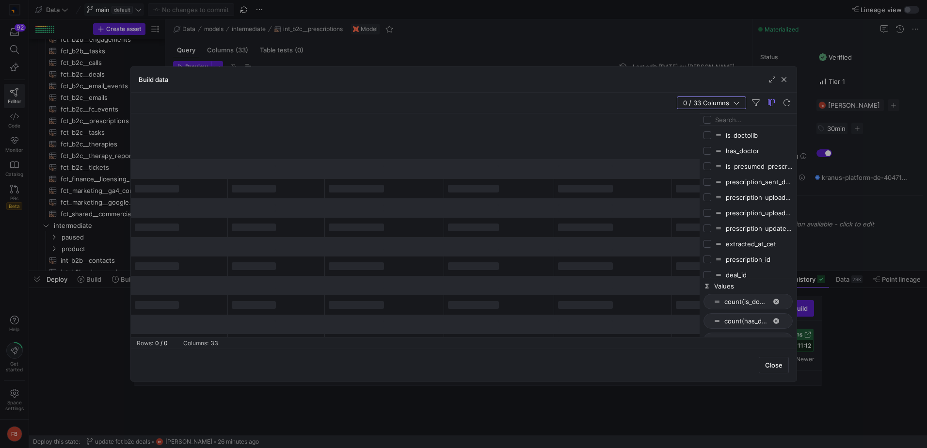
click at [739, 124] on input "Filter Columns Input" at bounding box center [754, 119] width 78 height 19
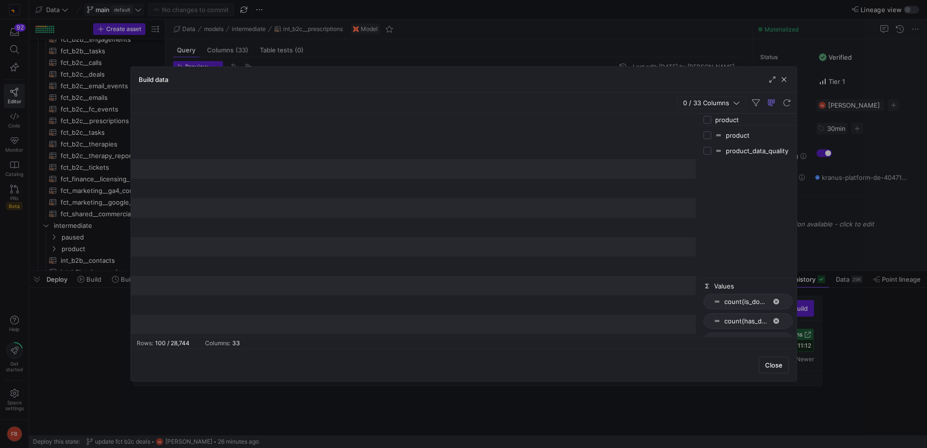
type input "product"
click at [712, 137] on div "product" at bounding box center [748, 136] width 89 height 16
click at [710, 139] on div "product" at bounding box center [748, 136] width 89 height 16
click at [709, 151] on input "Press SPACE to toggle visibility (hidden)" at bounding box center [708, 151] width 8 height 8
checkbox input "true"
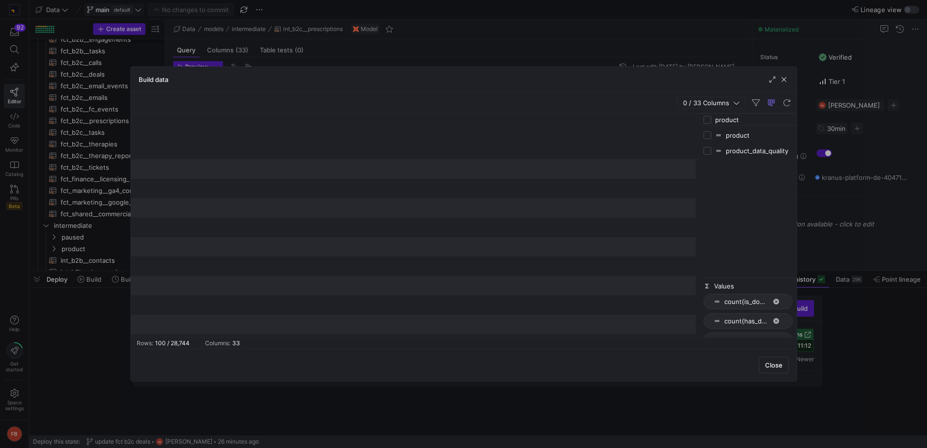
checkbox input "false"
click at [705, 138] on input "Press SPACE to toggle visibility (hidden)" at bounding box center [708, 135] width 8 height 8
checkbox input "true"
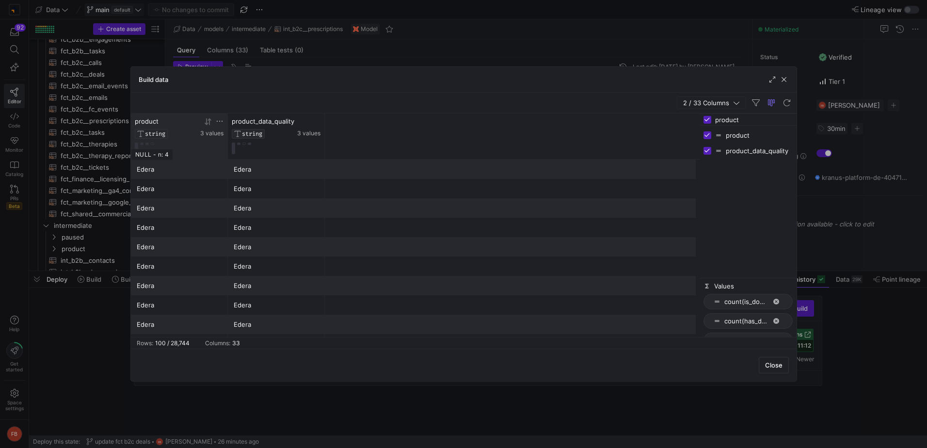
click at [154, 144] on button at bounding box center [152, 144] width 3 height 2
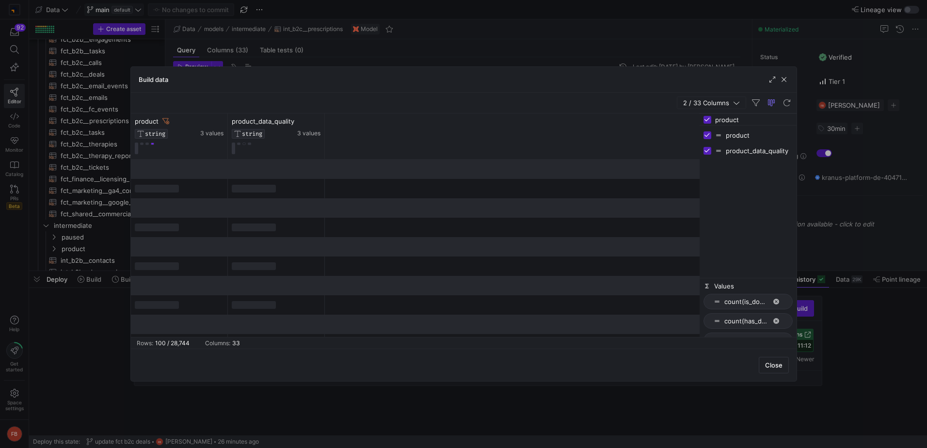
click at [761, 124] on input "product" at bounding box center [754, 119] width 78 height 19
type input "prescript"
checkbox input "false"
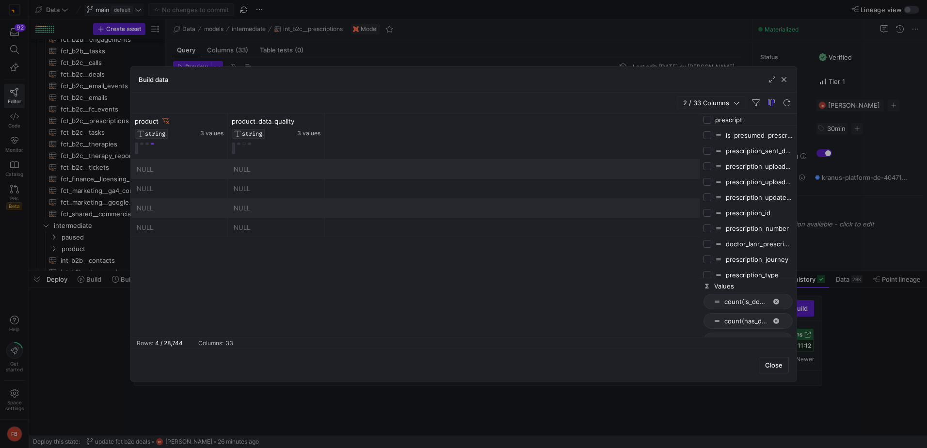
type input "prescript"
click at [708, 215] on input "Press SPACE to toggle visibility (hidden)" at bounding box center [708, 213] width 8 height 8
checkbox input "true"
checkbox input "false"
click at [762, 113] on div "prescript is_presumed_prescription prescription_sent_date prescription_upload_d…" at bounding box center [748, 195] width 97 height 164
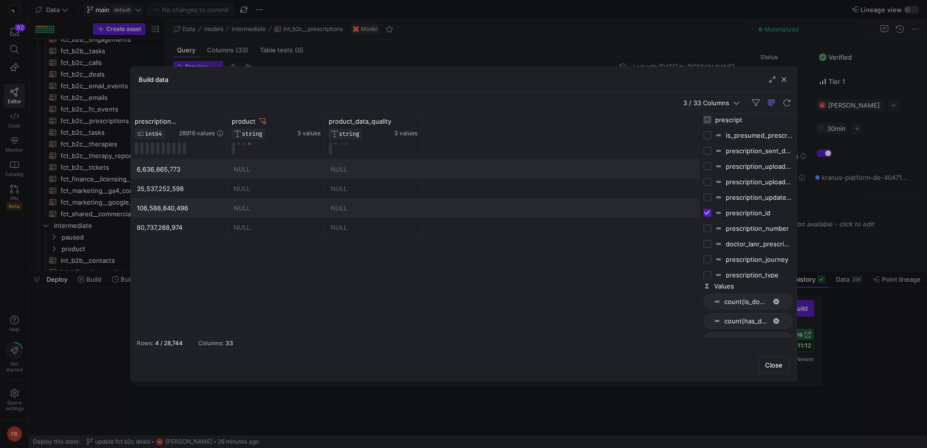
click at [762, 113] on div "prescript is_presumed_prescription prescription_sent_date prescription_upload_d…" at bounding box center [748, 195] width 97 height 164
click at [765, 120] on input "prescript" at bounding box center [754, 119] width 78 height 19
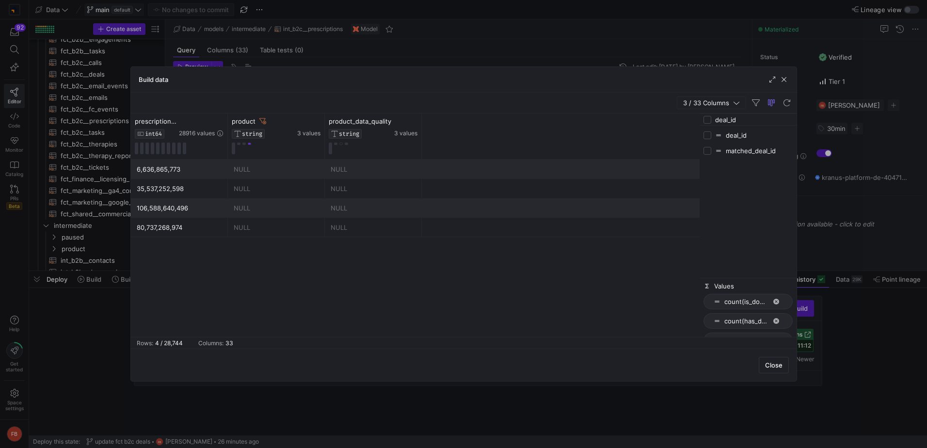
type input "deal_id"
click at [783, 78] on span "button" at bounding box center [784, 80] width 10 height 10
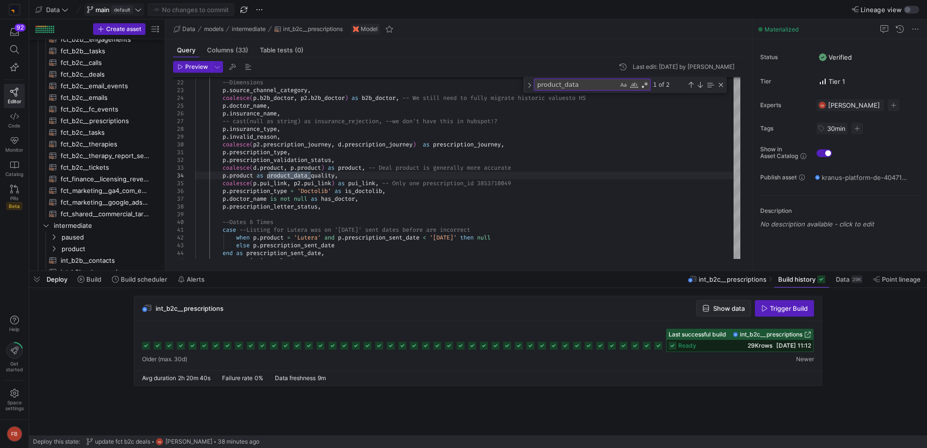
click at [723, 307] on span "Show data" at bounding box center [729, 309] width 32 height 8
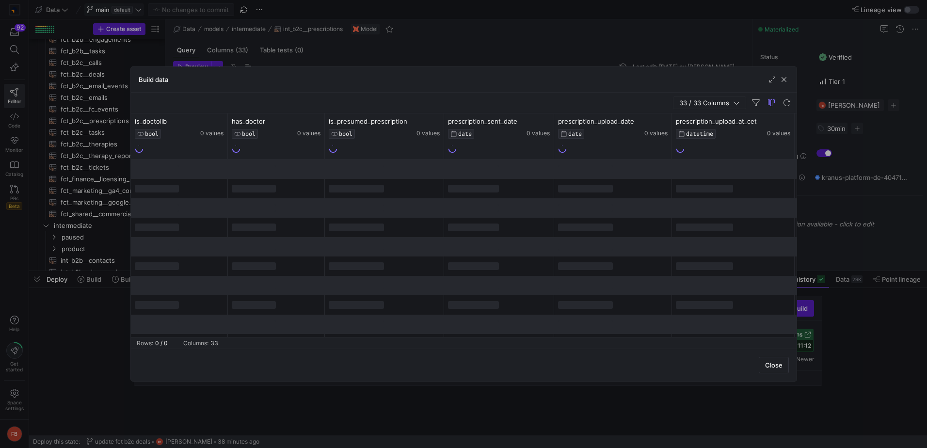
click at [712, 100] on span "33 / 33 Columns" at bounding box center [706, 103] width 54 height 8
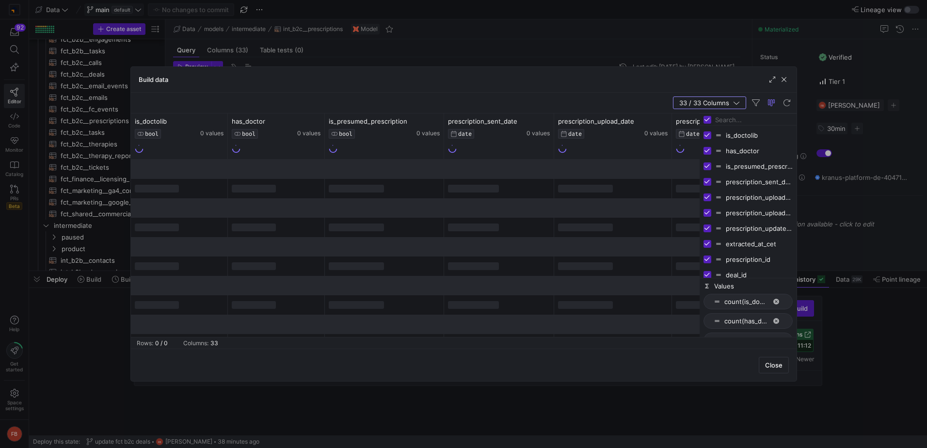
click at [706, 122] on input "Toggle Select All Columns" at bounding box center [708, 120] width 8 height 8
checkbox input "false"
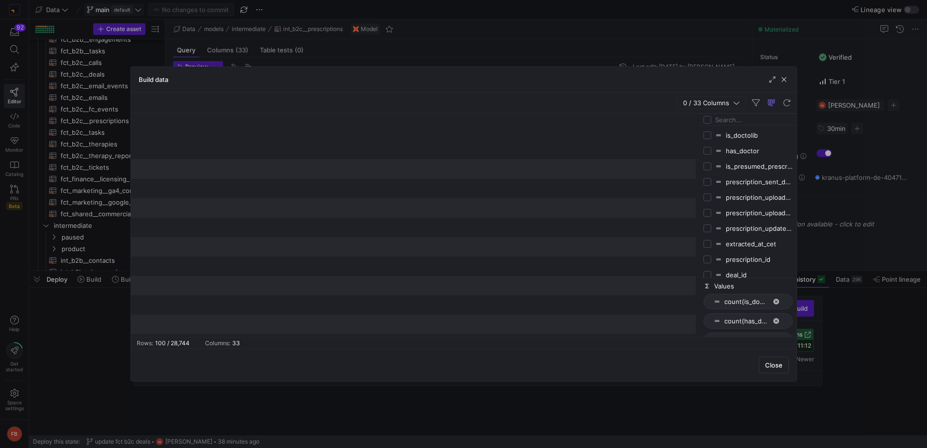
click at [735, 123] on input "Filter Columns Input" at bounding box center [754, 119] width 78 height 19
type input "prescription"
click at [707, 208] on div "prescription_id" at bounding box center [748, 213] width 89 height 16
click at [707, 213] on input "Press SPACE to toggle visibility (hidden)" at bounding box center [708, 213] width 8 height 8
checkbox input "true"
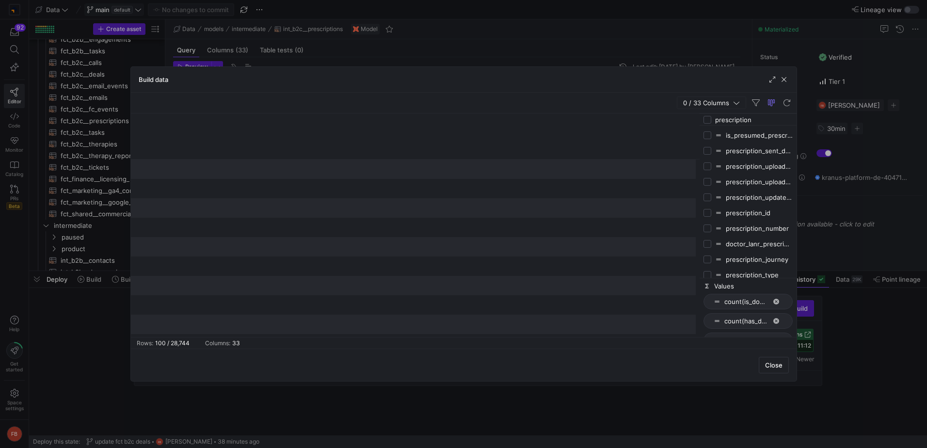
checkbox input "false"
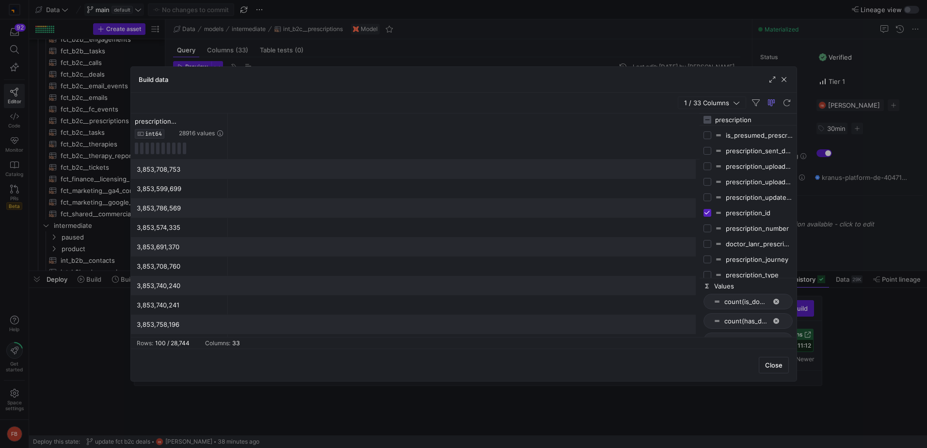
click at [767, 121] on input "prescription" at bounding box center [754, 119] width 78 height 19
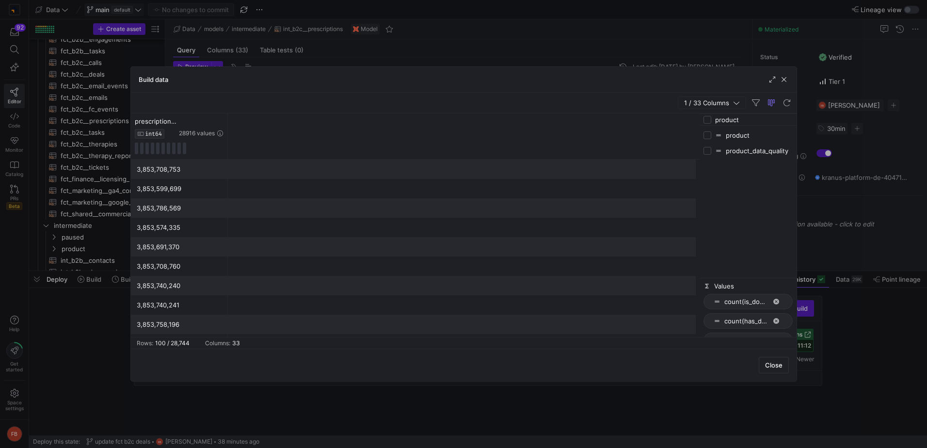
type input "product"
click at [709, 134] on input "Press SPACE to toggle visibility (hidden)" at bounding box center [708, 135] width 8 height 8
checkbox input "true"
checkbox input "false"
click at [708, 148] on input "Press SPACE to toggle visibility (hidden)" at bounding box center [708, 151] width 8 height 8
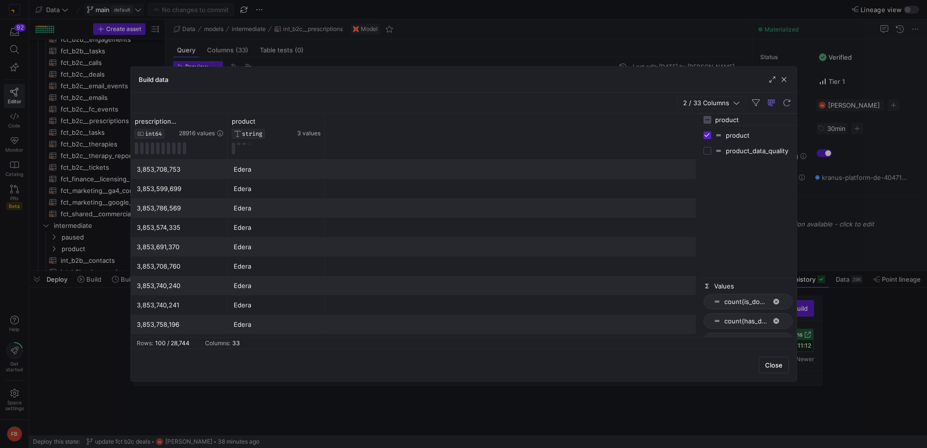
checkbox input "true"
click at [250, 145] on button at bounding box center [249, 144] width 3 height 2
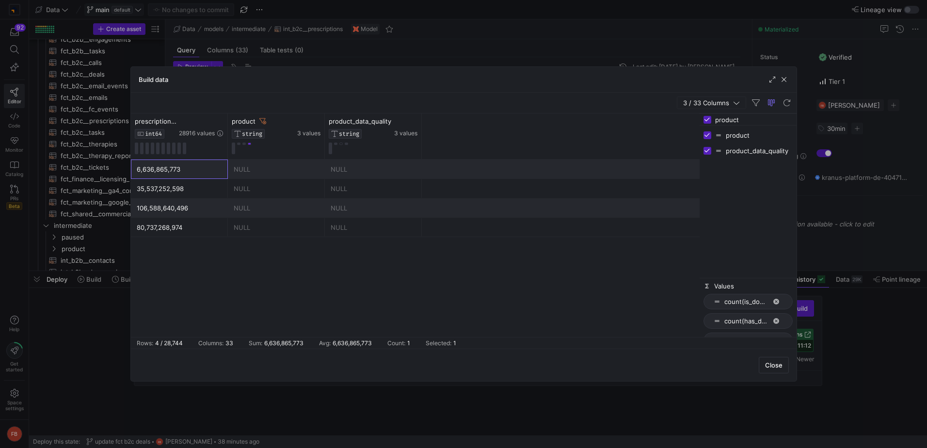
click at [186, 167] on div "6,636,865,773" at bounding box center [179, 169] width 85 height 19
click at [752, 121] on input "product" at bounding box center [754, 119] width 78 height 19
type input "upload date"
checkbox input "false"
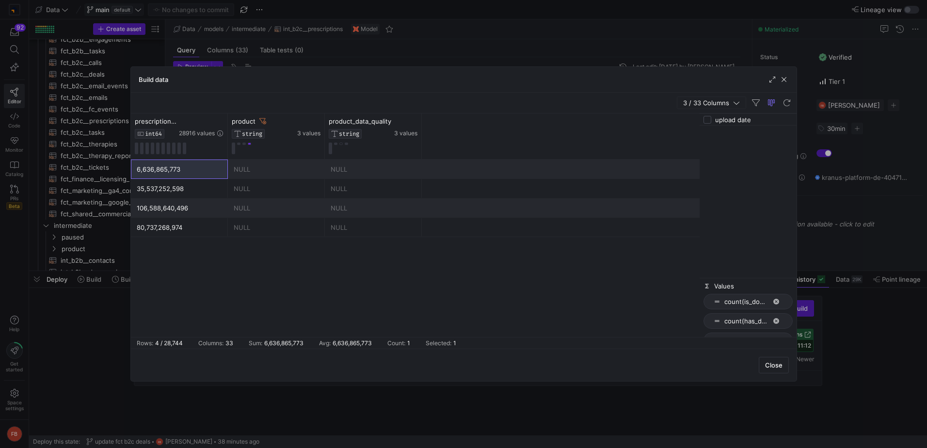
drag, startPoint x: 773, startPoint y: 121, endPoint x: 700, endPoint y: 116, distance: 72.9
click at [700, 116] on div "upload date Values count(is_doctolib) count(has_doctor) count(is_presumed_presc…" at bounding box center [748, 225] width 97 height 224
checkbox input "false"
type input "uploa"
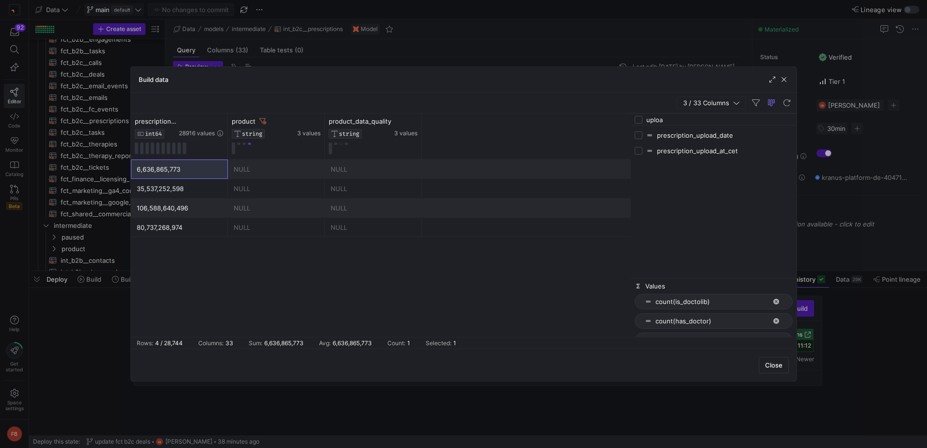
drag, startPoint x: 700, startPoint y: 150, endPoint x: 631, endPoint y: 149, distance: 68.9
click at [631, 149] on div at bounding box center [631, 225] width 2 height 224
click at [638, 137] on input "Press SPACE to toggle visibility (hidden)" at bounding box center [639, 135] width 8 height 8
checkbox input "true"
checkbox input "false"
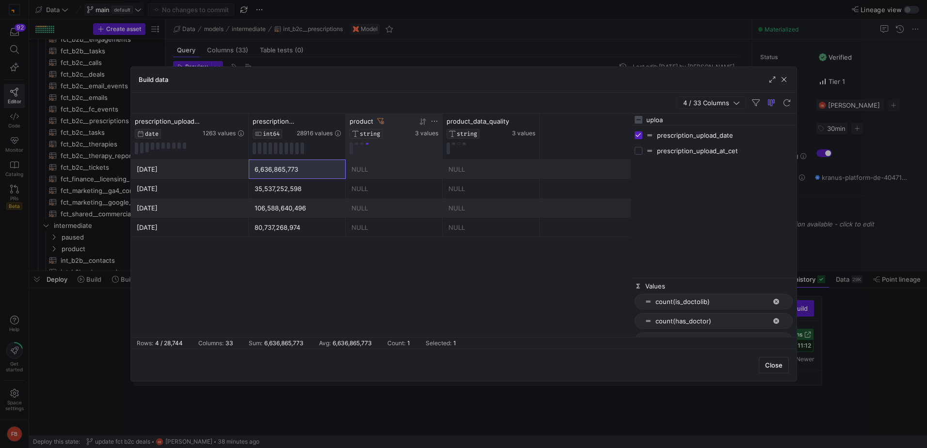
click at [380, 121] on icon at bounding box center [380, 121] width 7 height 7
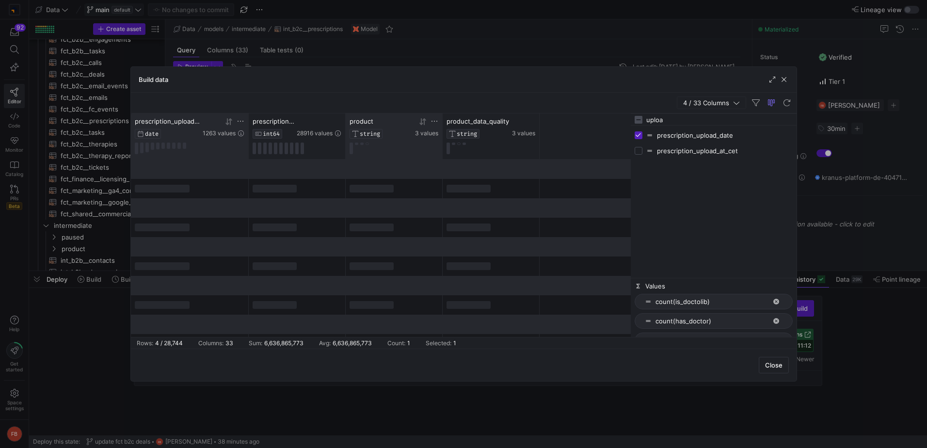
click at [237, 120] on icon at bounding box center [241, 121] width 8 height 8
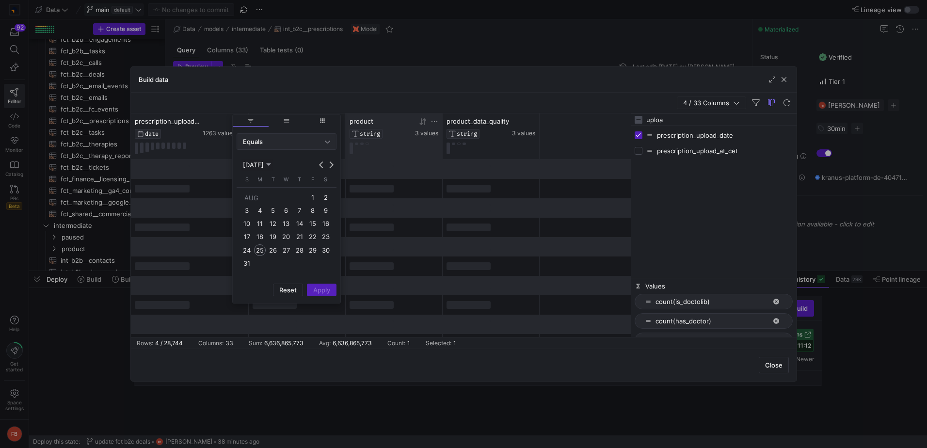
click at [277, 138] on div "Equals" at bounding box center [284, 142] width 82 height 8
click at [285, 219] on span "Greater Than" at bounding box center [286, 222] width 91 height 8
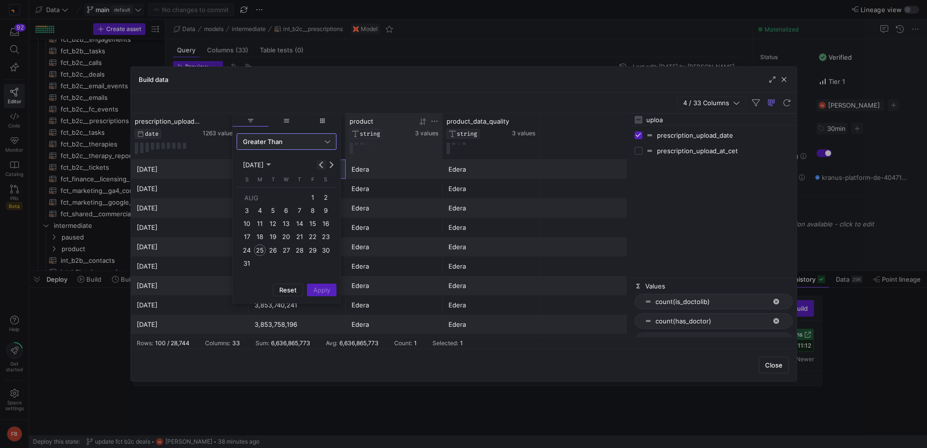
click at [323, 166] on button "Previous month" at bounding box center [322, 165] width 10 height 10
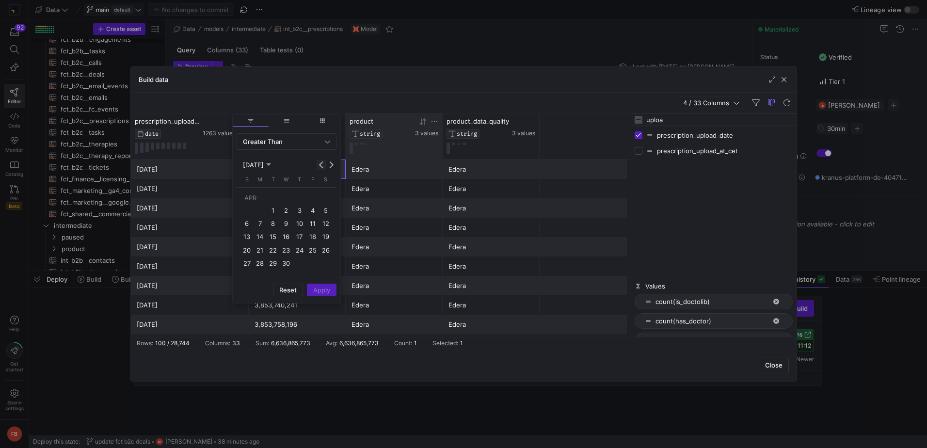
click at [323, 166] on button "Previous month" at bounding box center [322, 165] width 10 height 10
click at [275, 263] on span "31" at bounding box center [273, 264] width 12 height 12
click at [325, 293] on span "Apply" at bounding box center [321, 290] width 17 height 8
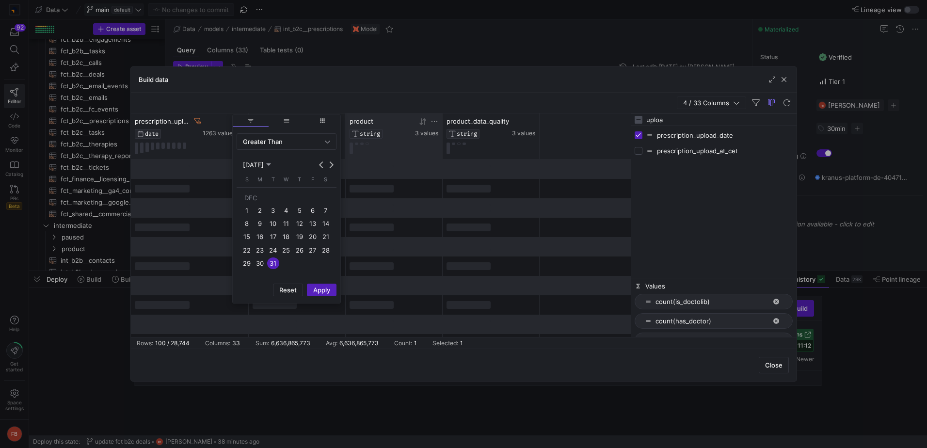
click at [463, 105] on div "4 / 33 Columns" at bounding box center [464, 103] width 666 height 21
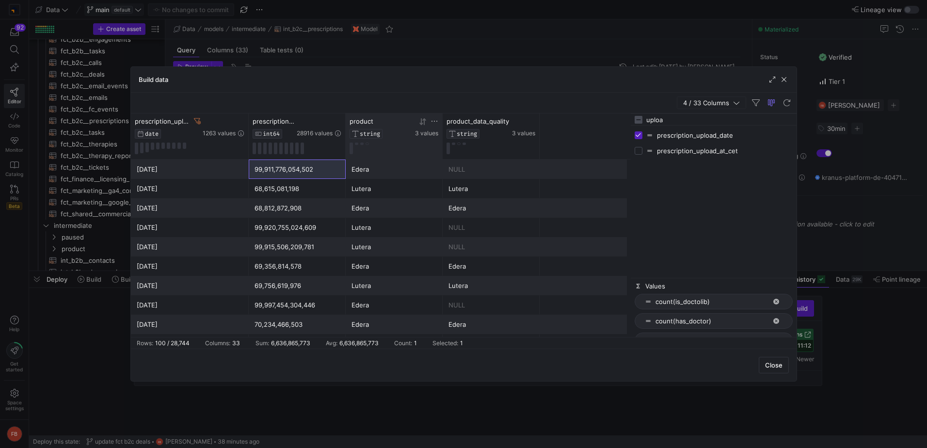
click at [368, 145] on button at bounding box center [367, 144] width 3 height 2
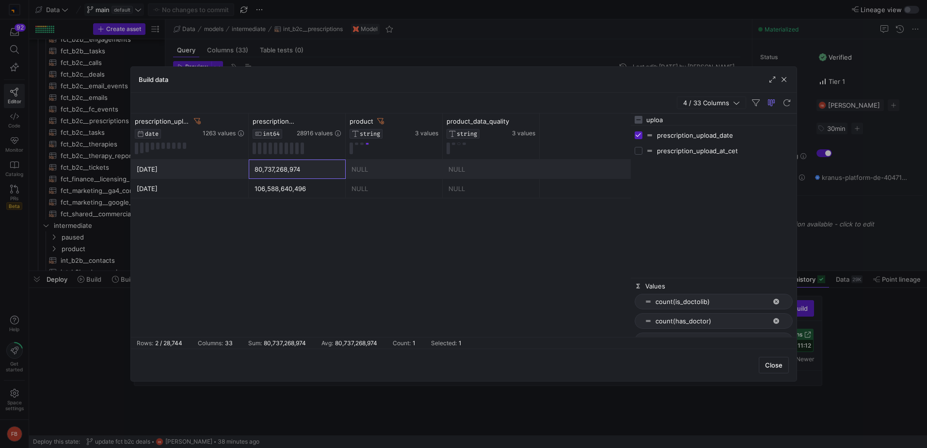
click at [312, 171] on div "80,737,268,974" at bounding box center [297, 169] width 85 height 19
click at [312, 170] on div "80,737,268,974" at bounding box center [297, 169] width 85 height 19
click at [306, 198] on div "[DATE] 106,588,640,496 NULL NULL" at bounding box center [381, 188] width 500 height 19
click at [306, 194] on div "106,588,640,496" at bounding box center [297, 188] width 85 height 19
click at [380, 120] on icon at bounding box center [380, 121] width 7 height 7
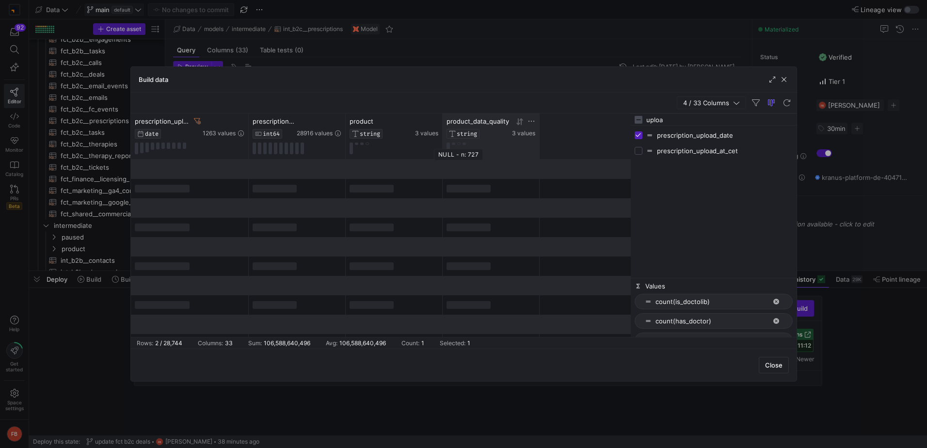
click at [460, 144] on button at bounding box center [458, 144] width 3 height 2
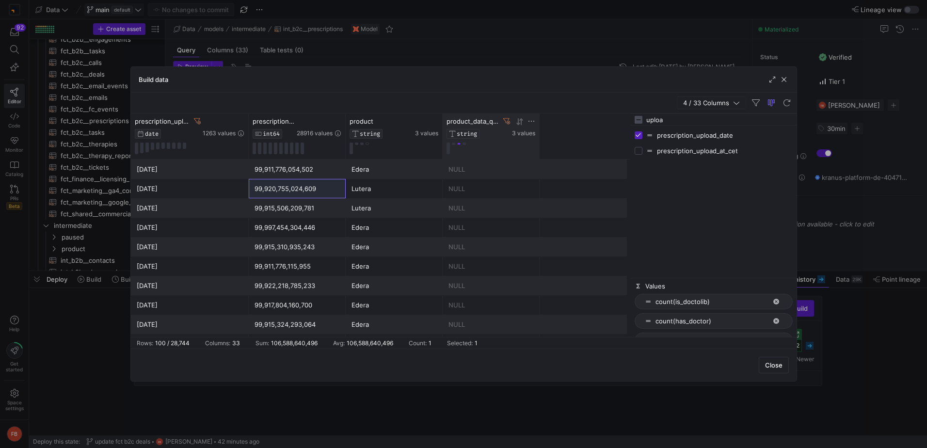
click at [509, 118] on icon at bounding box center [506, 121] width 7 height 7
click at [198, 122] on icon at bounding box center [197, 121] width 7 height 7
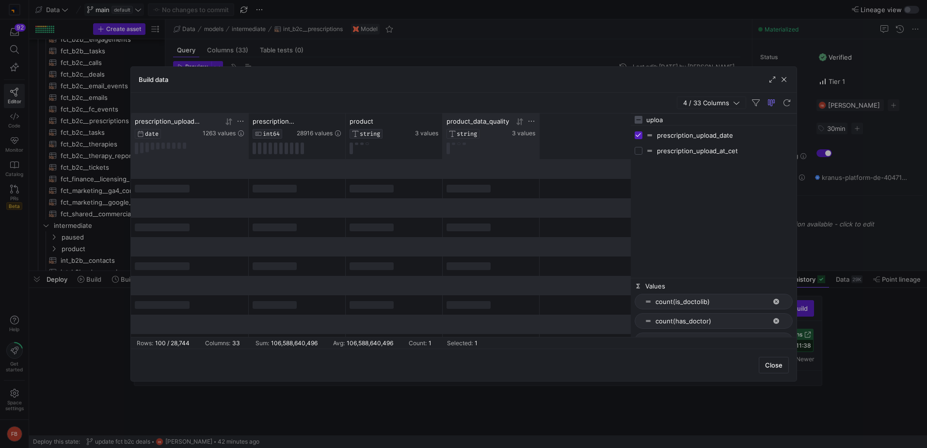
click at [241, 123] on icon at bounding box center [241, 121] width 8 height 8
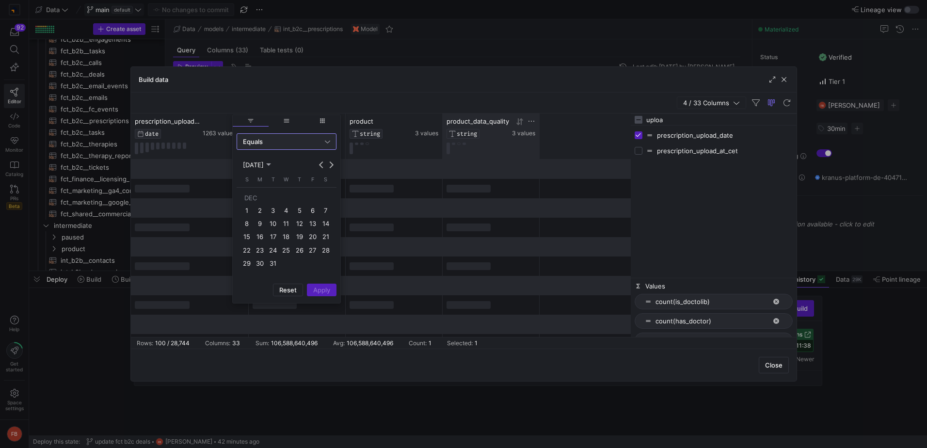
click at [284, 143] on div "Equals" at bounding box center [284, 142] width 82 height 8
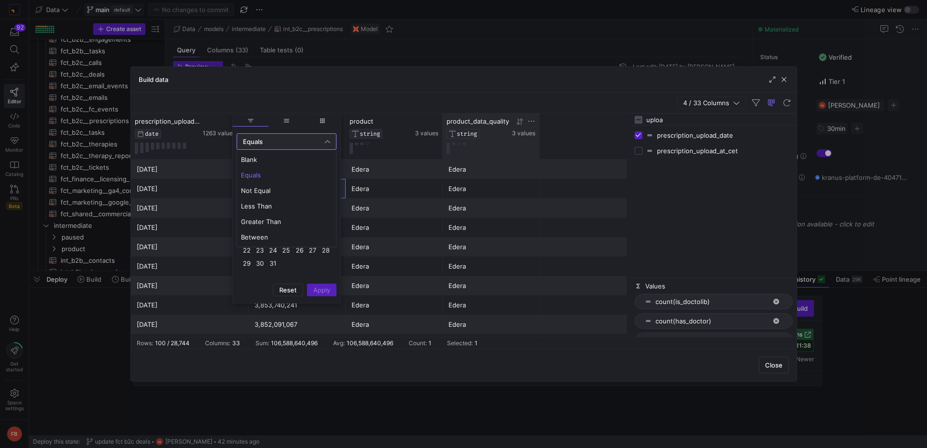
click at [270, 226] on mat-option "Greater Than" at bounding box center [286, 222] width 99 height 16
click at [271, 265] on span "31" at bounding box center [273, 264] width 12 height 12
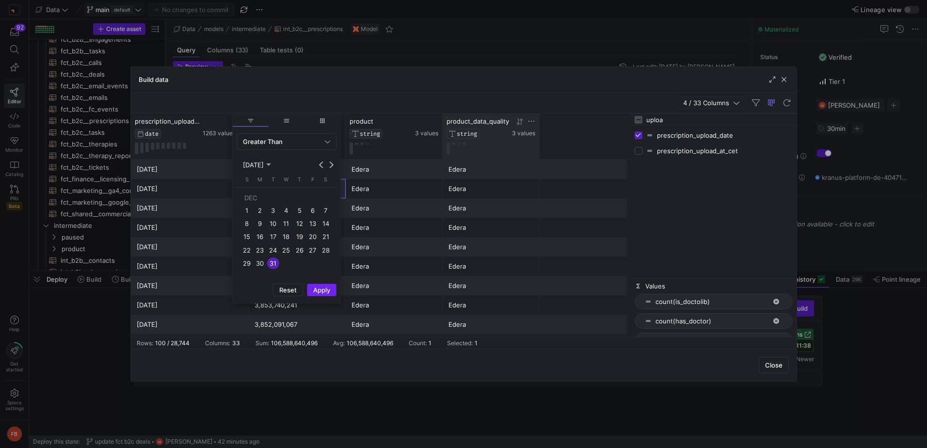
click at [314, 288] on span "Apply" at bounding box center [321, 290] width 17 height 8
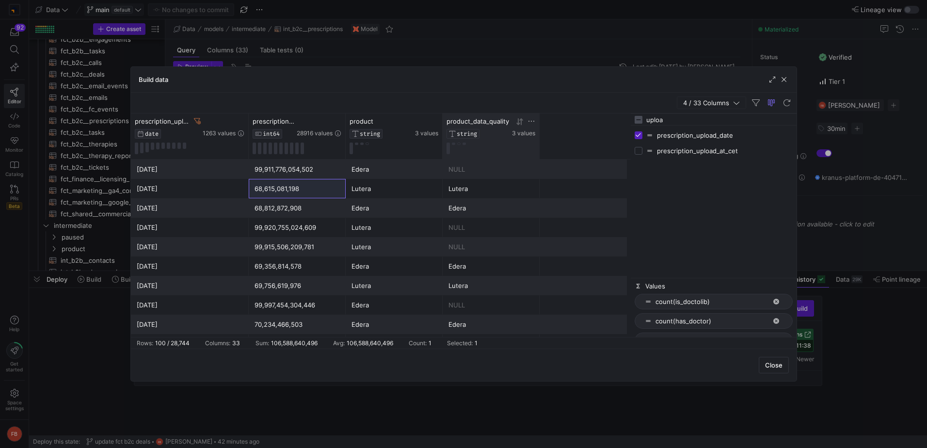
drag, startPoint x: 417, startPoint y: 89, endPoint x: 415, endPoint y: 94, distance: 5.2
click at [417, 89] on div "Build data" at bounding box center [464, 80] width 666 height 26
click at [366, 144] on button at bounding box center [367, 144] width 3 height 2
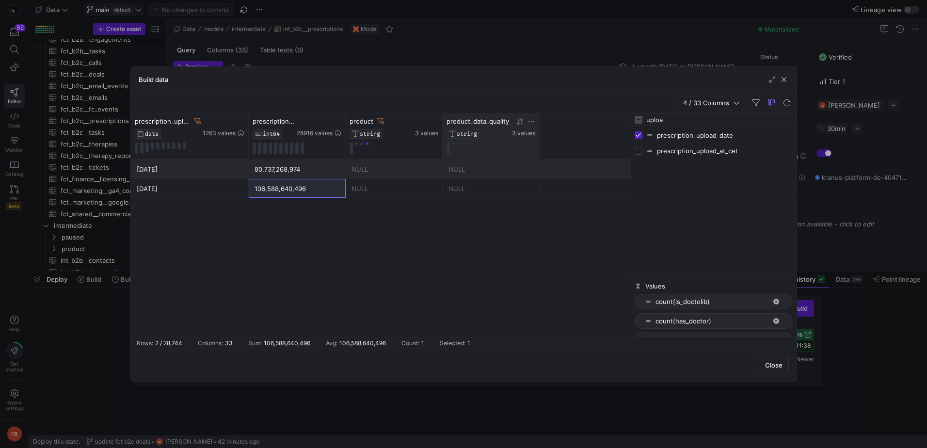
click at [291, 169] on div "80,737,268,974" at bounding box center [297, 169] width 85 height 19
click at [303, 183] on div "106,588,640,496" at bounding box center [297, 188] width 85 height 19
